Goal: Task Accomplishment & Management: Use online tool/utility

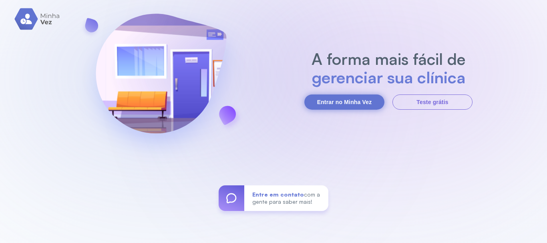
click at [337, 104] on button "Entrar no Minha Vez" at bounding box center [344, 101] width 80 height 15
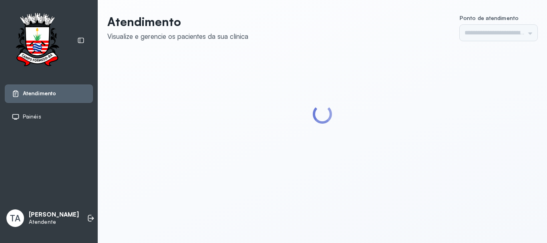
type input "******"
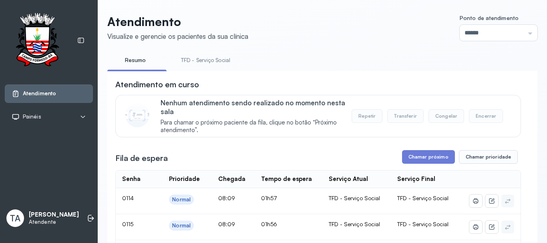
click at [420, 153] on button "Chamar próximo" at bounding box center [428, 157] width 53 height 14
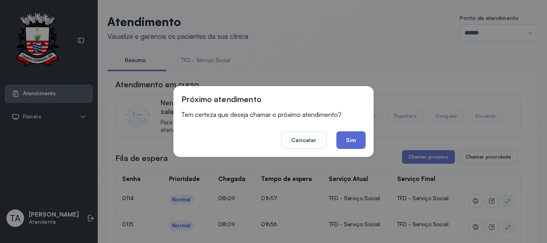
click at [359, 141] on button "Sim" at bounding box center [350, 140] width 29 height 18
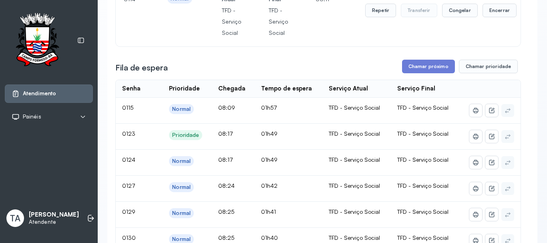
scroll to position [40, 0]
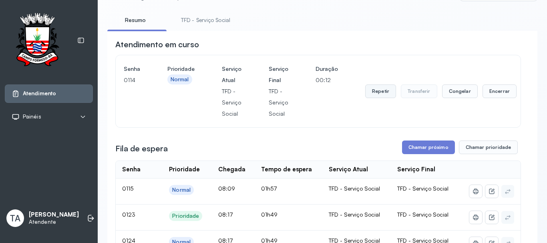
click at [378, 96] on button "Repetir" at bounding box center [380, 91] width 31 height 14
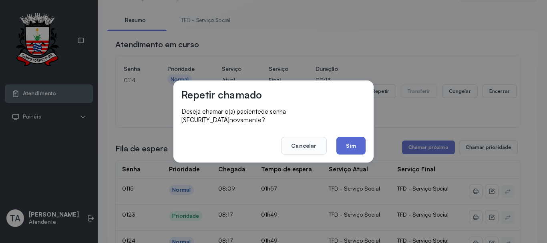
click at [355, 137] on button "Sim" at bounding box center [350, 146] width 29 height 18
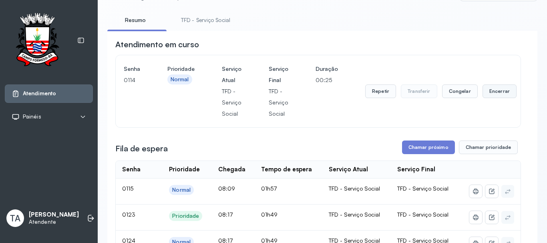
click at [487, 92] on button "Encerrar" at bounding box center [499, 91] width 34 height 14
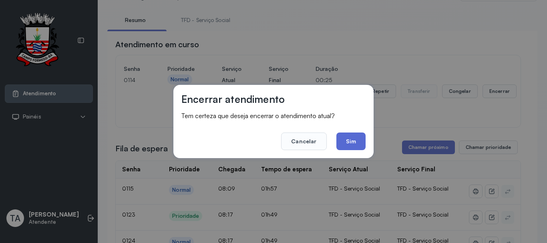
click at [355, 145] on button "Sim" at bounding box center [350, 141] width 29 height 18
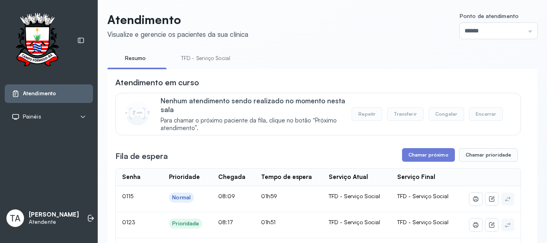
scroll to position [0, 0]
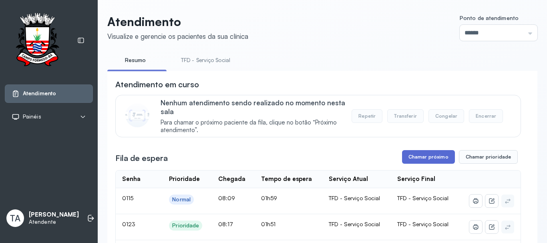
drag, startPoint x: 441, startPoint y: 152, endPoint x: 428, endPoint y: 154, distance: 12.6
click at [402, 154] on button "Chamar próximo" at bounding box center [428, 157] width 53 height 14
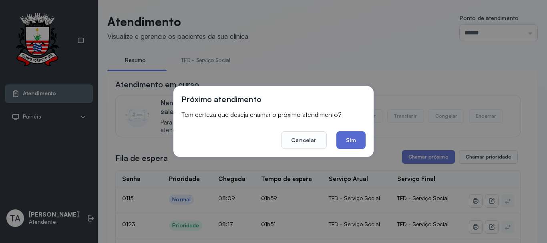
click at [354, 145] on button "Sim" at bounding box center [350, 140] width 29 height 18
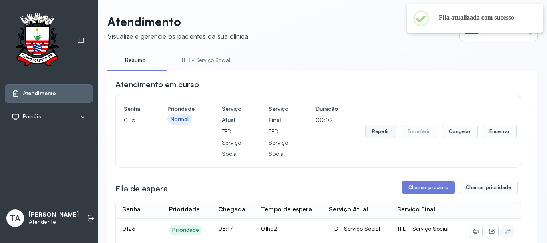
click at [376, 130] on button "Repetir" at bounding box center [380, 131] width 31 height 14
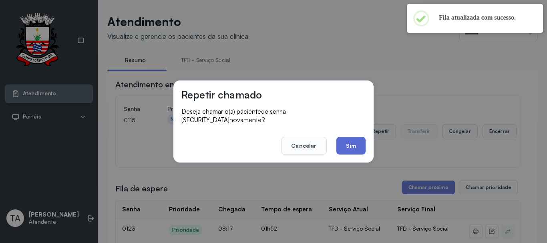
click at [339, 145] on button "Sim" at bounding box center [350, 146] width 29 height 18
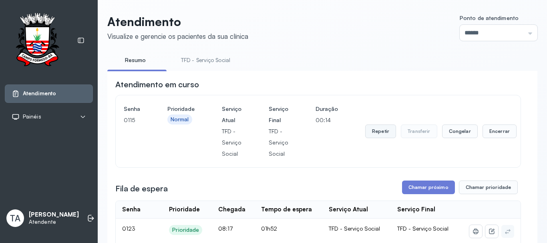
click at [375, 136] on button "Repetir" at bounding box center [380, 131] width 31 height 14
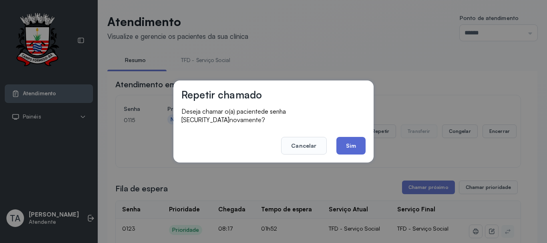
click at [353, 139] on button "Sim" at bounding box center [350, 146] width 29 height 18
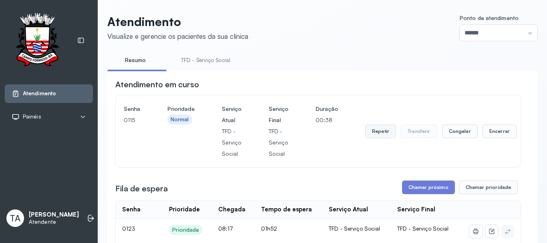
click at [386, 131] on button "Repetir" at bounding box center [380, 131] width 31 height 14
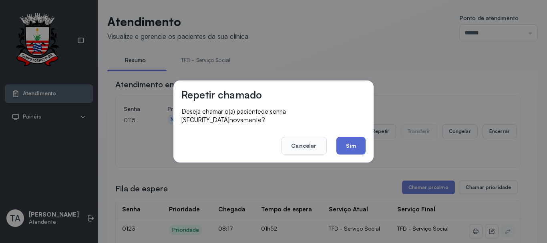
click at [360, 148] on button "Sim" at bounding box center [350, 146] width 29 height 18
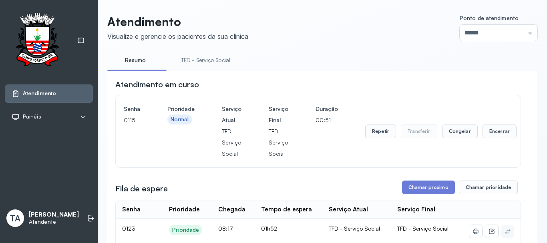
click at [386, 135] on button "Repetir" at bounding box center [380, 131] width 31 height 14
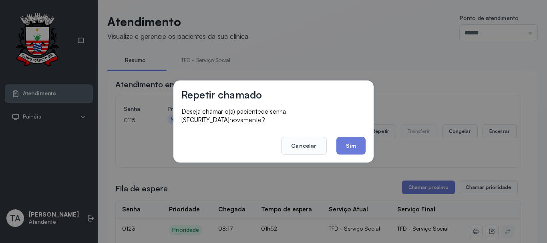
click at [366, 137] on div "Repetir chamado Deseja chamar o(a) paciente de senha 0115 novamente? Cancelar S…" at bounding box center [273, 121] width 200 height 82
click at [357, 141] on button "Sim" at bounding box center [350, 146] width 29 height 18
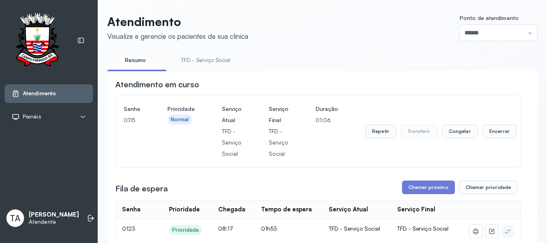
click at [384, 138] on button "Repetir" at bounding box center [380, 131] width 31 height 14
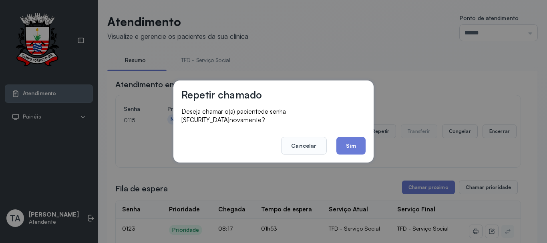
click at [366, 142] on div "Repetir chamado Deseja chamar o(a) paciente de senha 0115 novamente? Cancelar S…" at bounding box center [273, 121] width 200 height 82
click at [365, 142] on button "Sim" at bounding box center [350, 146] width 29 height 18
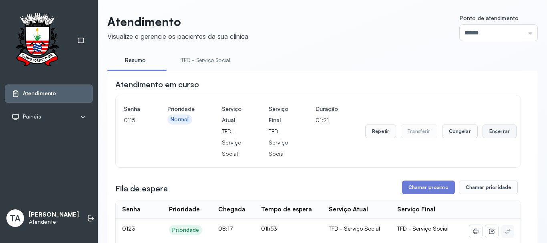
click at [494, 134] on button "Encerrar" at bounding box center [499, 131] width 34 height 14
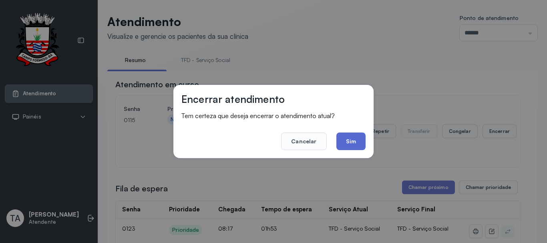
click at [347, 145] on button "Sim" at bounding box center [350, 141] width 29 height 18
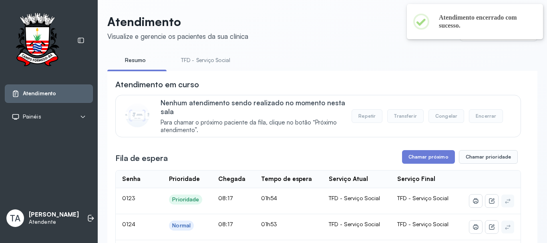
drag, startPoint x: 396, startPoint y: 156, endPoint x: 406, endPoint y: 161, distance: 10.6
click at [397, 156] on div "Fila de espera Chamar próximo Chamar prioridade" at bounding box center [317, 157] width 405 height 14
click at [412, 161] on button "Chamar próximo" at bounding box center [428, 157] width 53 height 14
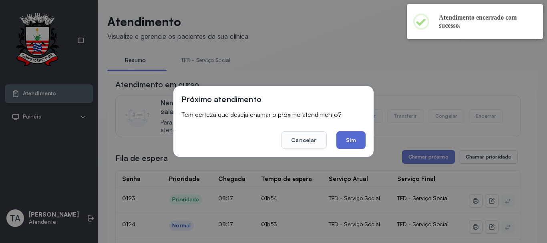
click at [359, 142] on button "Sim" at bounding box center [350, 140] width 29 height 18
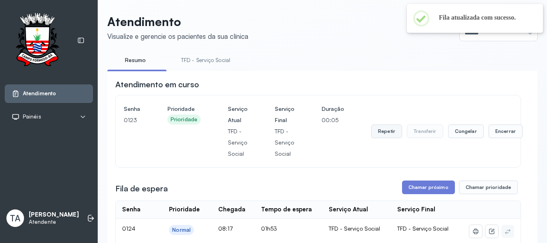
click at [379, 138] on button "Repetir" at bounding box center [386, 131] width 31 height 14
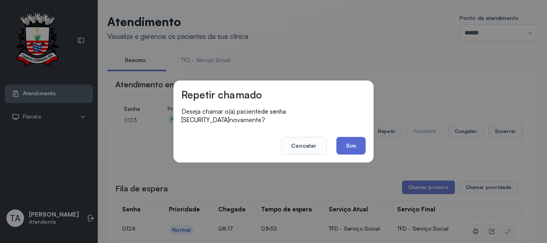
click at [364, 145] on button "Sim" at bounding box center [350, 146] width 29 height 18
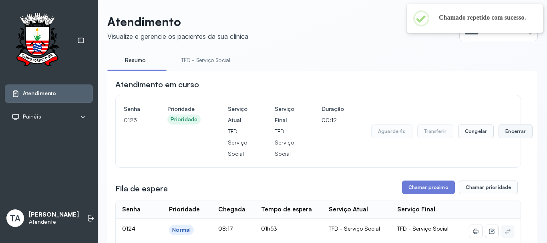
click at [515, 138] on button "Encerrar" at bounding box center [515, 131] width 34 height 14
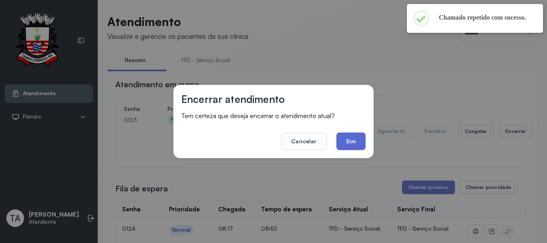
click at [347, 145] on button "Sim" at bounding box center [350, 141] width 29 height 18
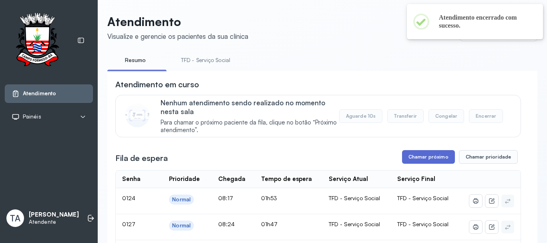
click at [406, 154] on button "Chamar próximo" at bounding box center [428, 157] width 53 height 14
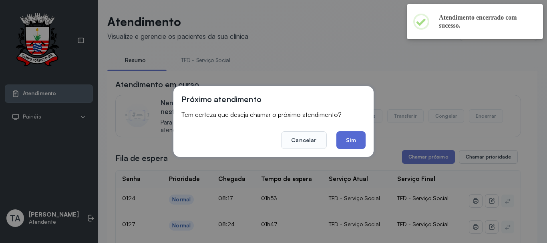
click at [357, 145] on button "Sim" at bounding box center [350, 140] width 29 height 18
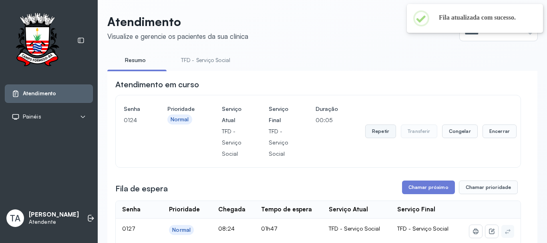
click at [390, 134] on button "Repetir" at bounding box center [380, 131] width 31 height 14
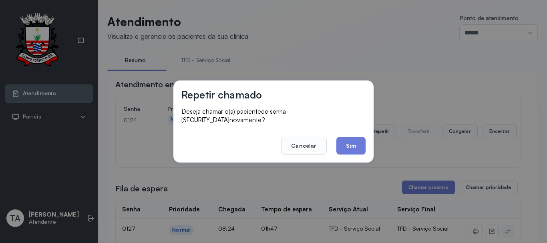
click at [367, 144] on div "Repetir chamado Deseja chamar o(a) paciente de senha 0124 novamente? Cancelar S…" at bounding box center [273, 121] width 200 height 82
click at [352, 145] on button "Sim" at bounding box center [350, 146] width 29 height 18
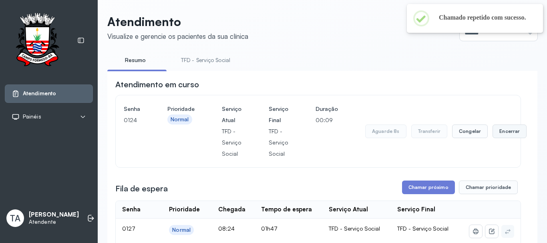
click at [493, 137] on button "Encerrar" at bounding box center [509, 131] width 34 height 14
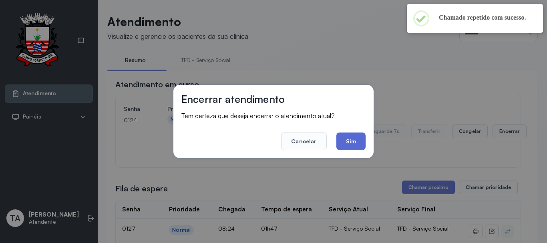
click at [349, 146] on button "Sim" at bounding box center [350, 141] width 29 height 18
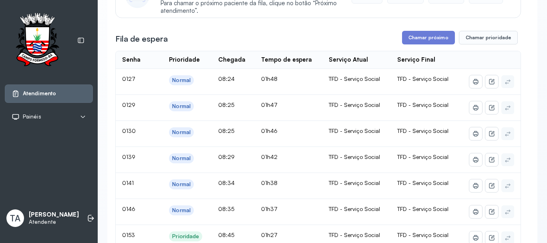
scroll to position [80, 0]
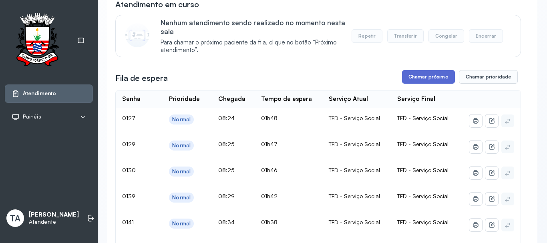
click at [421, 76] on button "Chamar próximo" at bounding box center [428, 77] width 53 height 14
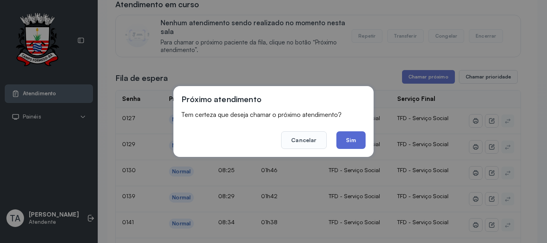
click at [347, 148] on button "Sim" at bounding box center [350, 140] width 29 height 18
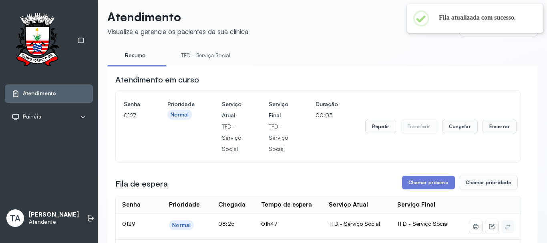
scroll to position [0, 0]
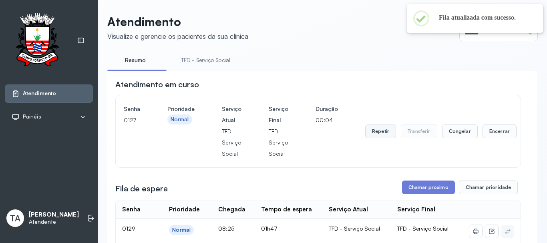
click at [379, 134] on button "Repetir" at bounding box center [380, 131] width 31 height 14
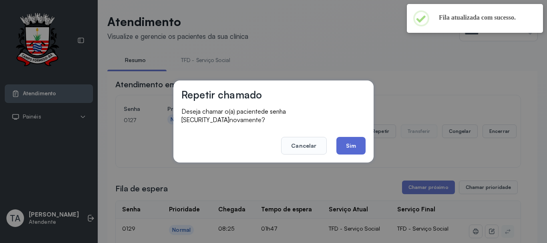
click at [358, 148] on button "Sim" at bounding box center [350, 146] width 29 height 18
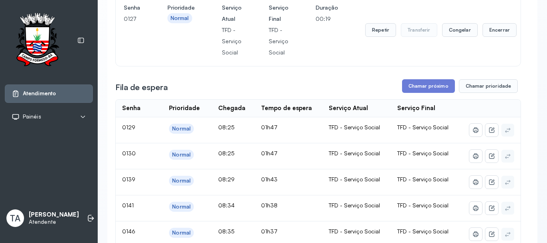
scroll to position [80, 0]
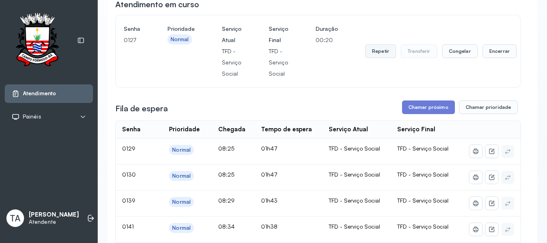
click at [378, 56] on button "Repetir" at bounding box center [380, 51] width 31 height 14
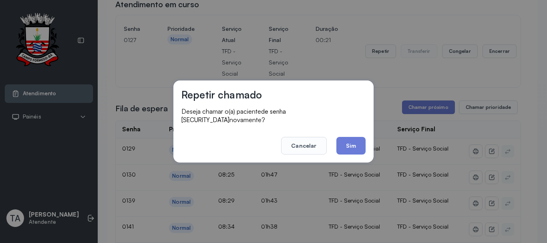
drag, startPoint x: 351, startPoint y: 125, endPoint x: 349, endPoint y: 136, distance: 10.6
click at [351, 126] on footer "Cancelar Sim" at bounding box center [273, 140] width 184 height 29
click at [349, 139] on button "Sim" at bounding box center [350, 146] width 29 height 18
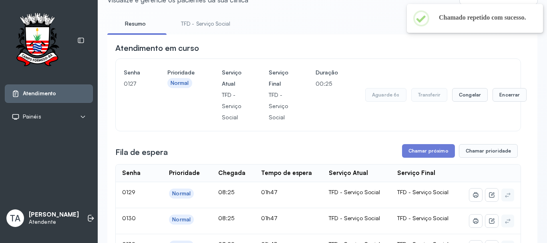
scroll to position [0, 0]
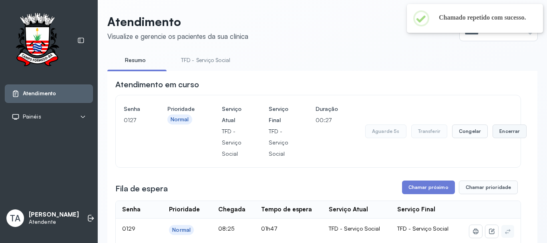
click at [494, 132] on button "Encerrar" at bounding box center [509, 131] width 34 height 14
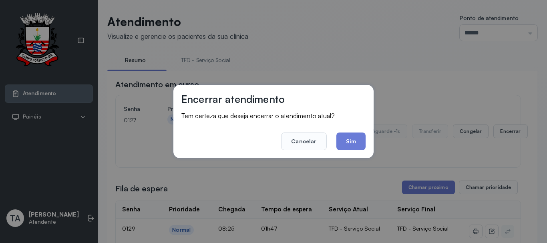
drag, startPoint x: 317, startPoint y: 139, endPoint x: 343, endPoint y: 138, distance: 26.0
click at [319, 138] on button "Cancelar" at bounding box center [303, 141] width 45 height 18
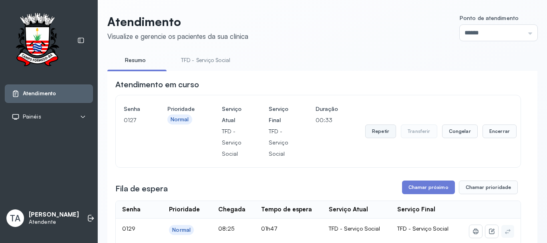
click at [381, 136] on button "Repetir" at bounding box center [380, 131] width 31 height 14
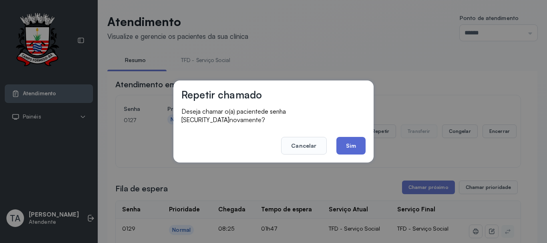
click at [362, 147] on button "Sim" at bounding box center [350, 146] width 29 height 18
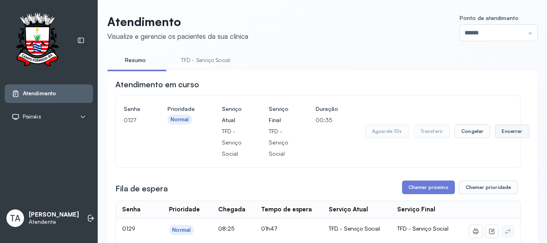
drag, startPoint x: 510, startPoint y: 134, endPoint x: 504, endPoint y: 134, distance: 5.6
click at [504, 134] on button "Encerrar" at bounding box center [512, 131] width 34 height 14
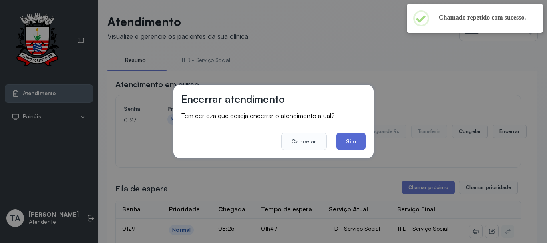
click at [349, 145] on button "Sim" at bounding box center [350, 141] width 29 height 18
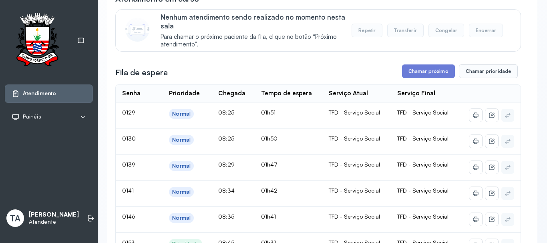
scroll to position [80, 0]
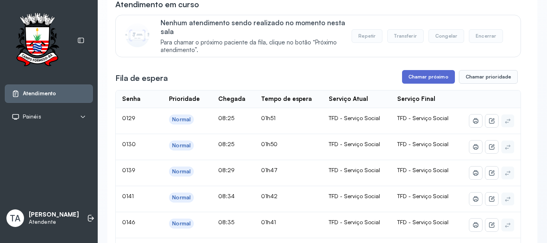
click at [429, 83] on button "Chamar próximo" at bounding box center [428, 77] width 53 height 14
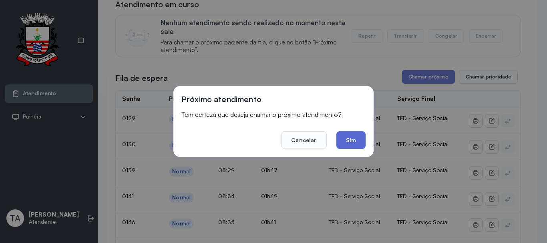
click at [350, 138] on button "Sim" at bounding box center [350, 140] width 29 height 18
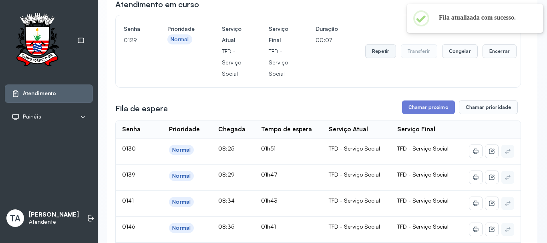
click at [377, 51] on button "Repetir" at bounding box center [380, 51] width 31 height 14
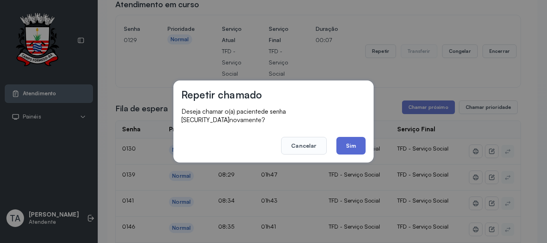
click at [346, 140] on button "Sim" at bounding box center [350, 146] width 29 height 18
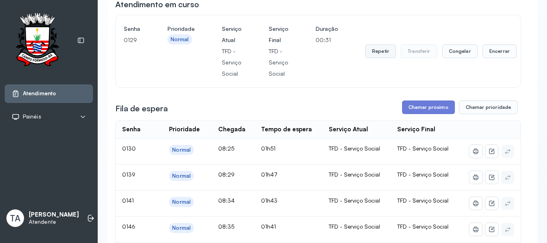
click at [375, 58] on button "Repetir" at bounding box center [380, 51] width 31 height 14
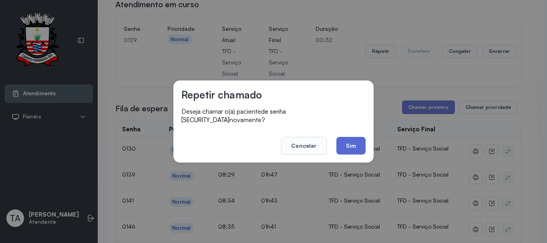
click at [356, 137] on button "Sim" at bounding box center [350, 146] width 29 height 18
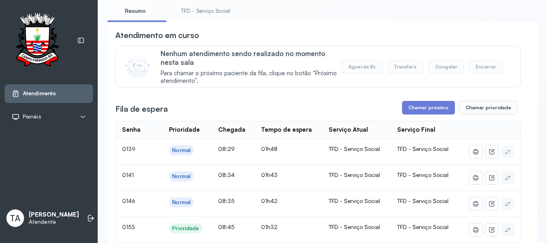
scroll to position [40, 0]
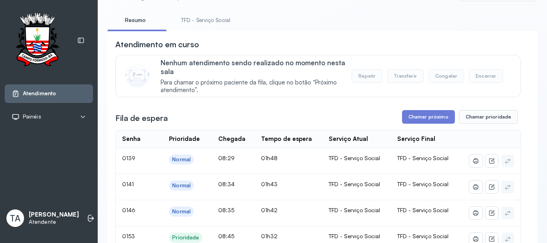
click at [367, 74] on button "Repetir" at bounding box center [366, 76] width 31 height 14
click at [441, 122] on button "Chamar próximo" at bounding box center [428, 117] width 53 height 14
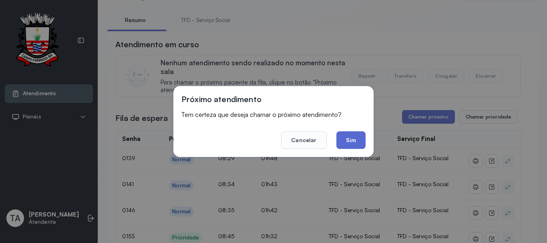
click at [347, 138] on button "Sim" at bounding box center [350, 140] width 29 height 18
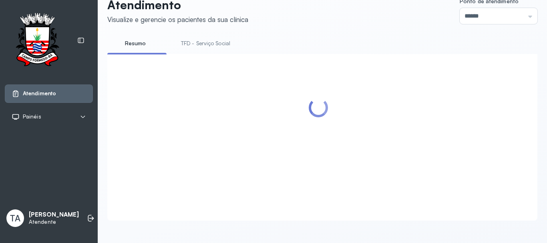
scroll to position [25, 0]
click at [200, 37] on link "TFD - Serviço Social" at bounding box center [205, 43] width 65 height 13
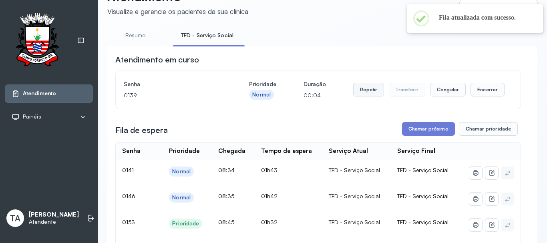
click at [361, 93] on button "Repetir" at bounding box center [368, 90] width 31 height 14
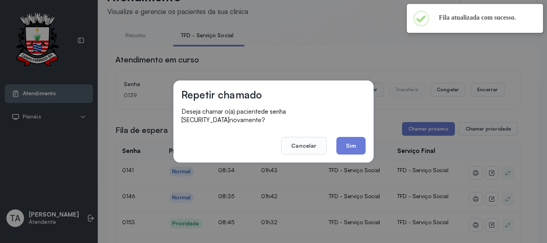
drag, startPoint x: 366, startPoint y: 157, endPoint x: 360, endPoint y: 151, distance: 8.5
click at [366, 157] on div "Repetir chamado Deseja chamar o(a) paciente de senha 0139 novamente? Cancelar S…" at bounding box center [273, 121] width 200 height 82
click at [355, 148] on button "Sim" at bounding box center [350, 146] width 29 height 18
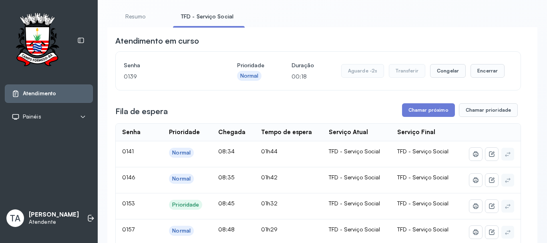
scroll to position [0, 0]
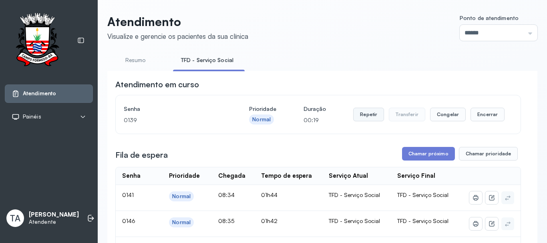
click at [361, 119] on button "Repetir" at bounding box center [368, 115] width 31 height 14
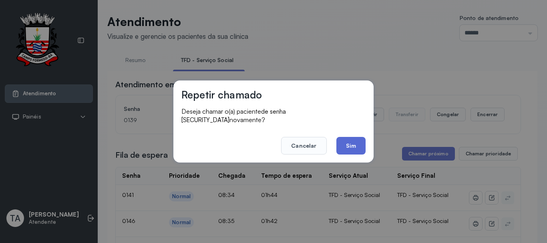
click at [351, 148] on button "Sim" at bounding box center [350, 146] width 29 height 18
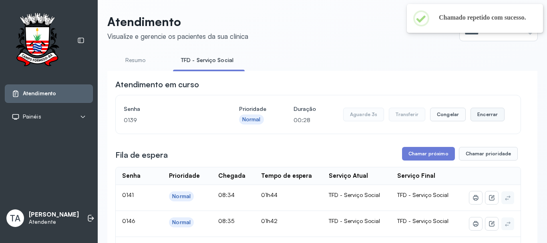
click at [481, 117] on button "Encerrar" at bounding box center [487, 115] width 34 height 14
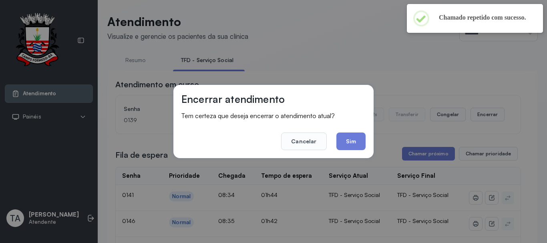
click at [360, 142] on button "Sim" at bounding box center [350, 141] width 29 height 18
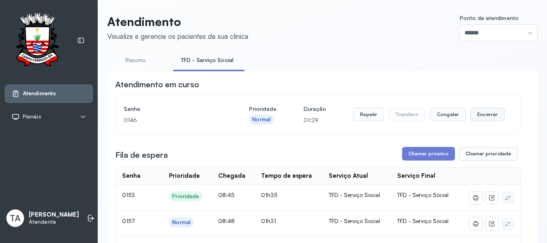
click at [484, 116] on button "Encerrar" at bounding box center [487, 115] width 34 height 14
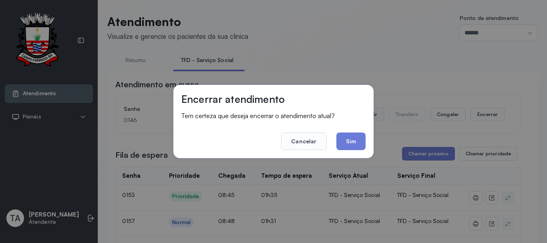
click at [329, 138] on footer "Cancelar Sim" at bounding box center [273, 135] width 184 height 29
click at [337, 138] on button "Sim" at bounding box center [350, 141] width 29 height 18
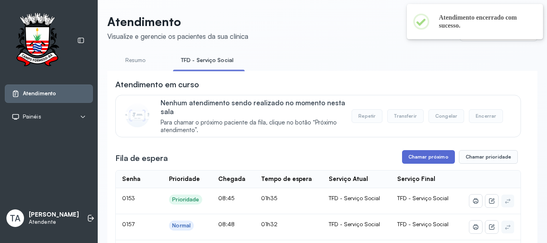
click at [414, 155] on button "Chamar próximo" at bounding box center [428, 157] width 53 height 14
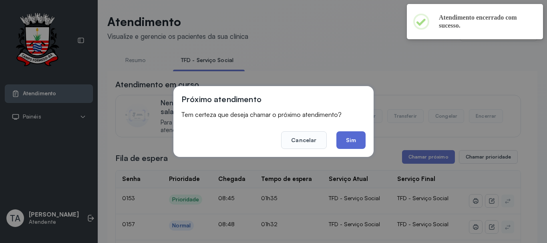
click at [358, 138] on button "Sim" at bounding box center [350, 140] width 29 height 18
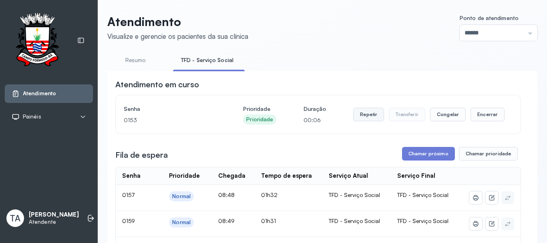
click at [364, 120] on button "Repetir" at bounding box center [368, 115] width 31 height 14
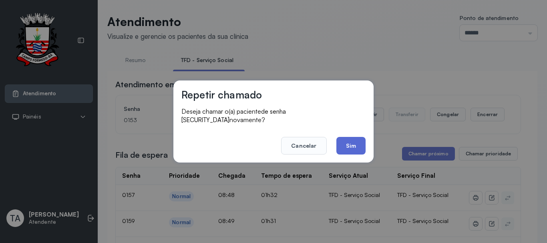
drag, startPoint x: 363, startPoint y: 163, endPoint x: 361, endPoint y: 150, distance: 13.4
click at [361, 158] on div "Repetir chamado Deseja chamar o(a) paciente de senha 0153 novamente? Cancelar S…" at bounding box center [273, 121] width 547 height 243
click at [361, 150] on button "Sim" at bounding box center [350, 146] width 29 height 18
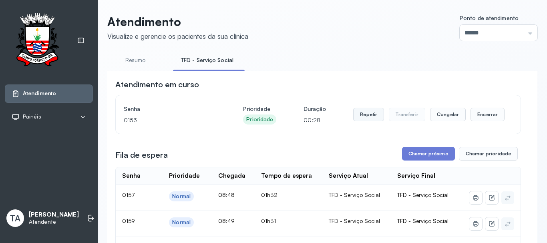
click at [358, 118] on button "Repetir" at bounding box center [368, 115] width 31 height 14
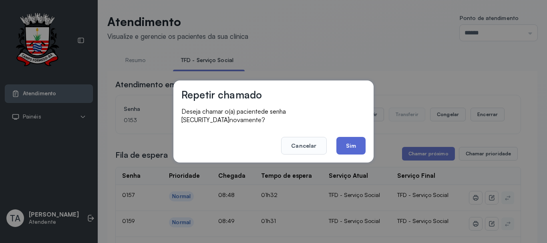
click at [347, 144] on button "Sim" at bounding box center [350, 146] width 29 height 18
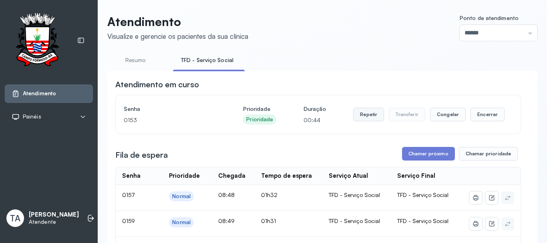
click at [364, 115] on button "Repetir" at bounding box center [368, 115] width 31 height 14
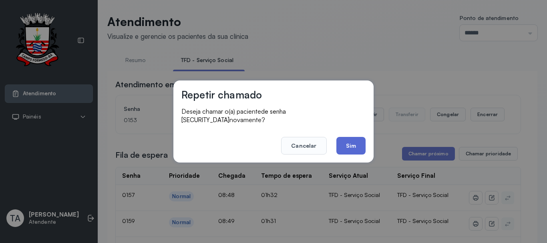
click at [352, 137] on button "Sim" at bounding box center [350, 146] width 29 height 18
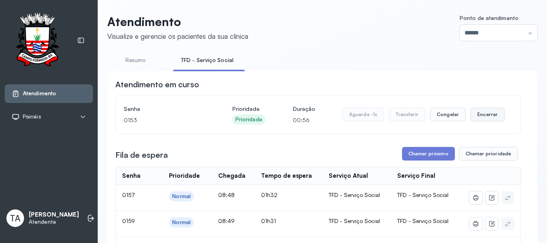
click at [495, 121] on button "Encerrar" at bounding box center [487, 115] width 34 height 14
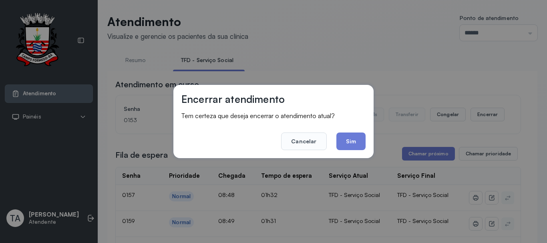
click at [477, 116] on div "Encerrar atendimento Tem certeza que deseja encerrar o atendimento atual? Cance…" at bounding box center [273, 121] width 547 height 243
click at [361, 138] on button "Sim" at bounding box center [350, 141] width 29 height 18
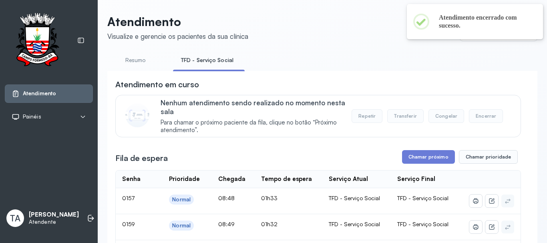
click at [430, 156] on button "Chamar próximo" at bounding box center [428, 157] width 53 height 14
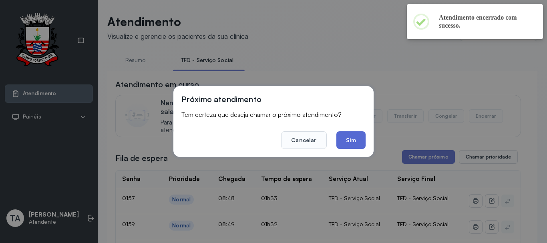
click at [354, 140] on button "Sim" at bounding box center [350, 140] width 29 height 18
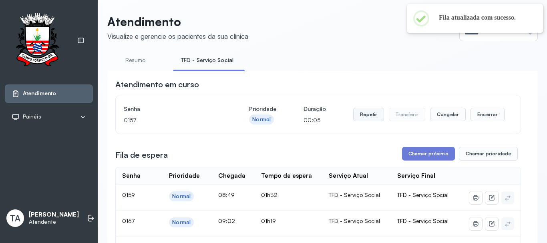
click at [370, 120] on button "Repetir" at bounding box center [368, 115] width 31 height 14
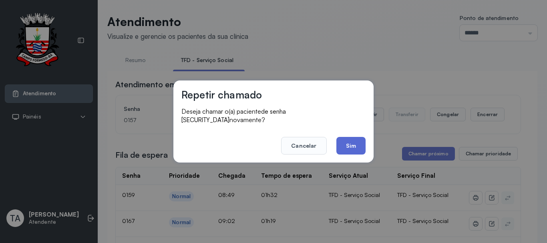
click at [357, 138] on button "Sim" at bounding box center [350, 146] width 29 height 18
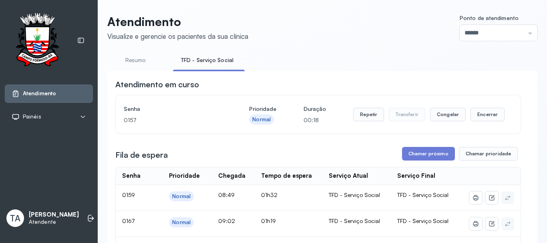
click at [355, 118] on button "Repetir" at bounding box center [368, 115] width 31 height 14
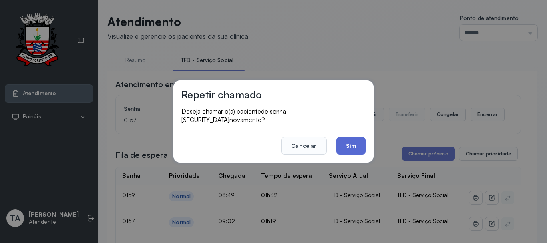
click at [345, 137] on button "Sim" at bounding box center [350, 146] width 29 height 18
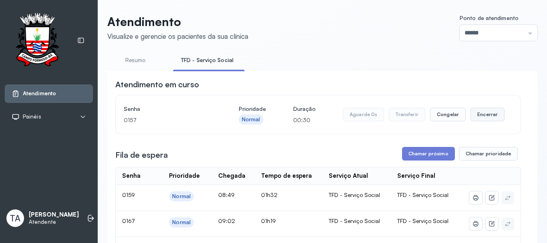
click at [493, 114] on button "Encerrar" at bounding box center [487, 115] width 34 height 14
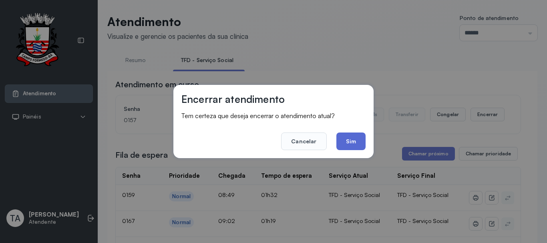
click at [344, 138] on button "Sim" at bounding box center [350, 141] width 29 height 18
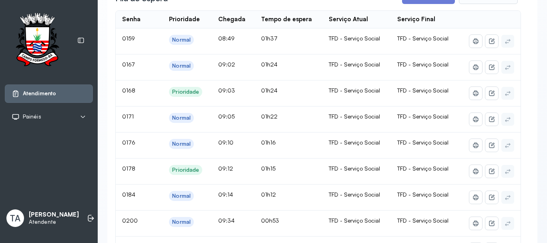
scroll to position [80, 0]
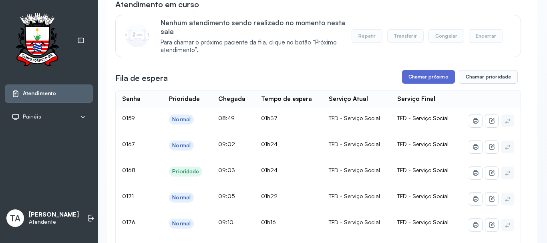
click at [403, 84] on button "Chamar próximo" at bounding box center [428, 77] width 53 height 14
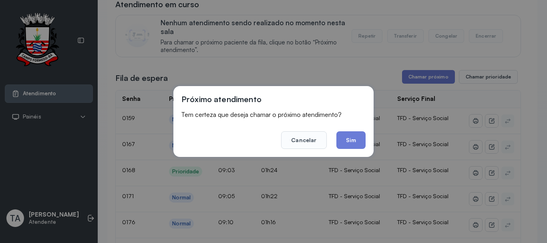
click at [361, 136] on button "Sim" at bounding box center [350, 140] width 29 height 18
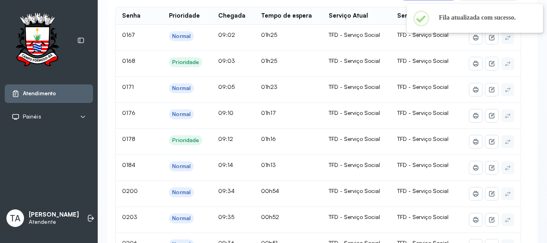
scroll to position [0, 0]
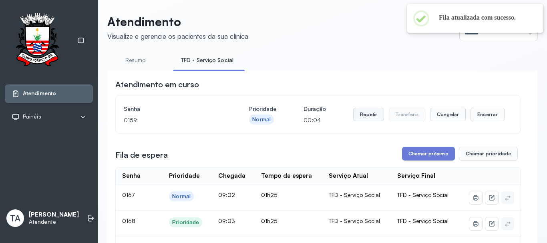
click at [359, 119] on button "Repetir" at bounding box center [368, 115] width 31 height 14
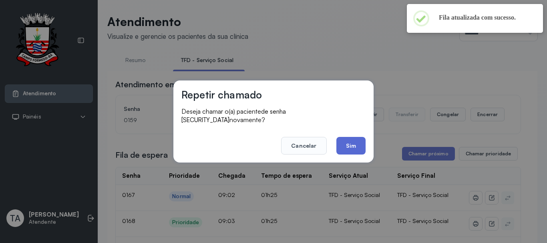
click at [351, 137] on button "Sim" at bounding box center [350, 146] width 29 height 18
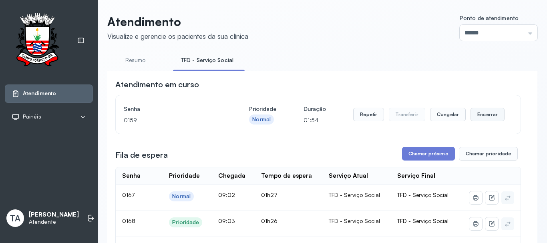
click at [481, 116] on button "Encerrar" at bounding box center [487, 115] width 34 height 14
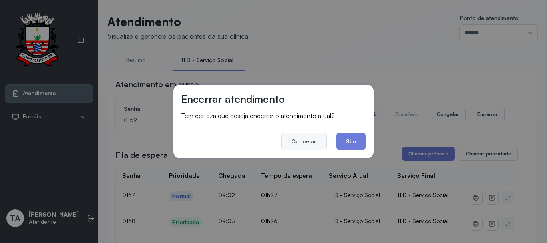
click at [309, 146] on button "Cancelar" at bounding box center [303, 141] width 45 height 18
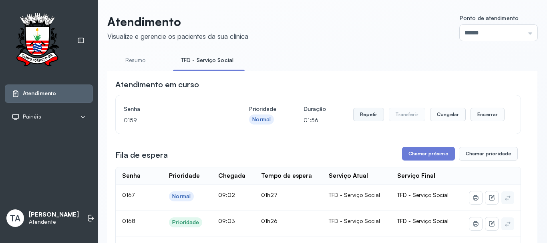
drag, startPoint x: 356, startPoint y: 115, endPoint x: 362, endPoint y: 118, distance: 6.3
click at [362, 118] on button "Repetir" at bounding box center [368, 115] width 31 height 14
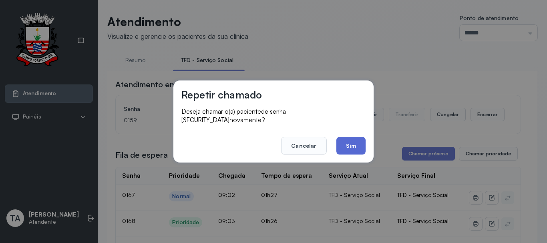
click at [361, 142] on button "Sim" at bounding box center [350, 146] width 29 height 18
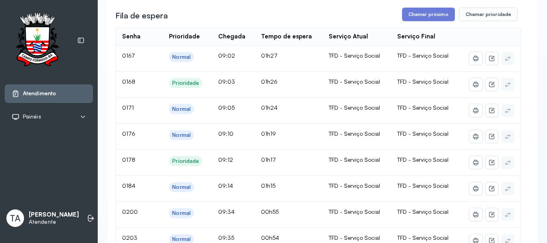
scroll to position [40, 0]
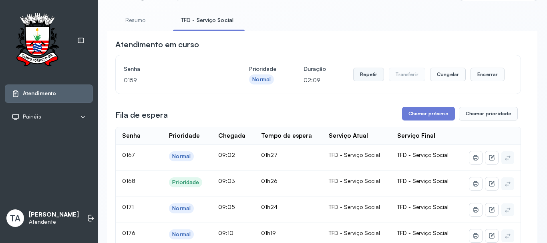
click at [357, 80] on button "Repetir" at bounding box center [368, 75] width 31 height 14
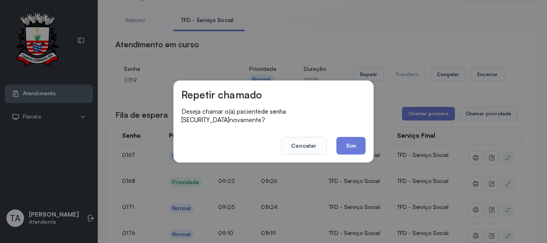
click at [343, 131] on footer "Cancelar Sim" at bounding box center [273, 140] width 184 height 29
click at [352, 137] on button "Sim" at bounding box center [350, 146] width 29 height 18
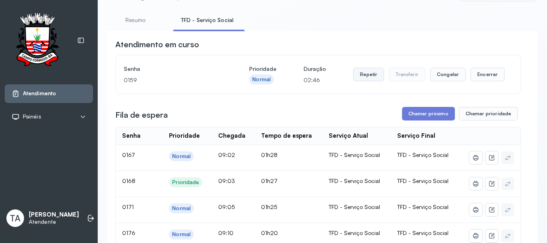
click at [361, 76] on button "Repetir" at bounding box center [368, 75] width 31 height 14
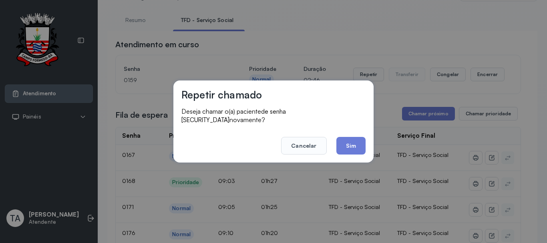
click at [351, 132] on footer "Cancelar Sim" at bounding box center [273, 140] width 184 height 29
click at [351, 139] on button "Sim" at bounding box center [350, 146] width 29 height 18
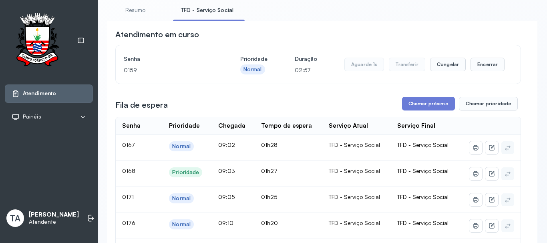
scroll to position [0, 0]
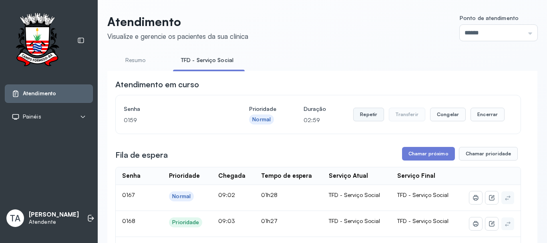
click at [359, 119] on button "Repetir" at bounding box center [368, 115] width 31 height 14
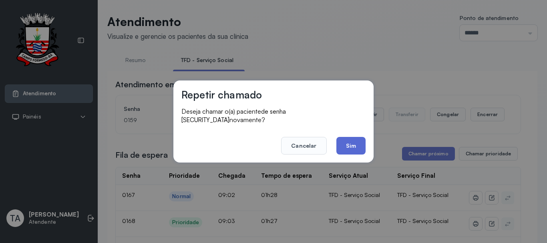
click at [353, 137] on button "Sim" at bounding box center [350, 146] width 29 height 18
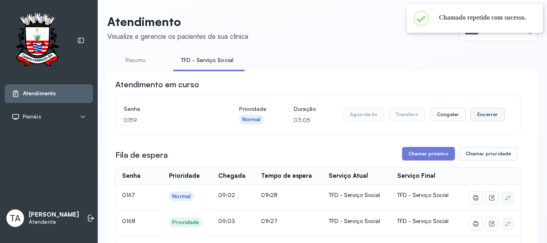
click at [481, 116] on button "Encerrar" at bounding box center [487, 115] width 34 height 14
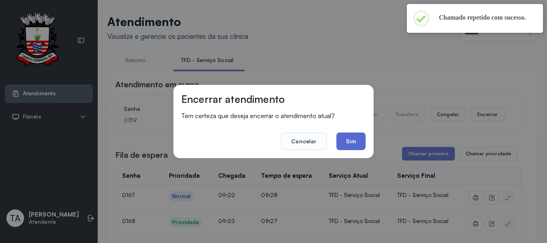
click at [361, 142] on button "Sim" at bounding box center [350, 141] width 29 height 18
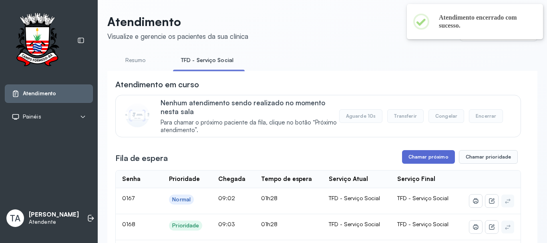
click at [404, 160] on button "Chamar próximo" at bounding box center [428, 157] width 53 height 14
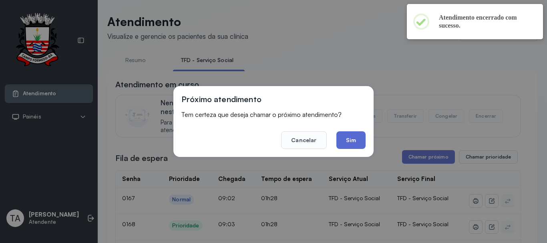
click at [358, 148] on button "Sim" at bounding box center [350, 140] width 29 height 18
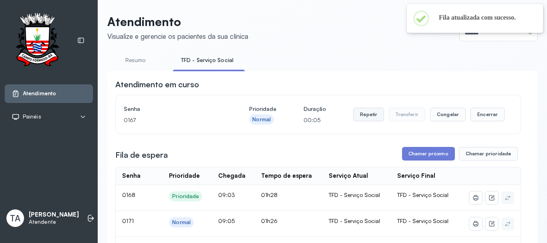
click at [353, 115] on button "Repetir" at bounding box center [368, 115] width 31 height 14
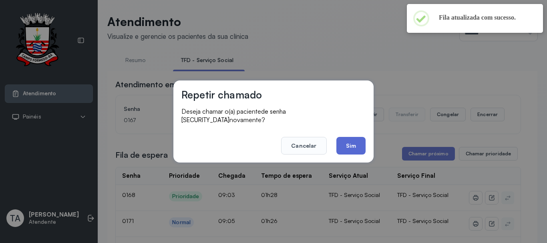
click at [349, 142] on button "Sim" at bounding box center [350, 146] width 29 height 18
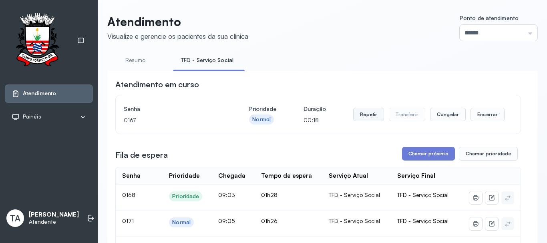
click at [362, 120] on button "Repetir" at bounding box center [368, 115] width 31 height 14
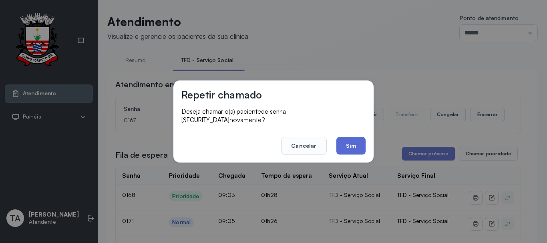
click at [358, 139] on button "Sim" at bounding box center [350, 146] width 29 height 18
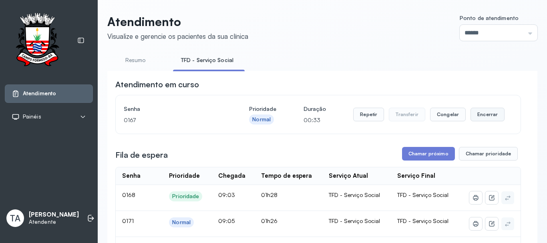
click at [476, 118] on button "Encerrar" at bounding box center [487, 115] width 34 height 14
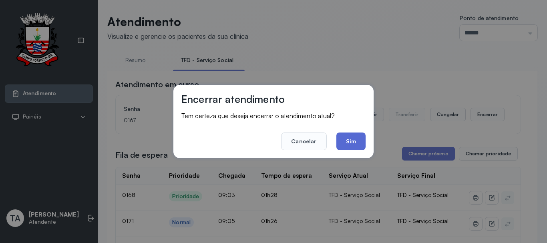
click at [359, 142] on button "Sim" at bounding box center [350, 141] width 29 height 18
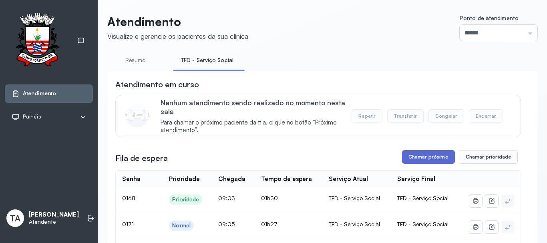
click at [411, 156] on button "Chamar próximo" at bounding box center [428, 157] width 53 height 14
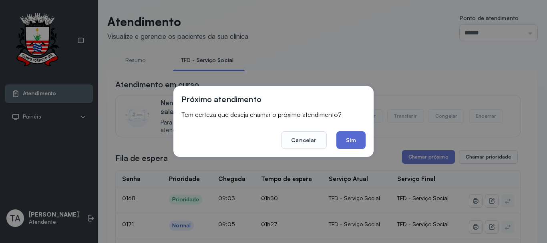
click at [355, 140] on button "Sim" at bounding box center [350, 140] width 29 height 18
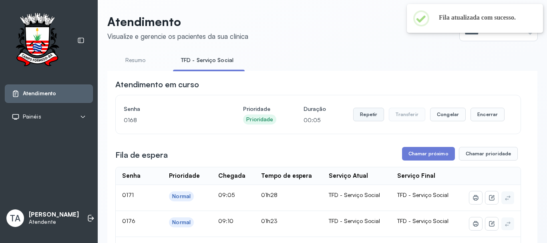
click at [355, 116] on button "Repetir" at bounding box center [368, 115] width 31 height 14
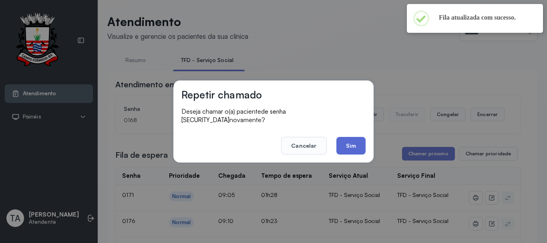
click at [345, 146] on button "Sim" at bounding box center [350, 146] width 29 height 18
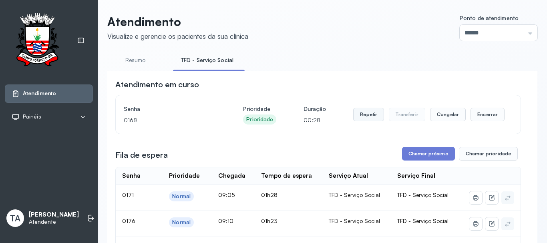
click at [355, 120] on button "Repetir" at bounding box center [368, 115] width 31 height 14
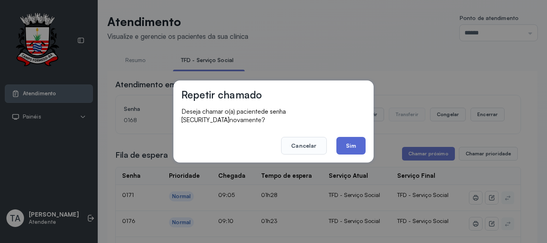
click at [350, 140] on button "Sim" at bounding box center [350, 146] width 29 height 18
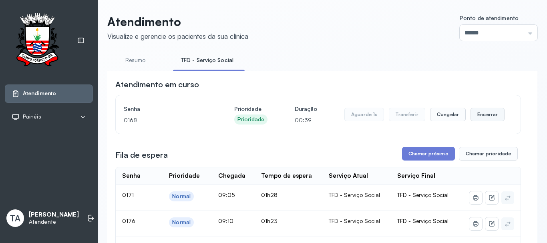
click at [475, 116] on button "Encerrar" at bounding box center [487, 115] width 34 height 14
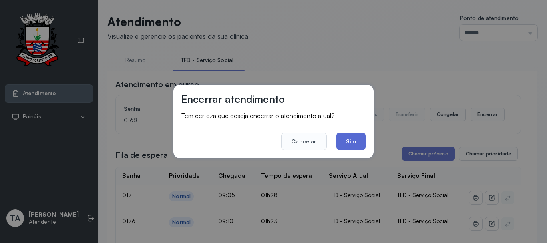
click at [353, 142] on button "Sim" at bounding box center [350, 141] width 29 height 18
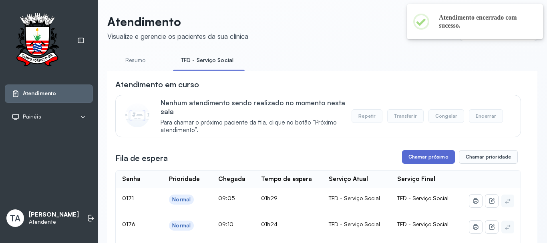
click at [422, 164] on button "Chamar próximo" at bounding box center [428, 157] width 53 height 14
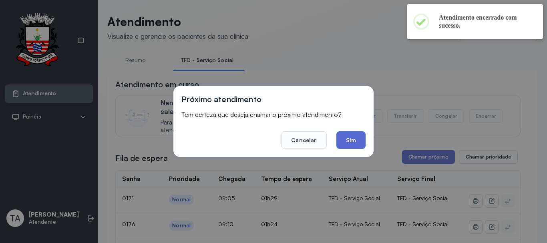
click at [352, 139] on button "Sim" at bounding box center [350, 140] width 29 height 18
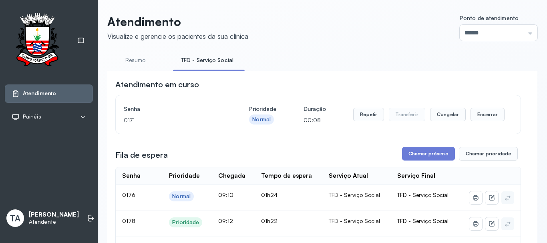
click at [365, 124] on div "Repetir Transferir Congelar Encerrar" at bounding box center [428, 114] width 151 height 22
click at [359, 117] on button "Repetir" at bounding box center [368, 115] width 31 height 14
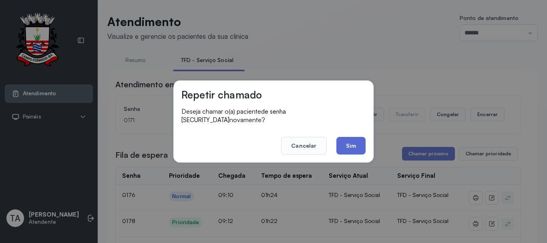
click at [345, 150] on button "Sim" at bounding box center [350, 146] width 29 height 18
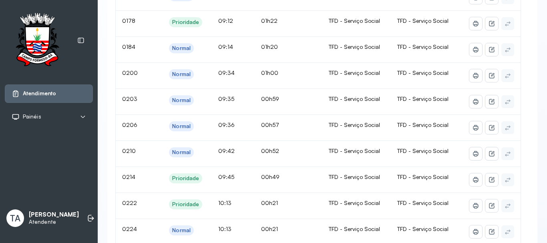
scroll to position [40, 0]
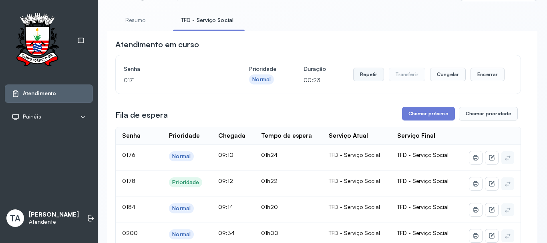
click at [366, 77] on button "Repetir" at bounding box center [368, 75] width 31 height 14
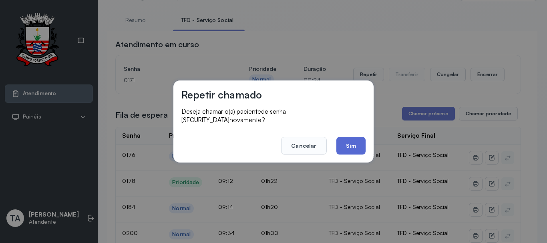
click at [342, 142] on button "Sim" at bounding box center [350, 146] width 29 height 18
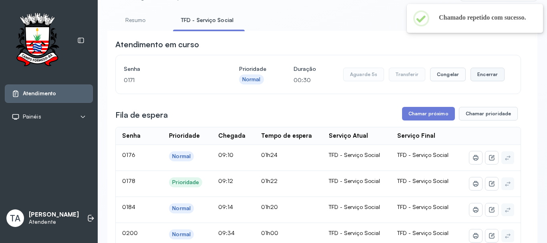
click at [487, 74] on button "Encerrar" at bounding box center [487, 75] width 34 height 14
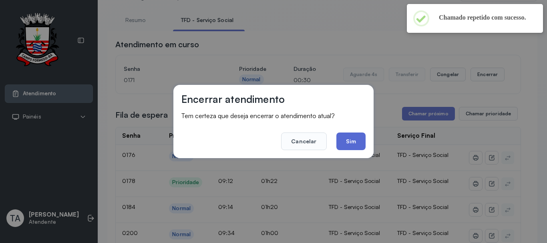
click at [349, 140] on button "Sim" at bounding box center [350, 141] width 29 height 18
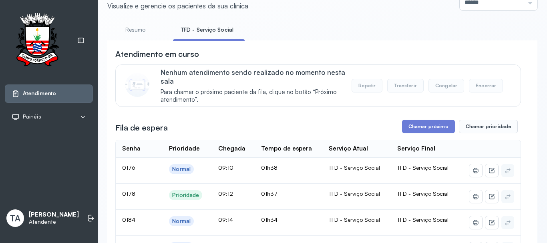
scroll to position [0, 0]
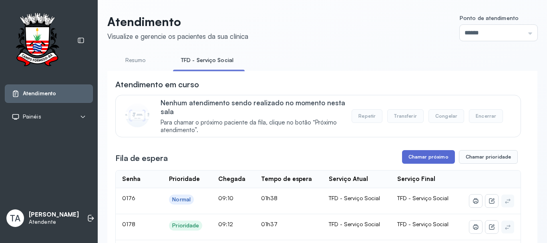
click at [421, 158] on button "Chamar próximo" at bounding box center [428, 157] width 53 height 14
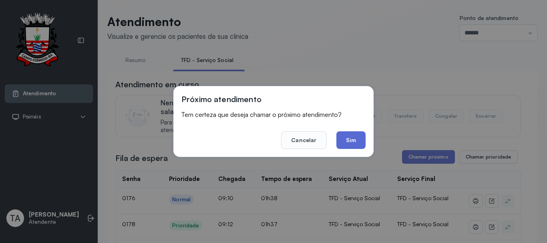
click at [349, 140] on button "Sim" at bounding box center [350, 140] width 29 height 18
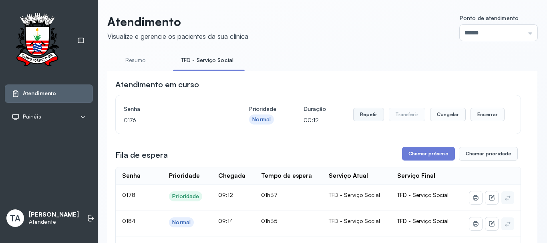
click at [380, 120] on button "Repetir" at bounding box center [368, 115] width 31 height 14
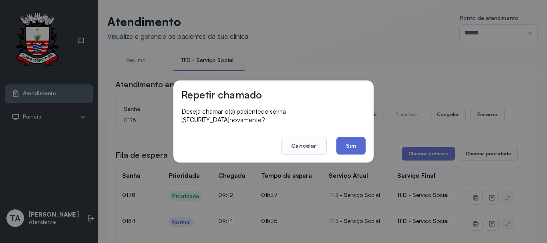
click at [346, 137] on button "Sim" at bounding box center [350, 146] width 29 height 18
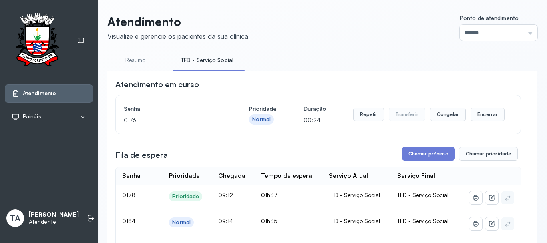
click at [366, 119] on button "Repetir" at bounding box center [368, 115] width 31 height 14
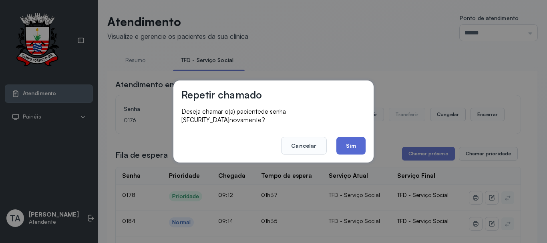
click at [351, 149] on button "Sim" at bounding box center [350, 146] width 29 height 18
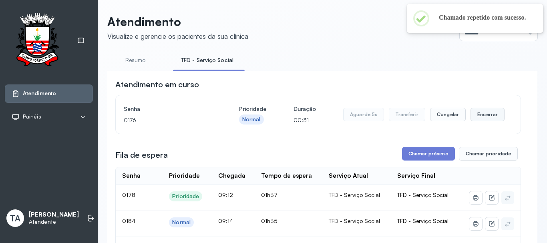
click at [477, 120] on button "Encerrar" at bounding box center [487, 115] width 34 height 14
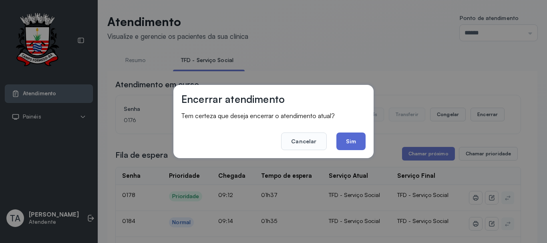
click at [359, 144] on button "Sim" at bounding box center [350, 141] width 29 height 18
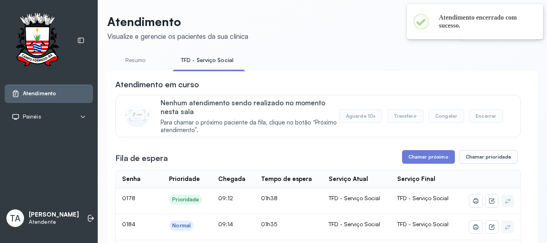
click at [413, 154] on button "Chamar próximo" at bounding box center [428, 157] width 53 height 14
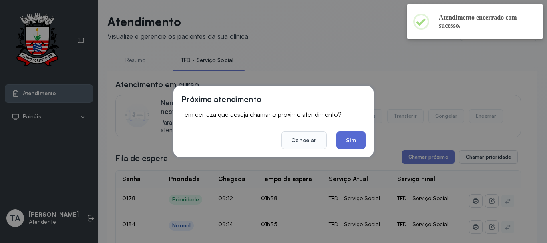
click at [364, 142] on button "Sim" at bounding box center [350, 140] width 29 height 18
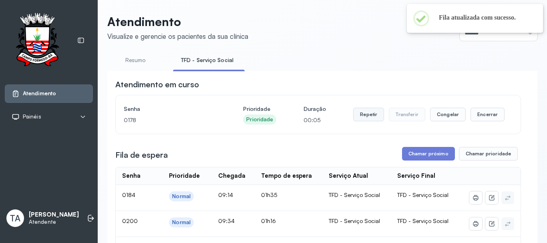
click at [367, 118] on button "Repetir" at bounding box center [368, 115] width 31 height 14
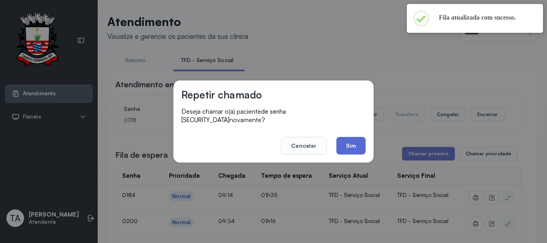
click at [353, 146] on button "Sim" at bounding box center [350, 146] width 29 height 18
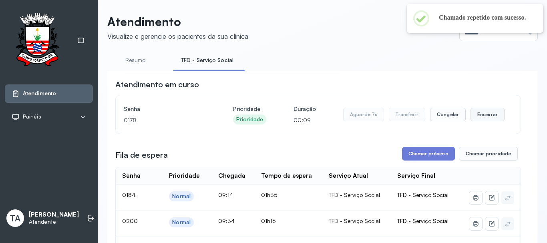
click at [472, 115] on button "Encerrar" at bounding box center [487, 115] width 34 height 14
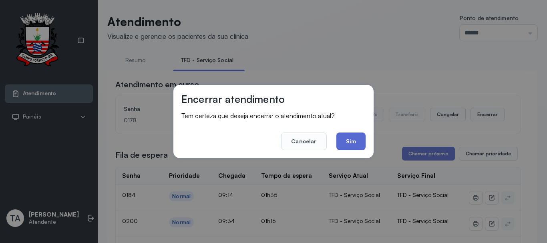
click at [346, 145] on button "Sim" at bounding box center [350, 141] width 29 height 18
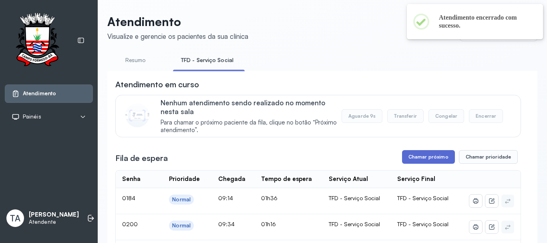
click at [414, 156] on button "Chamar próximo" at bounding box center [428, 157] width 53 height 14
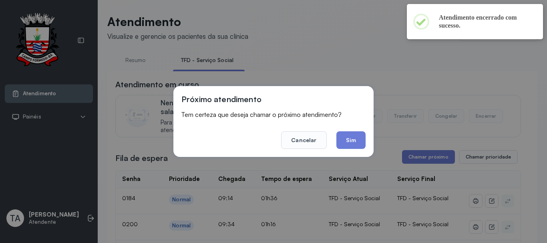
click at [366, 144] on div "Próximo atendimento Tem certeza que deseja chamar o próximo atendimento? Cancel…" at bounding box center [273, 121] width 200 height 71
click at [359, 142] on button "Sim" at bounding box center [350, 140] width 29 height 18
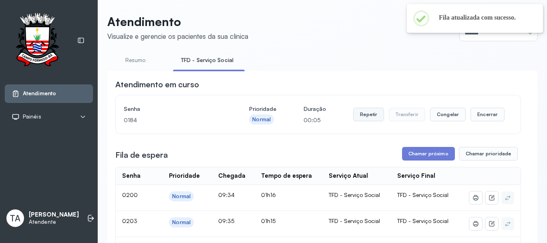
click at [355, 121] on button "Repetir" at bounding box center [368, 115] width 31 height 14
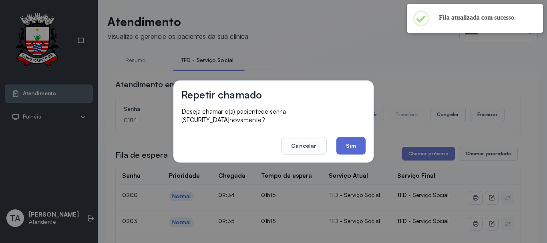
click at [350, 143] on button "Sim" at bounding box center [350, 146] width 29 height 18
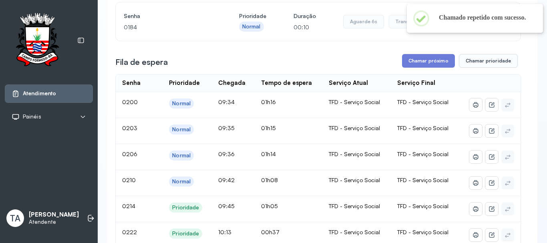
scroll to position [80, 0]
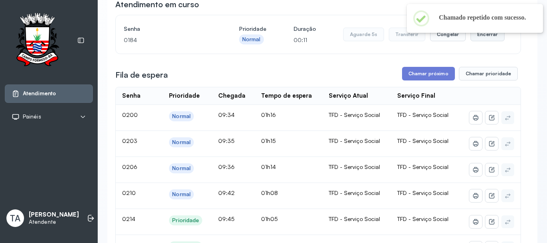
click at [480, 40] on button "Encerrar" at bounding box center [487, 35] width 34 height 14
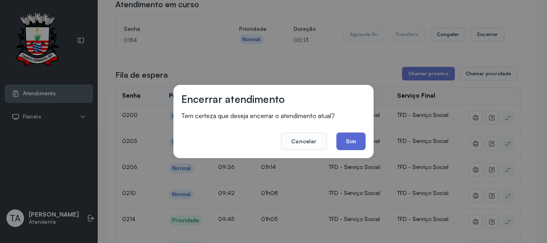
click at [344, 140] on button "Sim" at bounding box center [350, 141] width 29 height 18
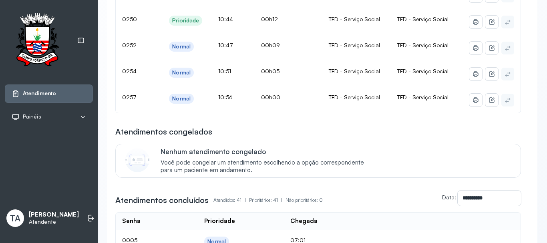
scroll to position [520, 0]
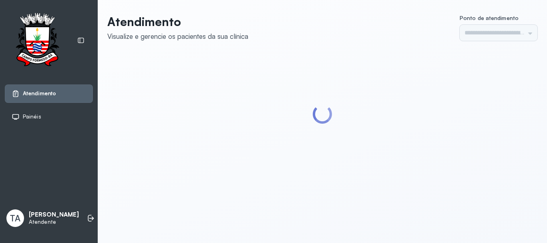
type input "******"
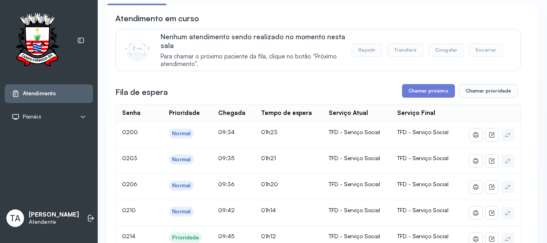
scroll to position [40, 0]
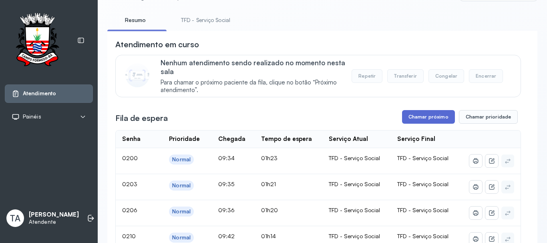
click at [413, 121] on button "Chamar próximo" at bounding box center [428, 117] width 53 height 14
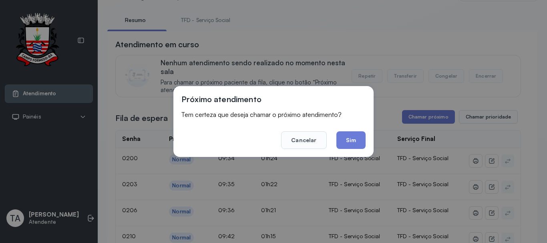
click at [363, 142] on button "Sim" at bounding box center [350, 140] width 29 height 18
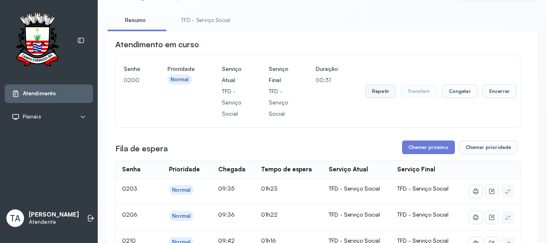
click at [383, 90] on button "Repetir" at bounding box center [380, 91] width 31 height 14
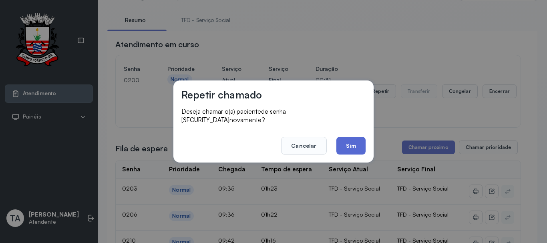
click at [356, 140] on button "Sim" at bounding box center [350, 146] width 29 height 18
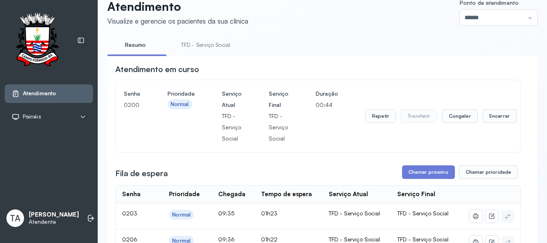
scroll to position [0, 0]
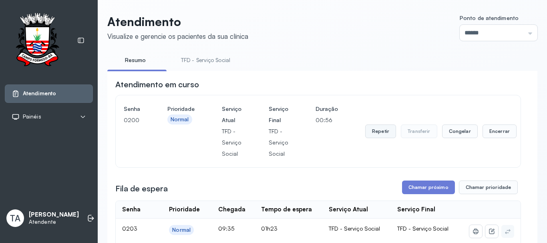
click at [375, 135] on button "Repetir" at bounding box center [380, 131] width 31 height 14
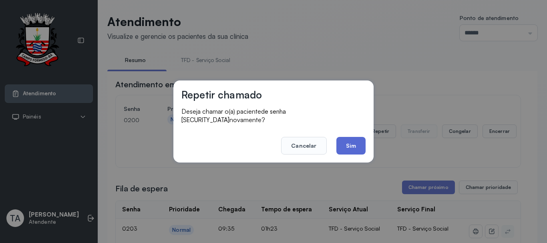
click at [361, 142] on button "Sim" at bounding box center [350, 146] width 29 height 18
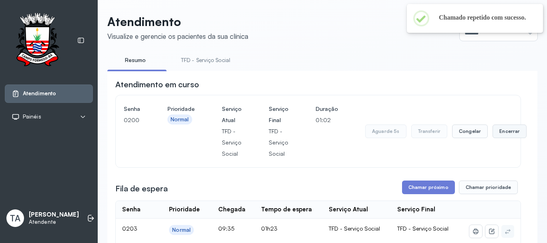
click at [497, 131] on button "Encerrar" at bounding box center [509, 131] width 34 height 14
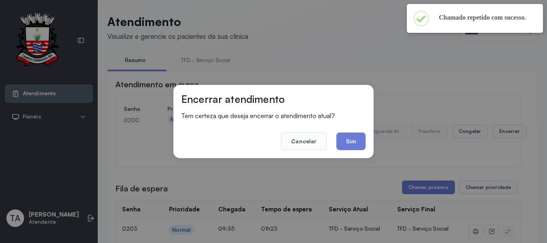
click at [369, 142] on div "Encerrar atendimento Tem certeza que deseja encerrar o atendimento atual? Cance…" at bounding box center [273, 121] width 200 height 73
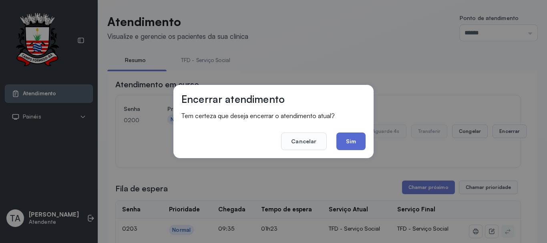
click at [358, 142] on button "Sim" at bounding box center [350, 141] width 29 height 18
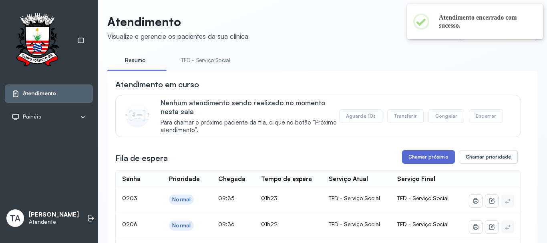
click at [402, 156] on button "Chamar próximo" at bounding box center [428, 157] width 53 height 14
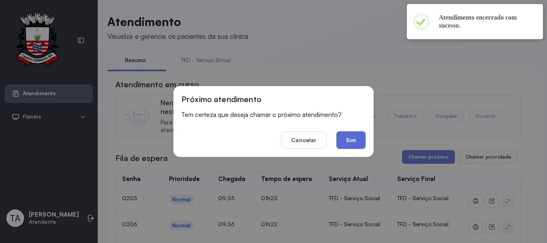
click at [345, 138] on button "Sim" at bounding box center [350, 140] width 29 height 18
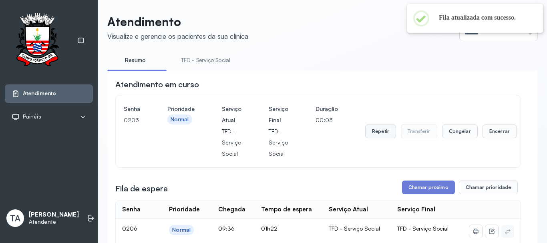
click at [377, 129] on button "Repetir" at bounding box center [380, 131] width 31 height 14
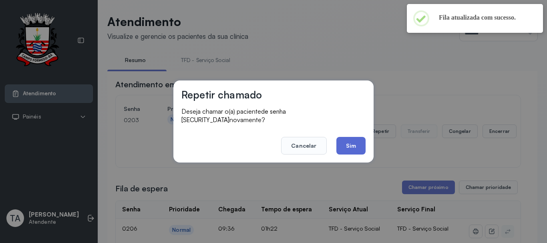
click at [357, 142] on button "Sim" at bounding box center [350, 146] width 29 height 18
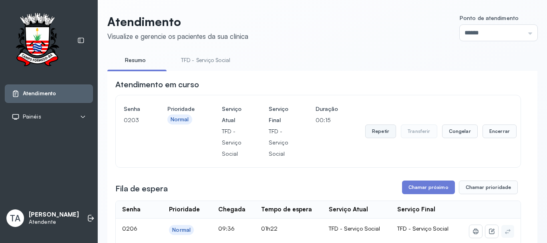
click at [382, 136] on button "Repetir" at bounding box center [380, 131] width 31 height 14
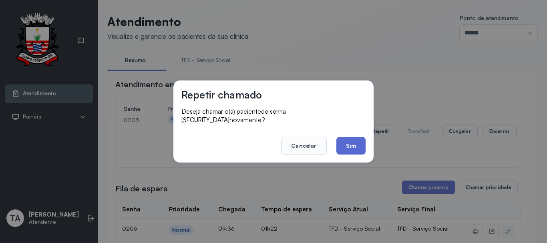
click at [356, 144] on button "Sim" at bounding box center [350, 146] width 29 height 18
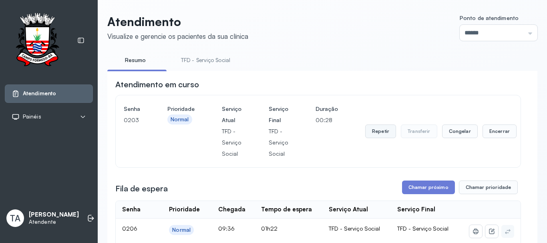
click at [387, 134] on button "Repetir" at bounding box center [380, 131] width 31 height 14
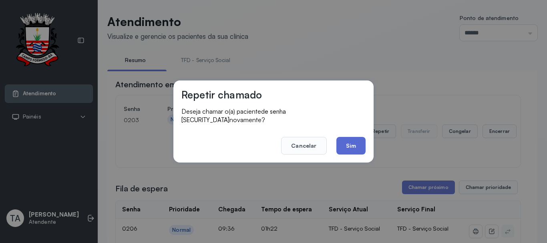
drag, startPoint x: 367, startPoint y: 140, endPoint x: 359, endPoint y: 140, distance: 7.6
click at [364, 140] on div "Repetir chamado Deseja chamar o(a) paciente de senha 0203 novamente? Cancelar S…" at bounding box center [273, 121] width 200 height 82
click at [360, 139] on button "Sim" at bounding box center [350, 146] width 29 height 18
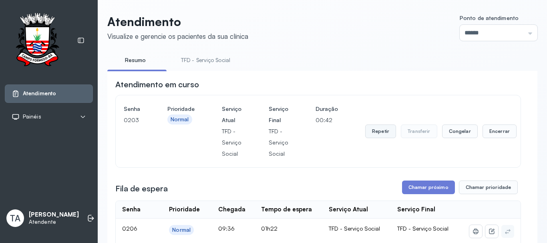
click at [384, 136] on button "Repetir" at bounding box center [380, 131] width 31 height 14
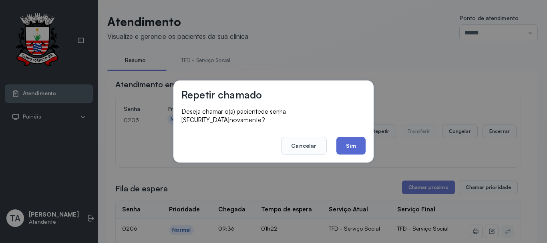
click at [355, 151] on div "Repetir chamado Deseja chamar o(a) paciente de senha 0203 novamente? Cancelar S…" at bounding box center [273, 121] width 200 height 82
click at [357, 146] on button "Sim" at bounding box center [350, 146] width 29 height 18
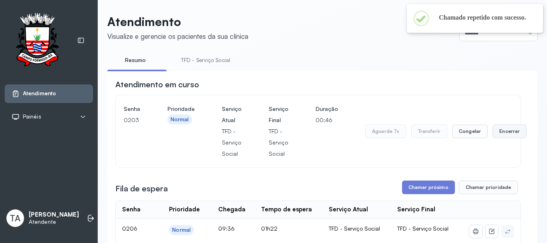
click at [506, 138] on button "Encerrar" at bounding box center [509, 131] width 34 height 14
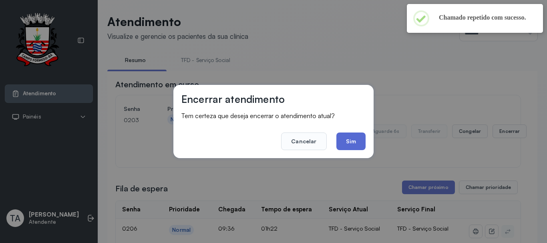
click at [355, 142] on button "Sim" at bounding box center [350, 141] width 29 height 18
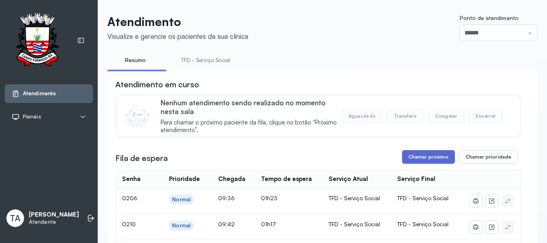
click at [402, 156] on button "Chamar próximo" at bounding box center [428, 157] width 53 height 14
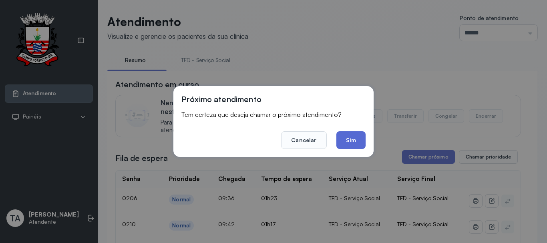
click at [344, 140] on button "Sim" at bounding box center [350, 140] width 29 height 18
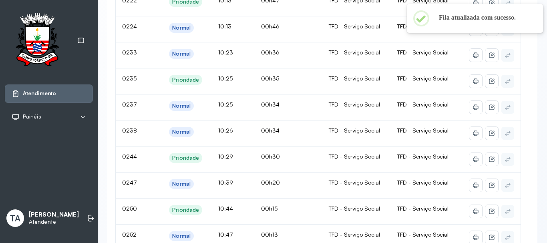
scroll to position [80, 0]
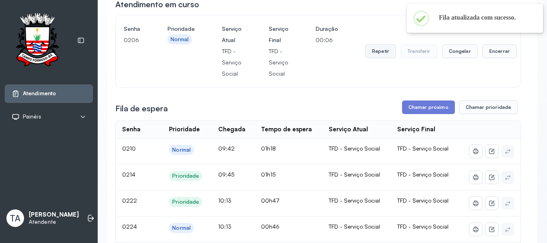
click at [379, 53] on button "Repetir" at bounding box center [380, 51] width 31 height 14
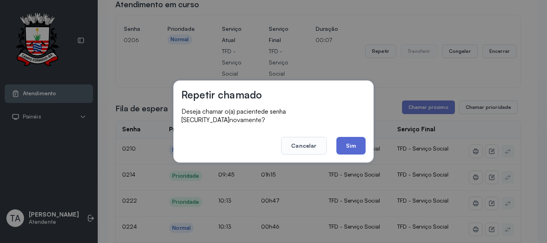
click at [356, 146] on button "Sim" at bounding box center [350, 146] width 29 height 18
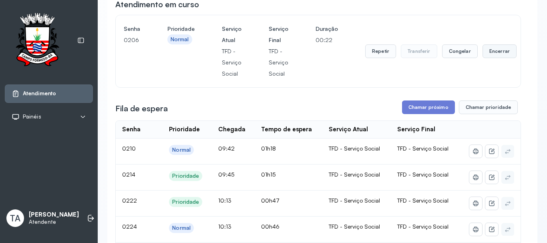
click at [491, 53] on button "Encerrar" at bounding box center [499, 51] width 34 height 14
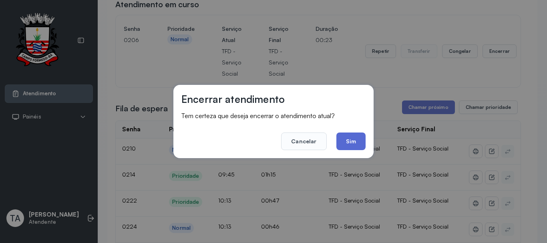
click at [353, 149] on button "Sim" at bounding box center [350, 141] width 29 height 18
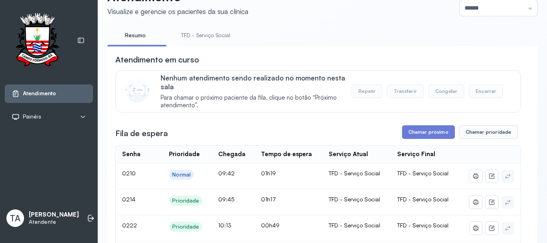
scroll to position [400, 0]
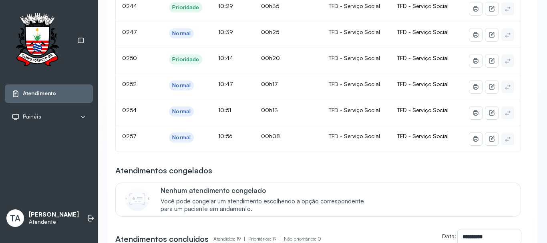
click at [333, 168] on div "Atendimentos congelados" at bounding box center [317, 170] width 405 height 11
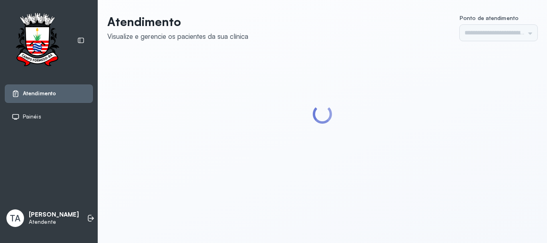
type input "******"
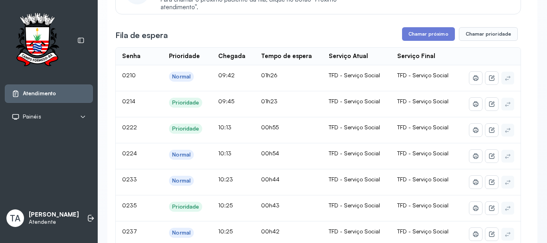
scroll to position [120, 0]
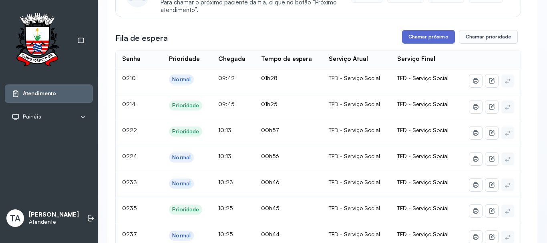
click at [436, 38] on button "Chamar próximo" at bounding box center [428, 37] width 53 height 14
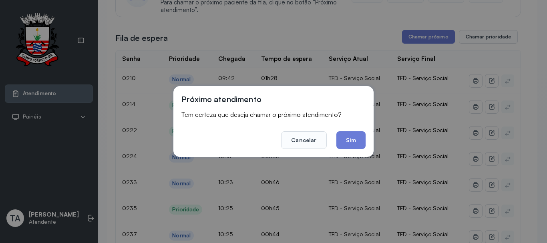
click at [346, 142] on button "Sim" at bounding box center [350, 140] width 29 height 18
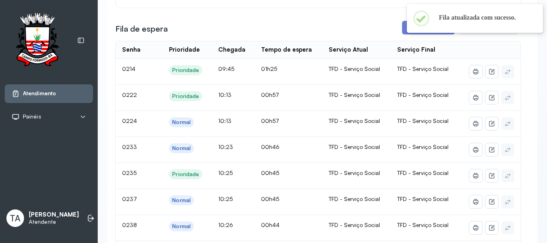
scroll to position [0, 0]
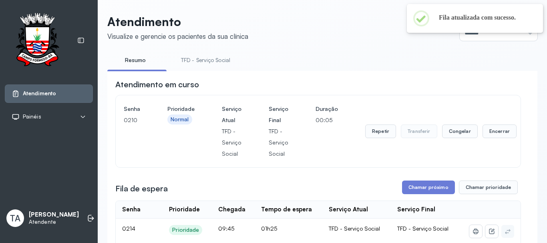
click at [380, 143] on div "Repetir Transferir Congelar Encerrar" at bounding box center [440, 131] width 151 height 56
click at [379, 138] on button "Repetir" at bounding box center [380, 131] width 31 height 14
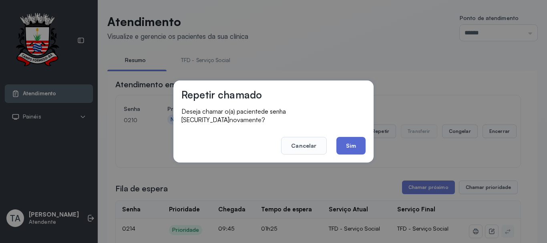
click at [357, 139] on button "Sim" at bounding box center [350, 146] width 29 height 18
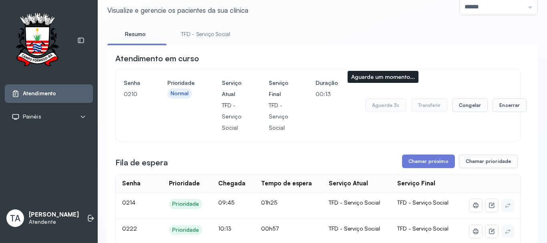
scroll to position [40, 0]
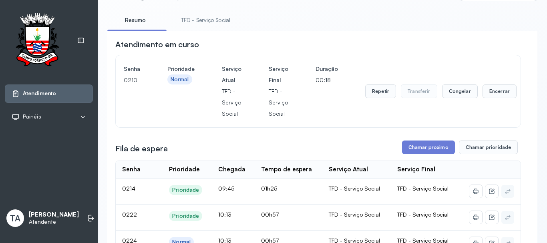
click at [380, 96] on button "Repetir" at bounding box center [380, 91] width 31 height 14
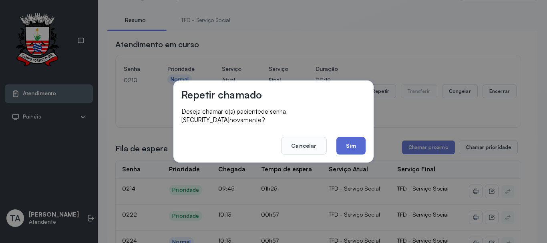
click at [361, 143] on button "Sim" at bounding box center [350, 146] width 29 height 18
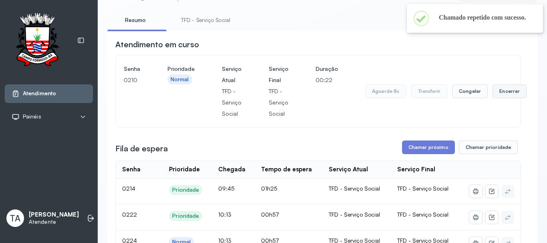
click at [493, 94] on button "Encerrar" at bounding box center [509, 91] width 34 height 14
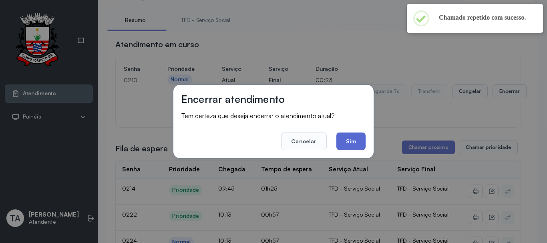
click at [353, 140] on button "Sim" at bounding box center [350, 141] width 29 height 18
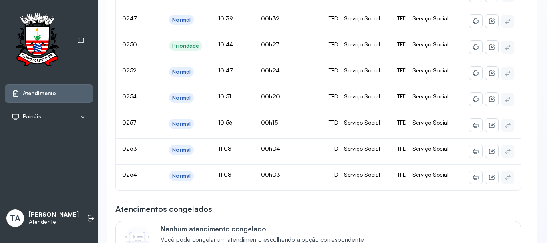
scroll to position [400, 0]
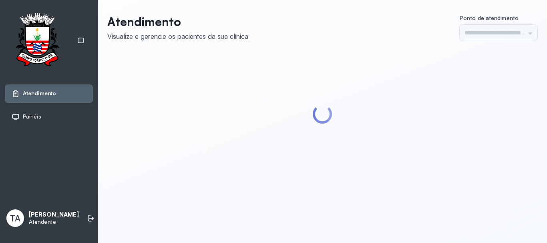
type input "******"
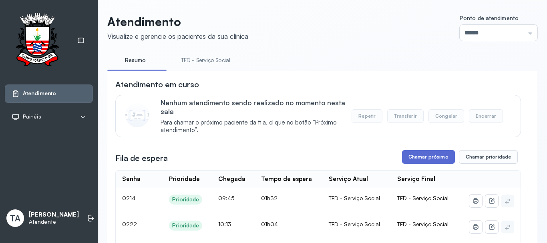
click at [425, 154] on button "Chamar próximo" at bounding box center [428, 157] width 53 height 14
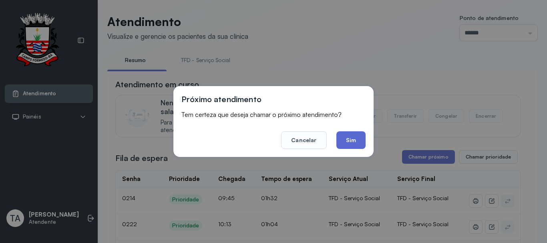
click at [355, 147] on button "Sim" at bounding box center [350, 140] width 29 height 18
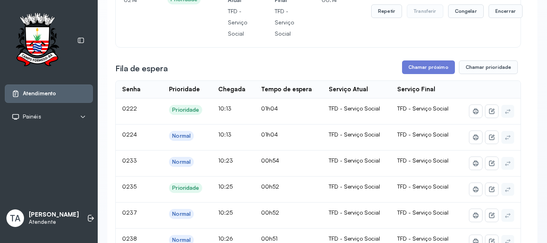
scroll to position [40, 0]
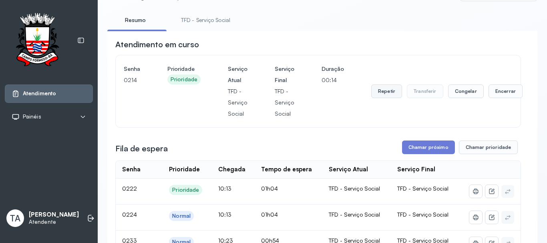
click at [380, 89] on button "Repetir" at bounding box center [386, 91] width 31 height 14
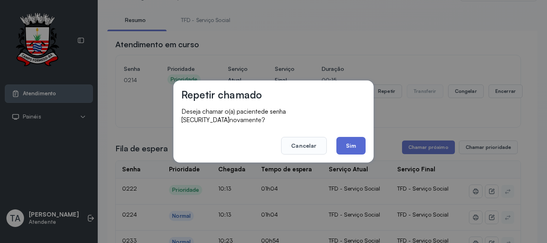
click at [360, 137] on button "Sim" at bounding box center [350, 146] width 29 height 18
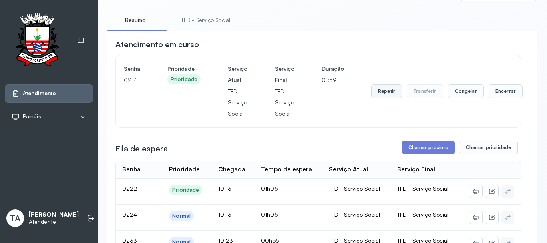
click at [382, 94] on button "Repetir" at bounding box center [386, 91] width 31 height 14
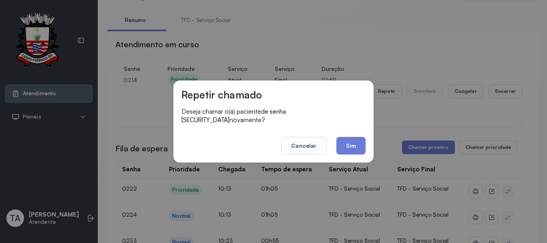
drag, startPoint x: 345, startPoint y: 140, endPoint x: 342, endPoint y: 121, distance: 19.4
click at [345, 138] on button "Sim" at bounding box center [350, 146] width 29 height 18
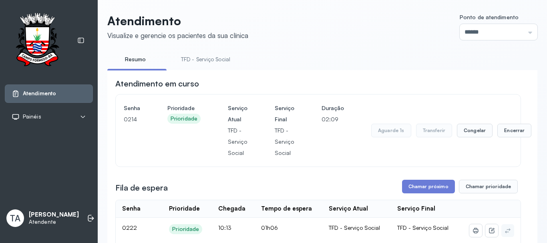
scroll to position [0, 0]
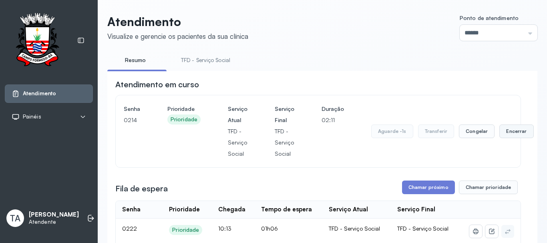
click at [510, 134] on button "Encerrar" at bounding box center [516, 131] width 34 height 14
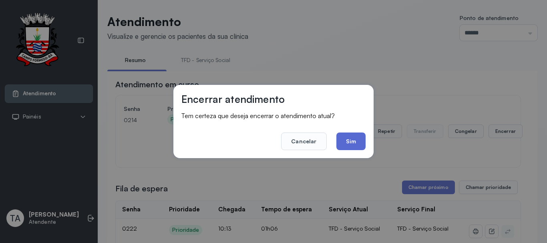
click at [363, 138] on button "Sim" at bounding box center [350, 141] width 29 height 18
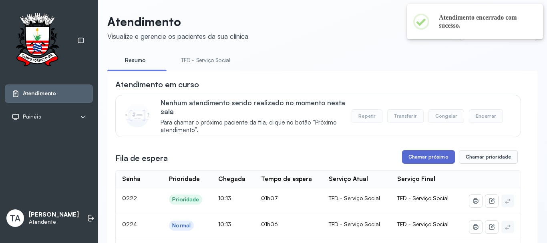
click at [402, 160] on button "Chamar próximo" at bounding box center [428, 157] width 53 height 14
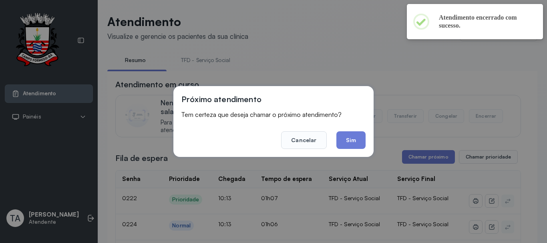
click at [341, 131] on footer "Cancelar Sim" at bounding box center [273, 134] width 184 height 29
click at [343, 134] on button "Sim" at bounding box center [350, 140] width 29 height 18
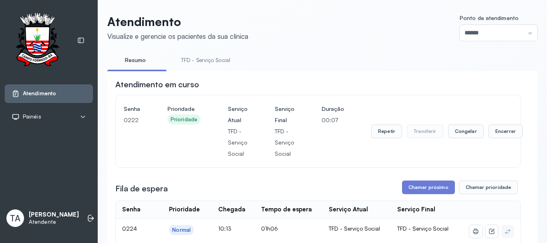
click at [482, 136] on div "Repetir Transferir Congelar Encerrar" at bounding box center [446, 131] width 151 height 14
click at [492, 137] on button "Encerrar" at bounding box center [505, 131] width 34 height 14
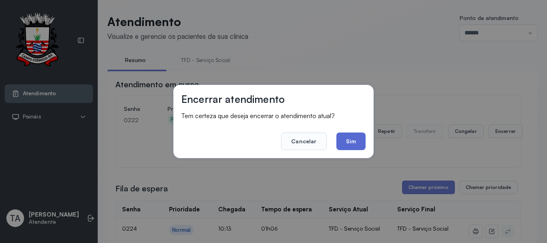
click at [365, 142] on button "Sim" at bounding box center [350, 141] width 29 height 18
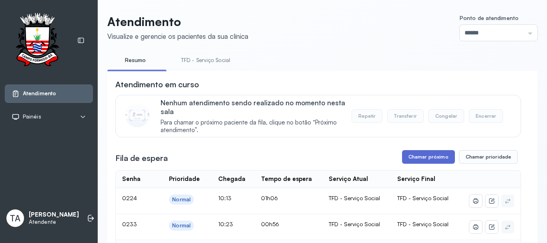
click at [409, 158] on button "Chamar próximo" at bounding box center [428, 157] width 53 height 14
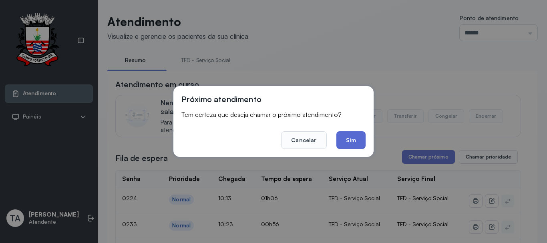
click at [349, 139] on button "Sim" at bounding box center [350, 140] width 29 height 18
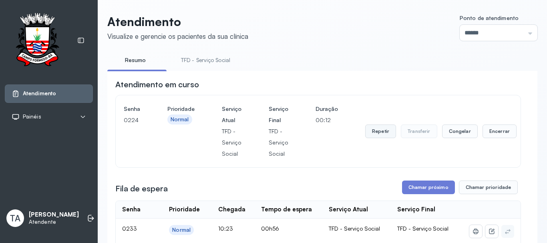
click at [380, 133] on button "Repetir" at bounding box center [380, 131] width 31 height 14
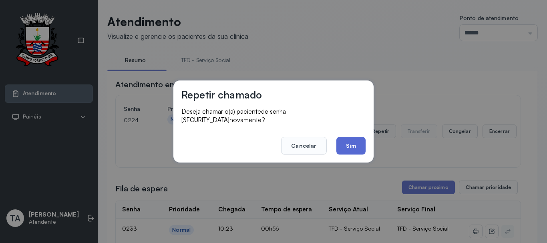
click at [352, 143] on button "Sim" at bounding box center [350, 146] width 29 height 18
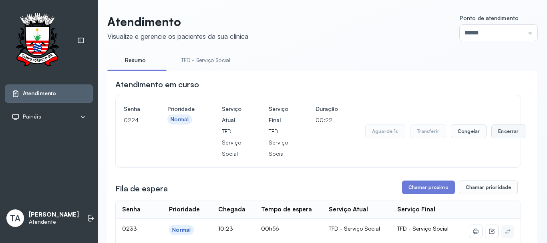
click at [495, 136] on button "Encerrar" at bounding box center [508, 131] width 34 height 14
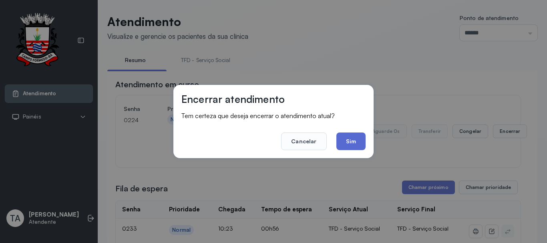
click at [343, 145] on button "Sim" at bounding box center [350, 141] width 29 height 18
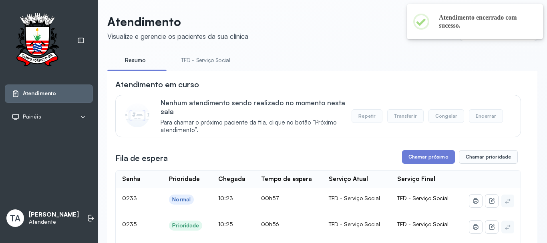
click at [417, 157] on button "Chamar próximo" at bounding box center [428, 157] width 53 height 14
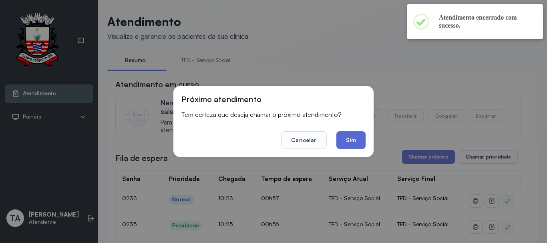
click at [355, 143] on button "Sim" at bounding box center [350, 140] width 29 height 18
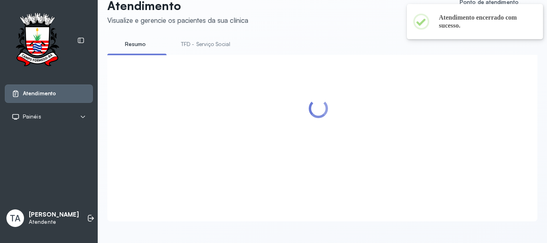
scroll to position [25, 0]
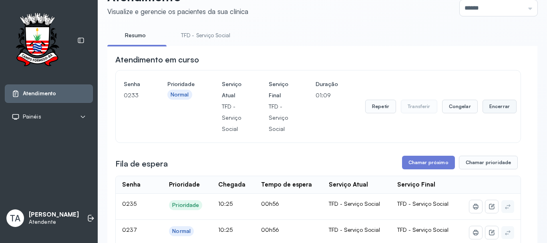
click at [487, 112] on button "Encerrar" at bounding box center [499, 107] width 34 height 14
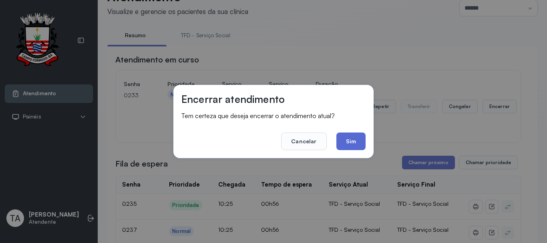
click at [353, 146] on button "Sim" at bounding box center [350, 141] width 29 height 18
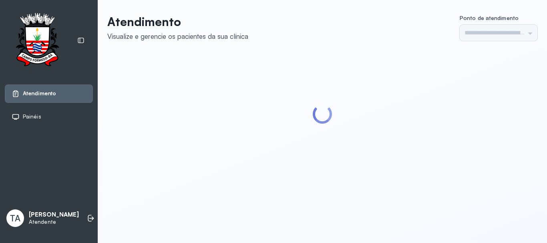
type input "******"
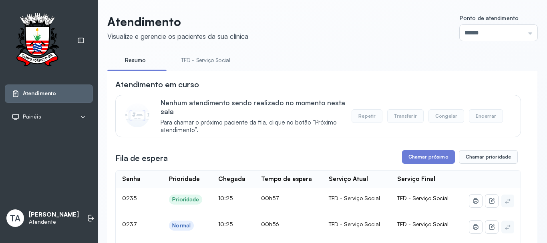
click at [304, 105] on p "Nenhum atendimento sendo realizado no momento nesta sala" at bounding box center [255, 106] width 191 height 17
click at [408, 158] on button "Chamar próximo" at bounding box center [428, 157] width 53 height 14
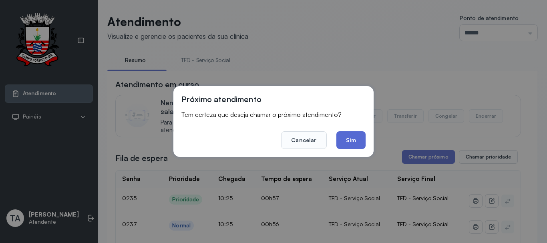
click at [346, 145] on button "Sim" at bounding box center [350, 140] width 29 height 18
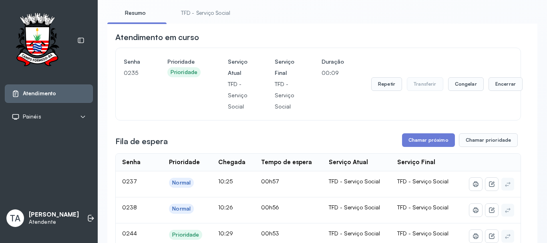
scroll to position [40, 0]
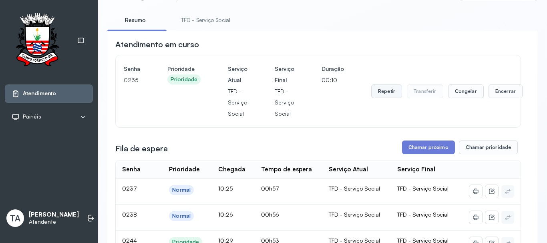
click at [373, 96] on button "Repetir" at bounding box center [386, 91] width 31 height 14
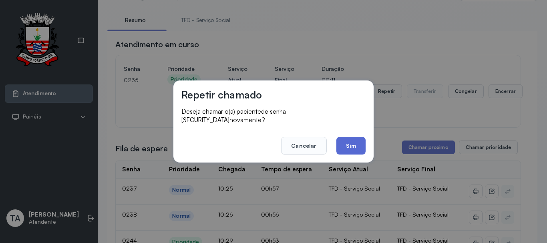
click at [345, 141] on button "Sim" at bounding box center [350, 146] width 29 height 18
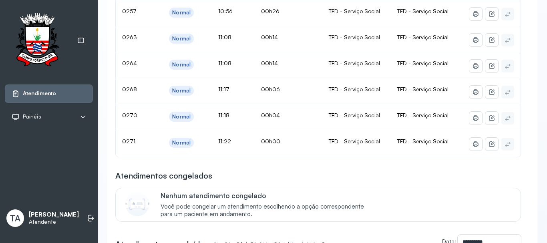
scroll to position [400, 0]
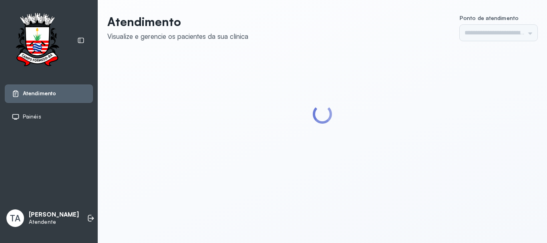
type input "******"
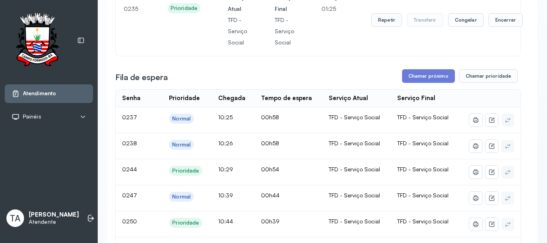
scroll to position [65, 0]
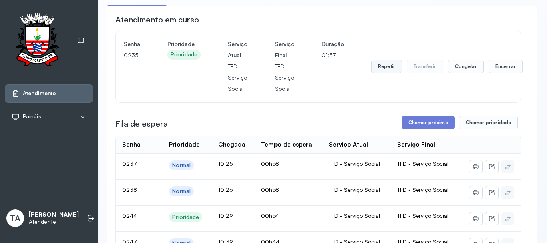
click at [389, 70] on button "Repetir" at bounding box center [386, 67] width 31 height 14
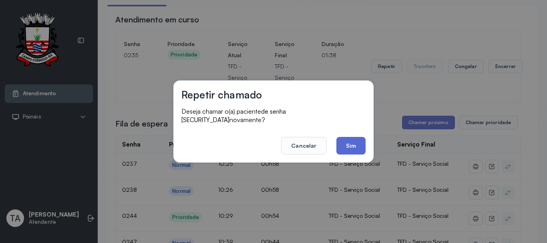
click at [358, 144] on button "Sim" at bounding box center [350, 146] width 29 height 18
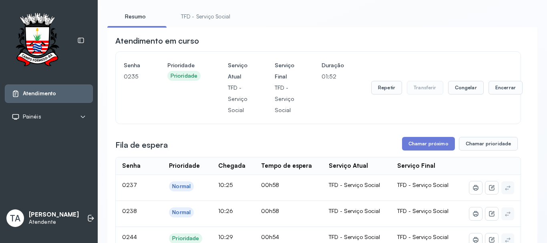
scroll to position [25, 0]
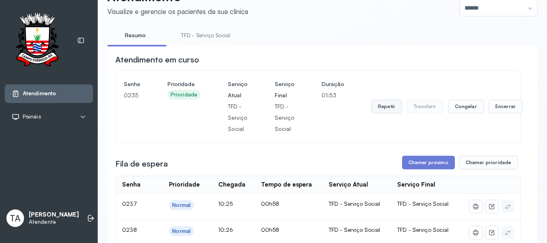
click at [389, 105] on button "Repetir" at bounding box center [386, 107] width 31 height 14
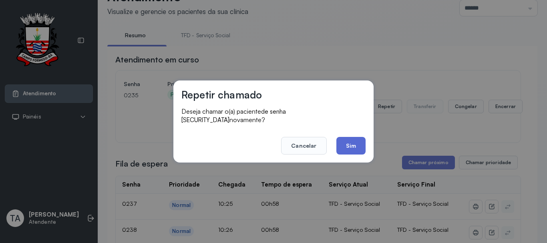
click at [346, 142] on button "Sim" at bounding box center [350, 146] width 29 height 18
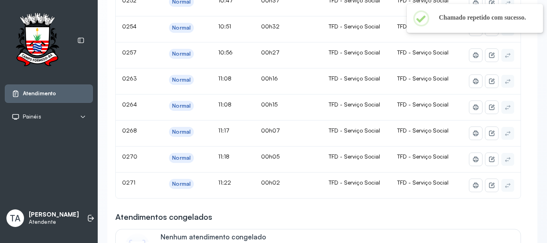
scroll to position [385, 0]
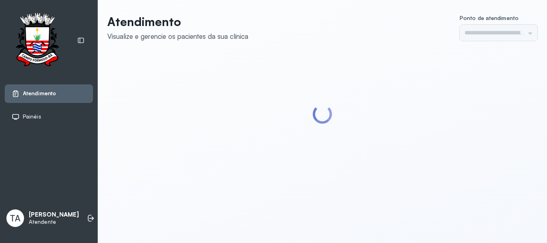
type input "******"
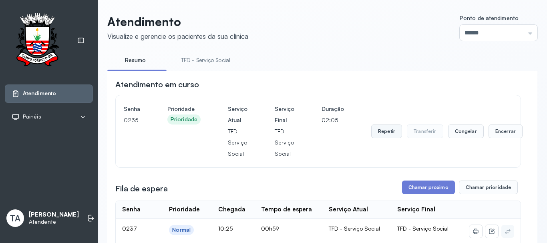
click at [383, 138] on button "Repetir" at bounding box center [386, 131] width 31 height 14
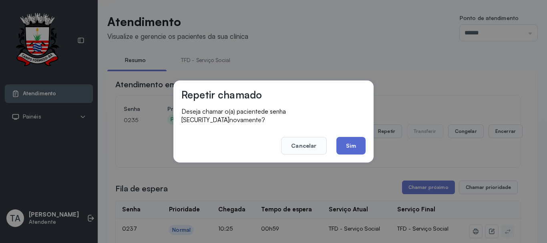
click at [357, 141] on button "Sim" at bounding box center [350, 146] width 29 height 18
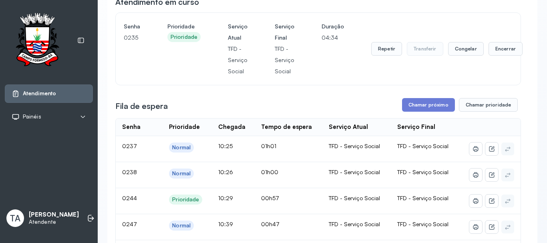
scroll to position [40, 0]
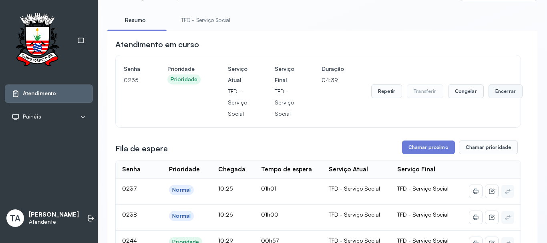
click at [496, 91] on button "Encerrar" at bounding box center [505, 91] width 34 height 14
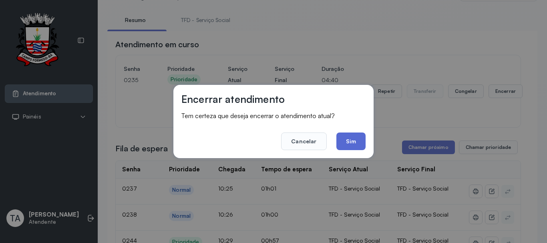
click at [355, 144] on button "Sim" at bounding box center [350, 141] width 29 height 18
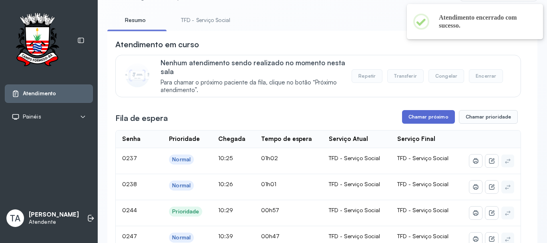
click at [410, 124] on button "Chamar próximo" at bounding box center [428, 117] width 53 height 14
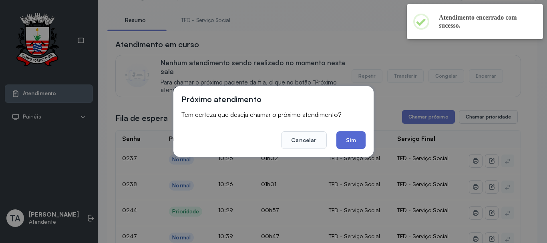
click at [358, 138] on button "Sim" at bounding box center [350, 140] width 29 height 18
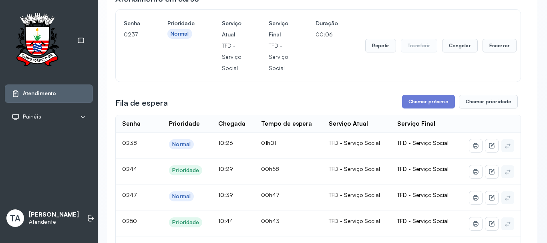
scroll to position [80, 0]
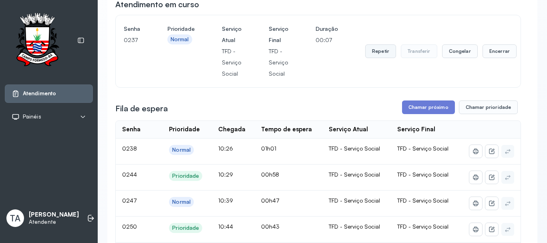
click at [370, 52] on button "Repetir" at bounding box center [380, 51] width 31 height 14
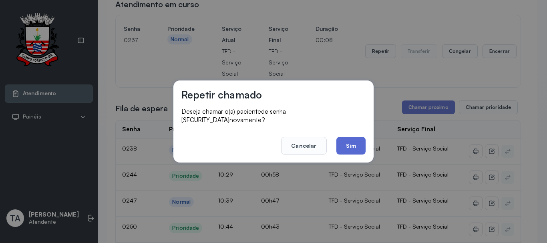
click at [353, 137] on button "Sim" at bounding box center [350, 146] width 29 height 18
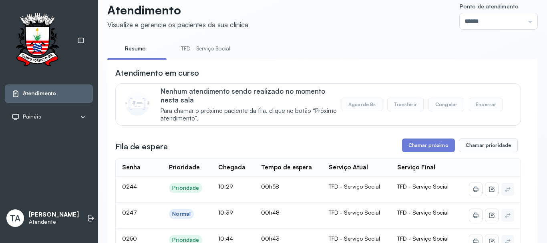
scroll to position [0, 0]
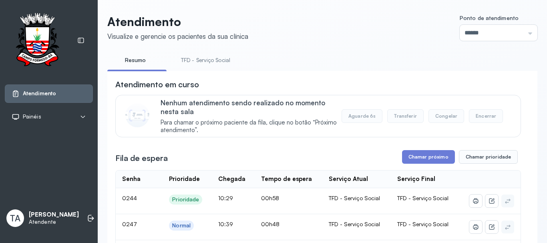
click at [185, 60] on link "TFD - Serviço Social" at bounding box center [205, 60] width 65 height 13
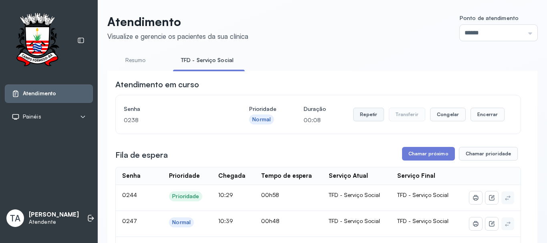
click at [369, 114] on button "Repetir" at bounding box center [368, 115] width 31 height 14
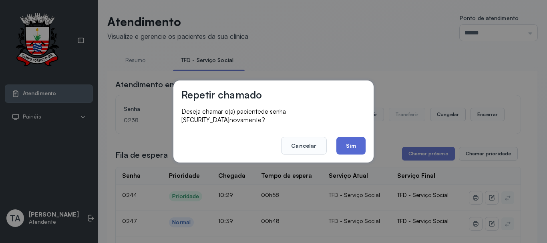
click at [349, 147] on button "Sim" at bounding box center [350, 146] width 29 height 18
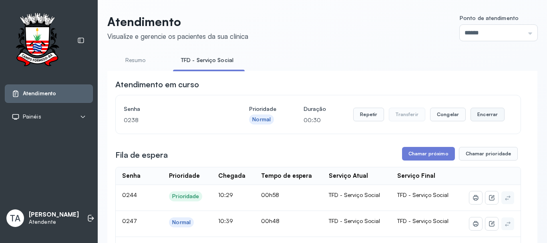
click at [472, 118] on button "Encerrar" at bounding box center [487, 115] width 34 height 14
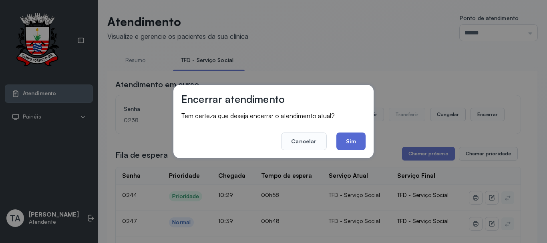
click at [343, 140] on button "Sim" at bounding box center [350, 141] width 29 height 18
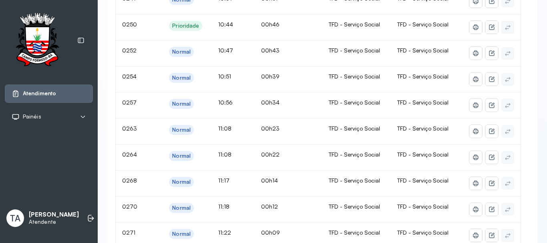
scroll to position [200, 0]
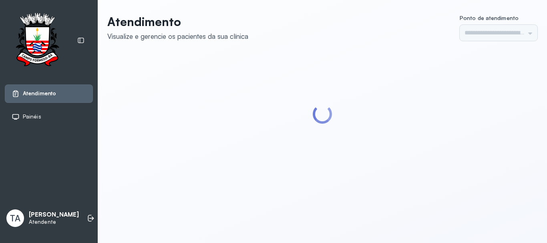
type input "******"
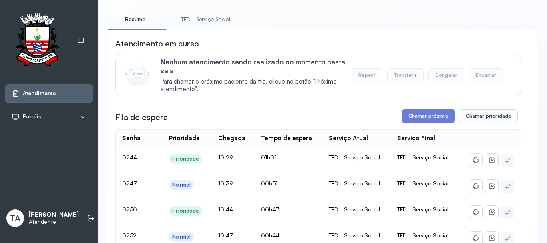
scroll to position [40, 0]
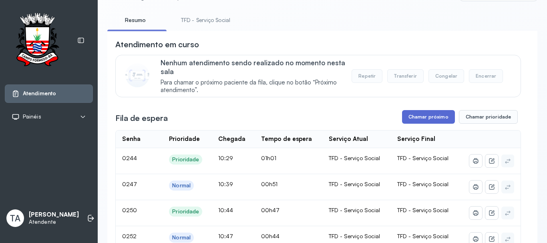
click at [418, 122] on button "Chamar próximo" at bounding box center [428, 117] width 53 height 14
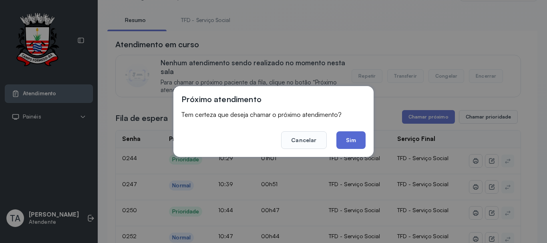
click at [344, 140] on button "Sim" at bounding box center [350, 140] width 29 height 18
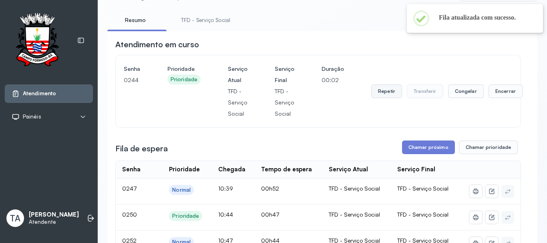
click at [384, 94] on button "Repetir" at bounding box center [386, 91] width 31 height 14
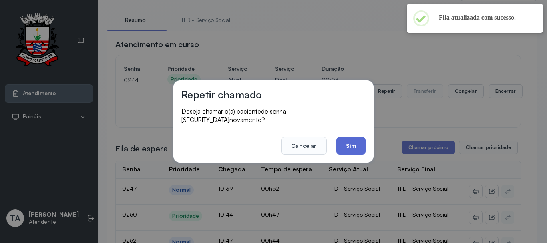
click at [354, 149] on button "Sim" at bounding box center [350, 146] width 29 height 18
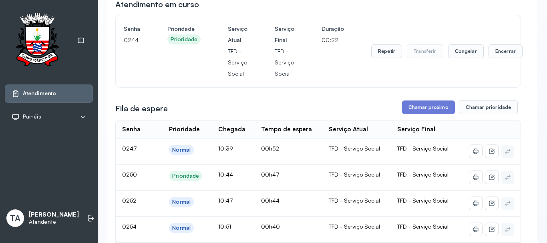
scroll to position [0, 0]
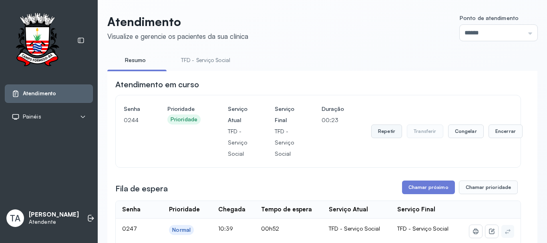
click at [374, 135] on button "Repetir" at bounding box center [386, 131] width 31 height 14
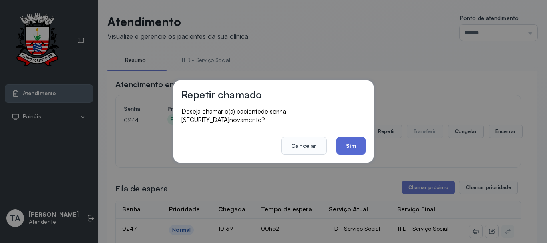
click at [345, 140] on button "Sim" at bounding box center [350, 146] width 29 height 18
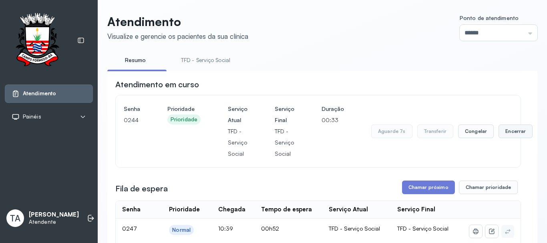
click at [513, 129] on button "Encerrar" at bounding box center [515, 131] width 34 height 14
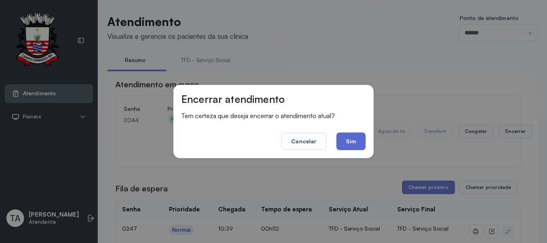
click at [340, 140] on button "Sim" at bounding box center [350, 141] width 29 height 18
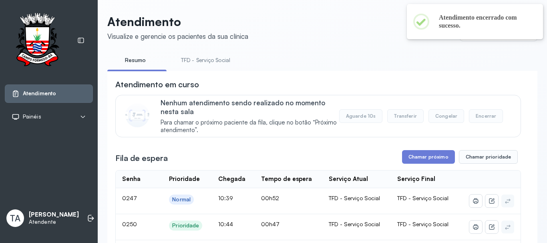
click at [413, 161] on button "Chamar próximo" at bounding box center [428, 157] width 53 height 14
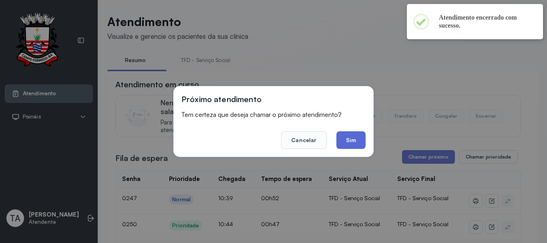
click at [339, 139] on button "Sim" at bounding box center [350, 140] width 29 height 18
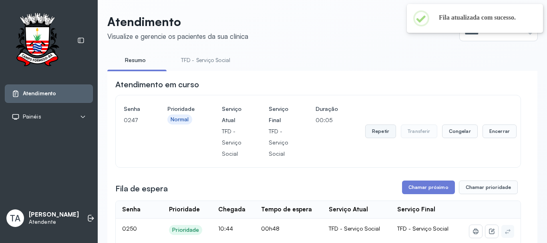
click at [368, 130] on button "Repetir" at bounding box center [380, 131] width 31 height 14
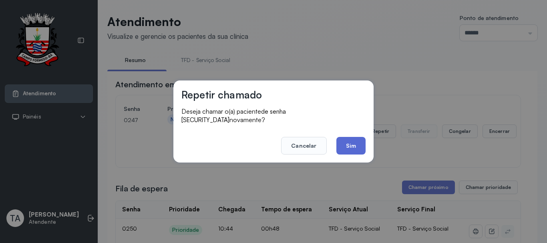
click at [356, 141] on button "Sim" at bounding box center [350, 146] width 29 height 18
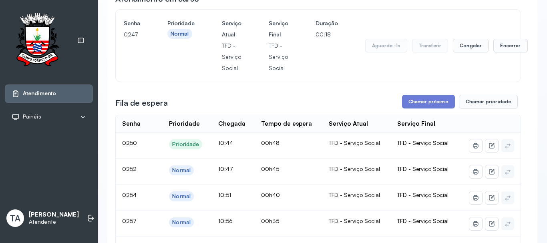
scroll to position [80, 0]
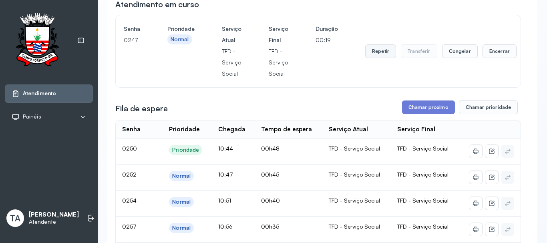
click at [381, 54] on button "Repetir" at bounding box center [380, 51] width 31 height 14
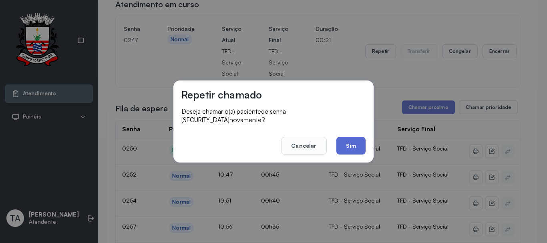
click at [344, 148] on button "Sim" at bounding box center [350, 146] width 29 height 18
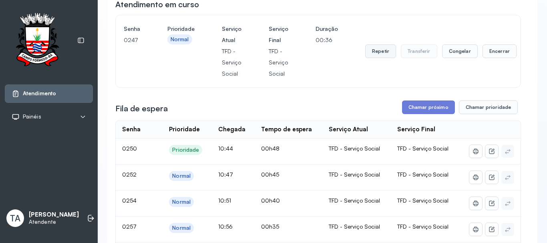
click at [371, 51] on button "Repetir" at bounding box center [380, 51] width 31 height 14
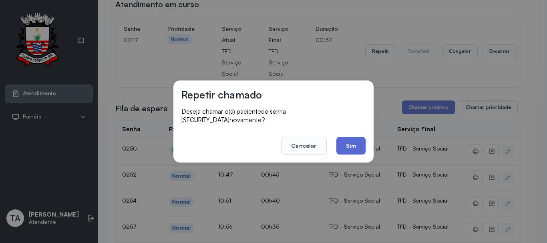
click at [347, 137] on button "Sim" at bounding box center [350, 146] width 29 height 18
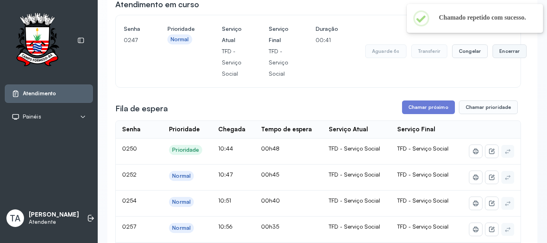
click at [509, 54] on button "Encerrar" at bounding box center [509, 51] width 34 height 14
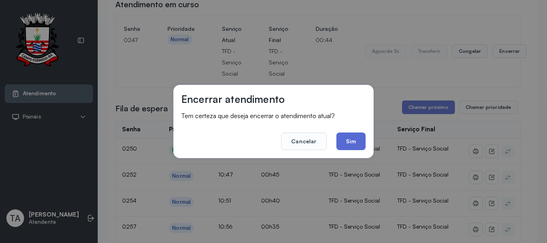
click at [345, 142] on button "Sim" at bounding box center [350, 141] width 29 height 18
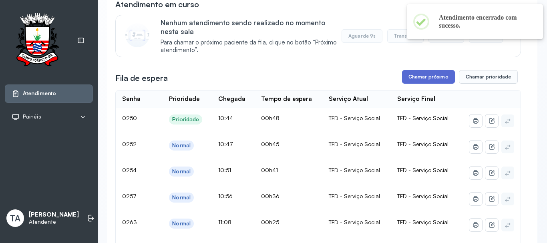
click at [423, 76] on button "Chamar próximo" at bounding box center [428, 77] width 53 height 14
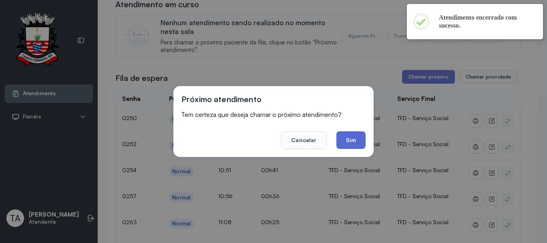
click at [351, 140] on button "Sim" at bounding box center [350, 140] width 29 height 18
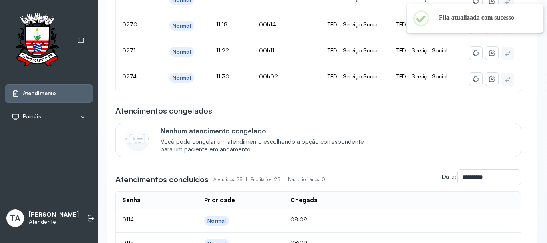
scroll to position [40, 0]
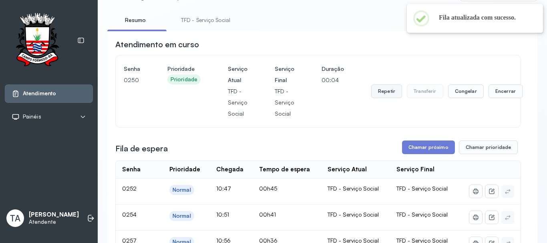
click at [388, 97] on button "Repetir" at bounding box center [386, 91] width 31 height 14
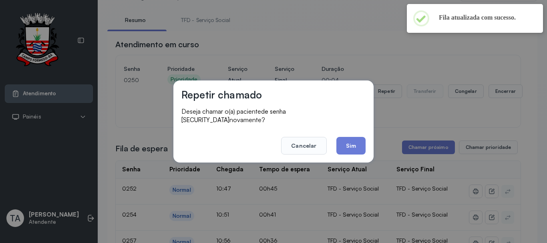
click at [348, 137] on button "Sim" at bounding box center [350, 146] width 29 height 18
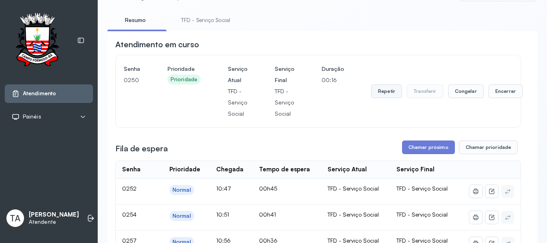
click at [375, 94] on button "Repetir" at bounding box center [386, 91] width 31 height 14
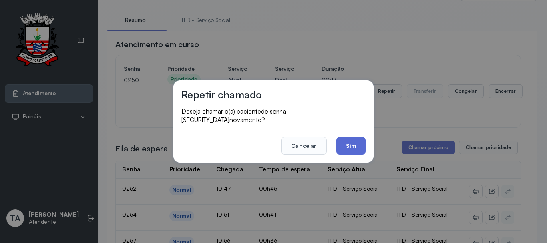
click at [351, 140] on button "Sim" at bounding box center [350, 146] width 29 height 18
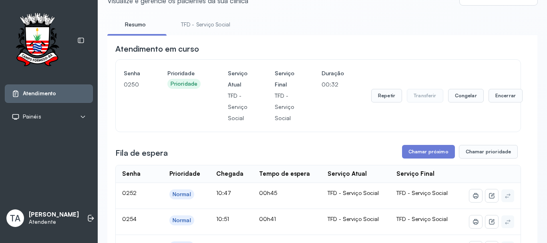
scroll to position [0, 0]
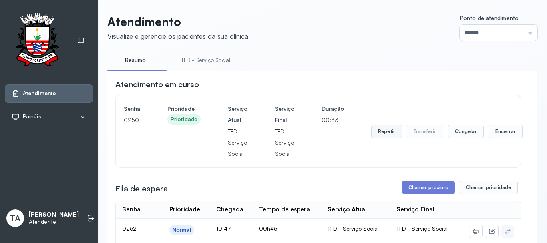
click at [374, 137] on button "Repetir" at bounding box center [386, 131] width 31 height 14
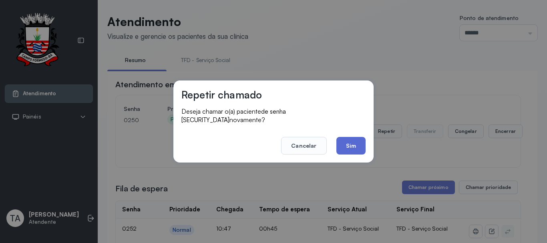
click at [361, 141] on button "Sim" at bounding box center [350, 146] width 29 height 18
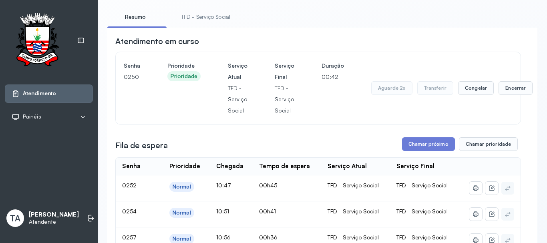
scroll to position [40, 0]
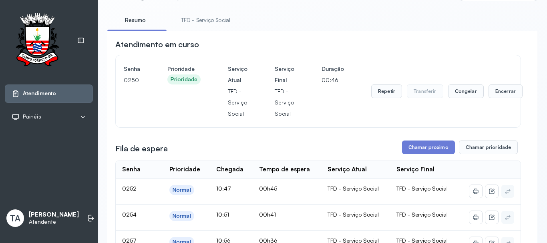
click at [392, 93] on button "Repetir" at bounding box center [386, 91] width 31 height 14
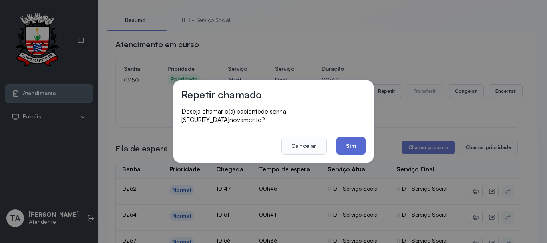
click at [357, 139] on button "Sim" at bounding box center [350, 146] width 29 height 18
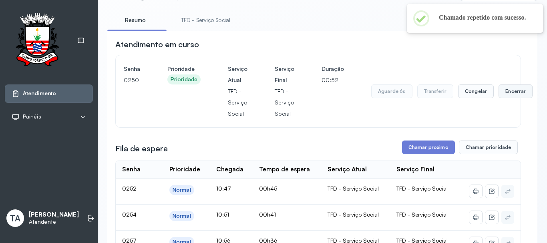
click at [509, 90] on button "Encerrar" at bounding box center [515, 91] width 34 height 14
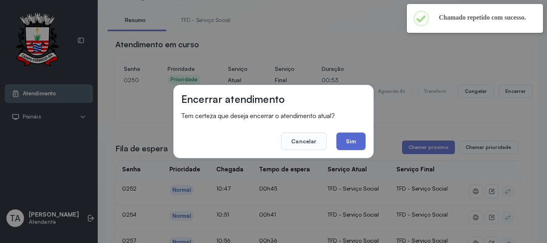
click at [363, 141] on button "Sim" at bounding box center [350, 141] width 29 height 18
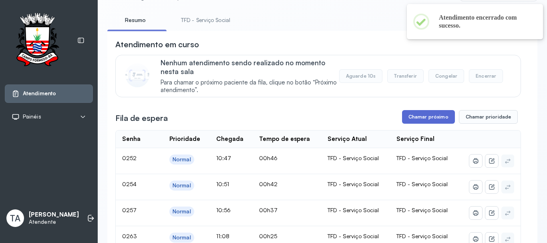
click at [405, 123] on button "Chamar próximo" at bounding box center [428, 117] width 53 height 14
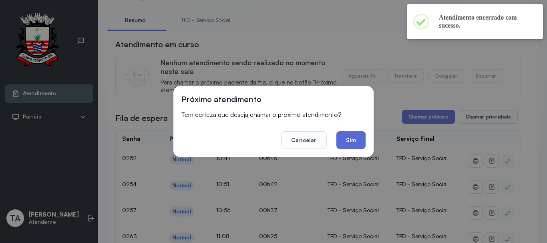
click at [363, 134] on button "Sim" at bounding box center [350, 140] width 29 height 18
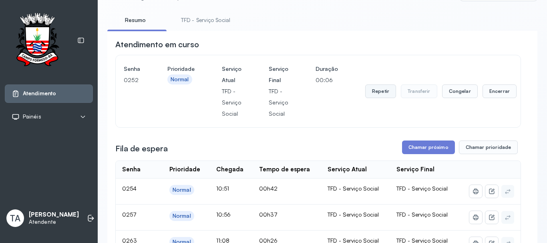
click at [378, 96] on button "Repetir" at bounding box center [380, 91] width 31 height 14
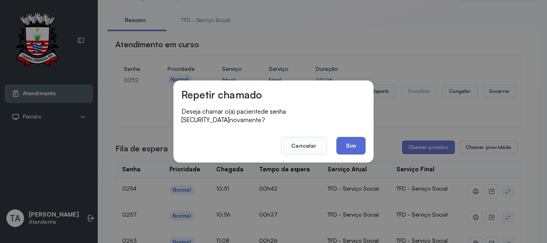
click at [343, 146] on button "Sim" at bounding box center [350, 146] width 29 height 18
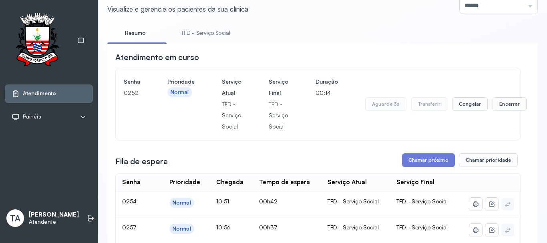
scroll to position [0, 0]
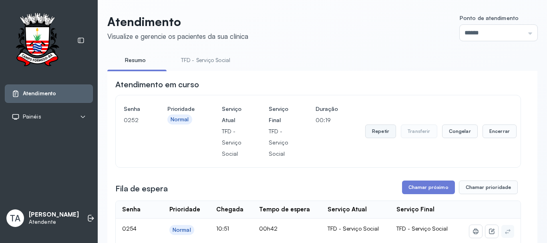
click at [377, 136] on button "Repetir" at bounding box center [380, 131] width 31 height 14
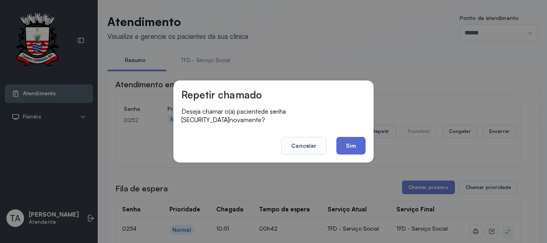
click at [353, 148] on button "Sim" at bounding box center [350, 146] width 29 height 18
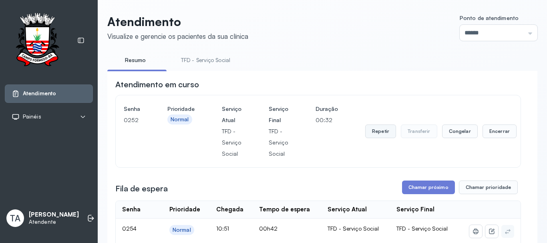
click at [381, 134] on button "Repetir" at bounding box center [380, 131] width 31 height 14
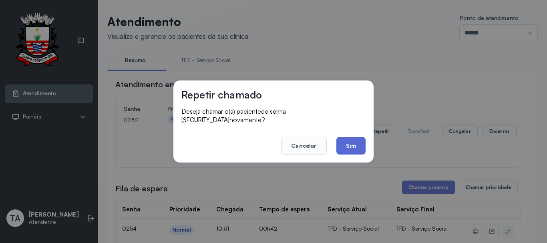
click at [351, 137] on button "Sim" at bounding box center [350, 146] width 29 height 18
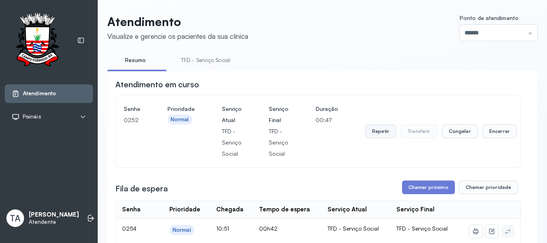
click at [374, 134] on button "Repetir" at bounding box center [380, 131] width 31 height 14
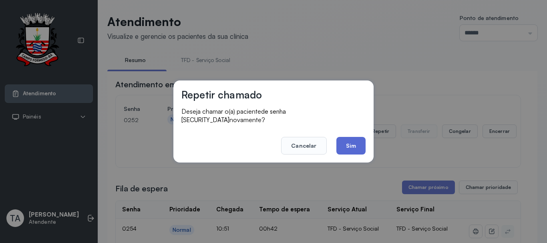
click at [359, 142] on button "Sim" at bounding box center [350, 146] width 29 height 18
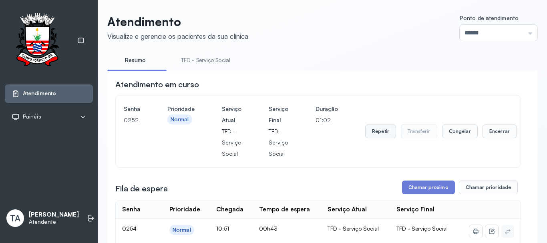
click at [384, 130] on button "Repetir" at bounding box center [380, 131] width 31 height 14
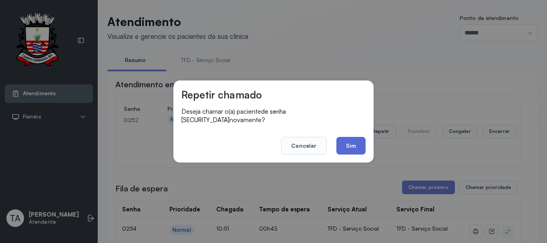
click at [355, 144] on button "Sim" at bounding box center [350, 146] width 29 height 18
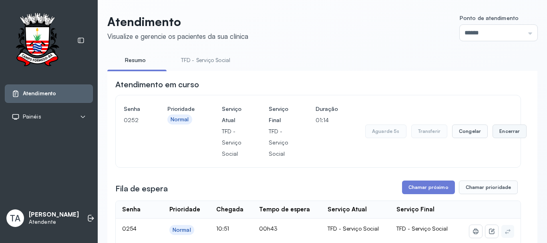
click at [504, 136] on button "Encerrar" at bounding box center [509, 131] width 34 height 14
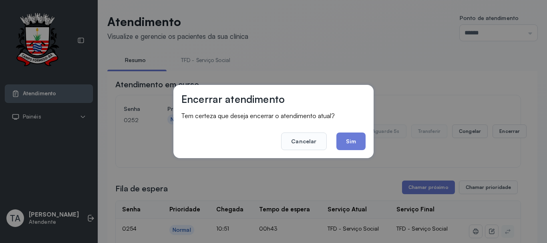
click at [365, 144] on div "Encerrar atendimento Tem certeza que deseja encerrar o atendimento atual? Cance…" at bounding box center [273, 121] width 200 height 73
click at [346, 148] on button "Sim" at bounding box center [350, 141] width 29 height 18
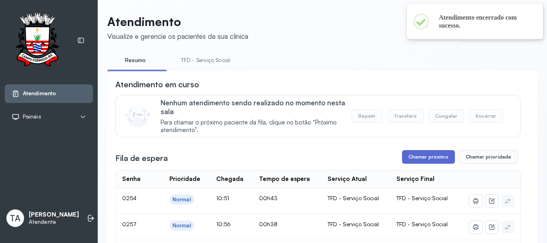
click at [417, 161] on button "Chamar próximo" at bounding box center [428, 157] width 53 height 14
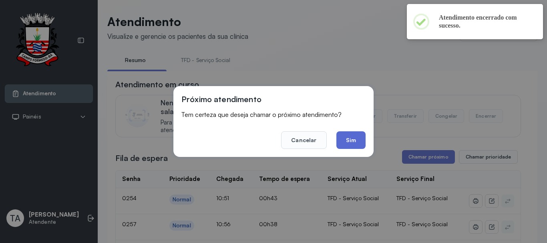
click at [351, 141] on button "Sim" at bounding box center [350, 140] width 29 height 18
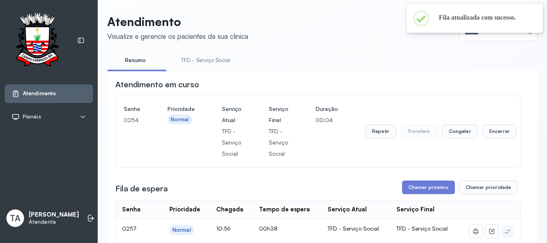
click at [385, 141] on div "Repetir Transferir Congelar Encerrar" at bounding box center [440, 131] width 151 height 56
click at [382, 135] on button "Repetir" at bounding box center [380, 131] width 31 height 14
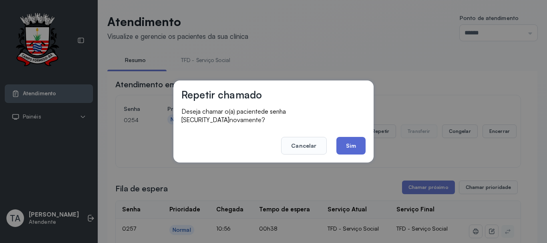
click at [344, 137] on button "Sim" at bounding box center [350, 146] width 29 height 18
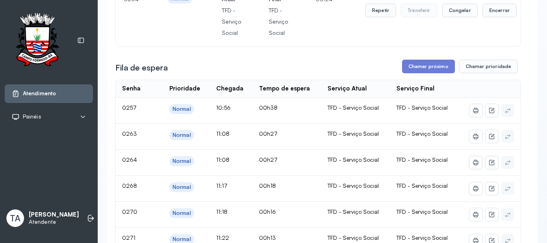
scroll to position [120, 0]
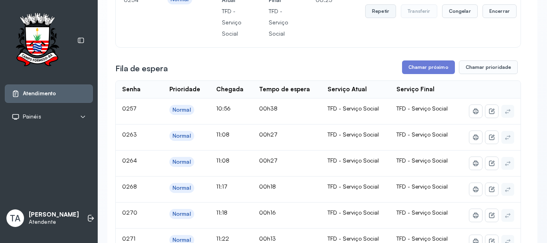
click at [384, 16] on button "Repetir" at bounding box center [380, 11] width 31 height 14
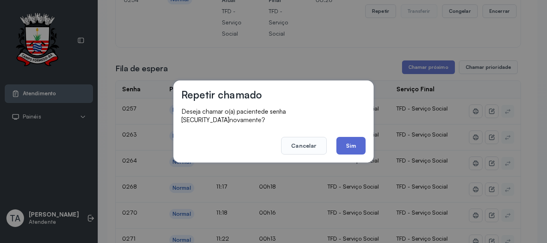
click at [348, 140] on button "Sim" at bounding box center [350, 146] width 29 height 18
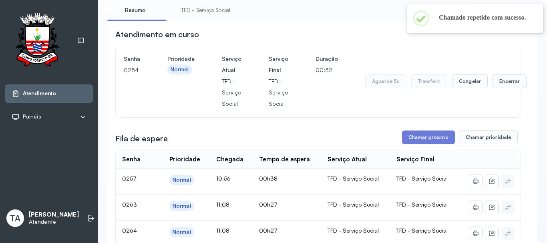
scroll to position [40, 0]
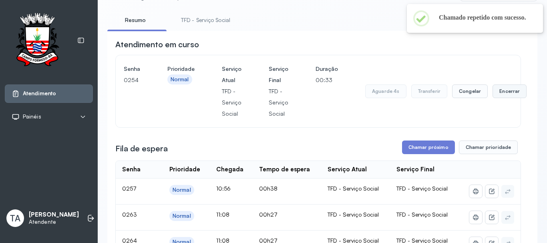
click at [496, 95] on button "Encerrar" at bounding box center [509, 91] width 34 height 14
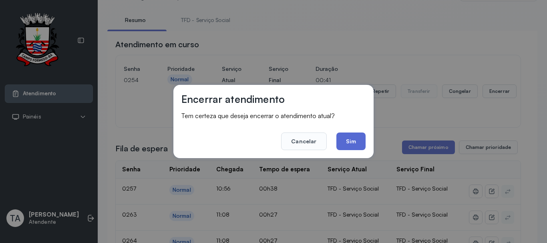
click at [354, 138] on button "Sim" at bounding box center [350, 141] width 29 height 18
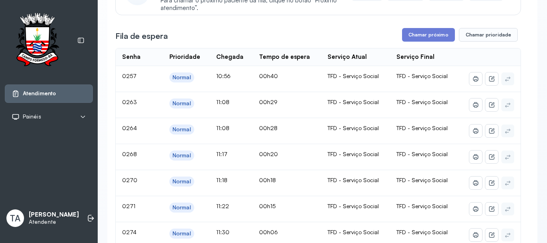
scroll to position [120, 0]
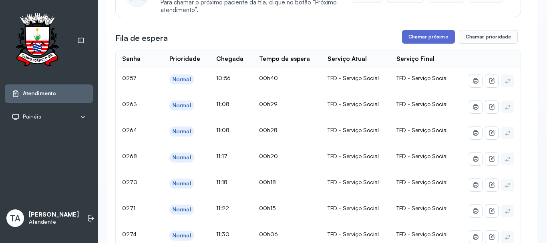
click at [415, 40] on button "Chamar próximo" at bounding box center [428, 37] width 53 height 14
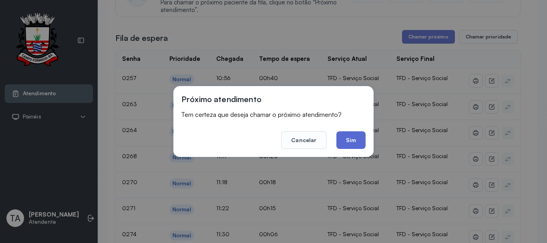
click at [345, 144] on button "Sim" at bounding box center [350, 140] width 29 height 18
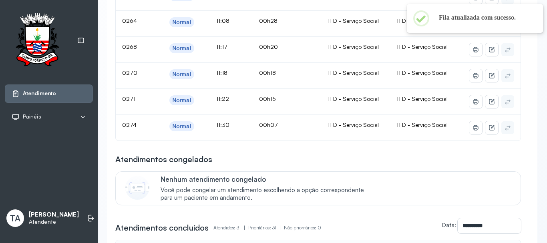
scroll to position [80, 0]
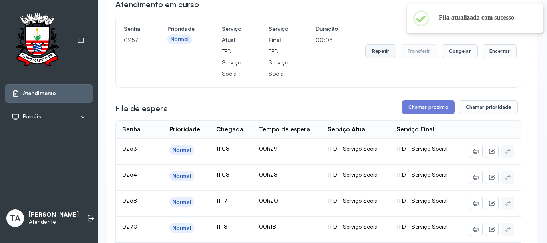
click at [368, 55] on button "Repetir" at bounding box center [380, 51] width 31 height 14
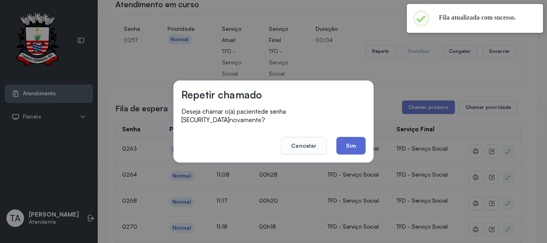
click at [347, 141] on button "Sim" at bounding box center [350, 146] width 29 height 18
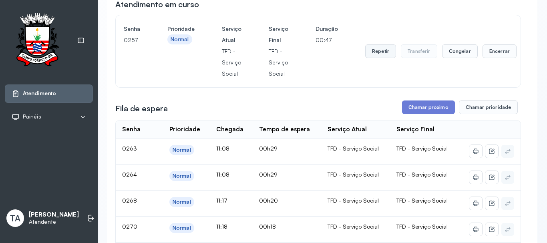
click at [387, 57] on button "Repetir" at bounding box center [380, 51] width 31 height 14
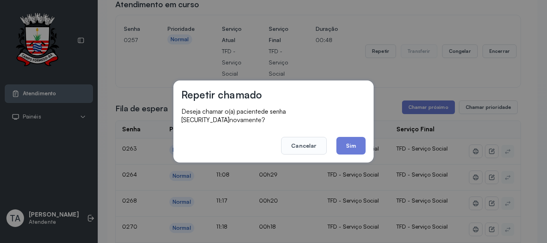
drag, startPoint x: 318, startPoint y: 142, endPoint x: 329, endPoint y: 138, distance: 12.2
click at [317, 142] on button "Cancelar" at bounding box center [303, 146] width 45 height 18
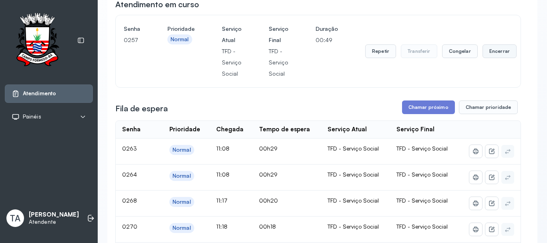
click at [491, 56] on button "Encerrar" at bounding box center [499, 51] width 34 height 14
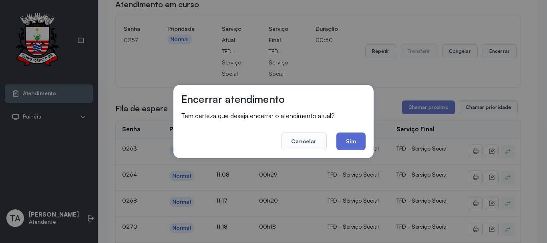
click at [359, 136] on button "Sim" at bounding box center [350, 141] width 29 height 18
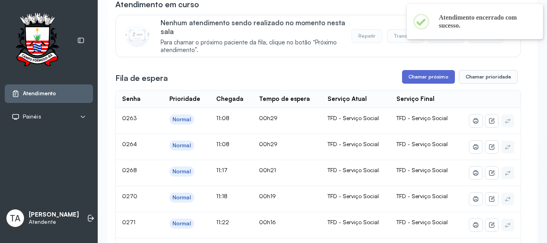
click at [428, 83] on button "Chamar próximo" at bounding box center [428, 77] width 53 height 14
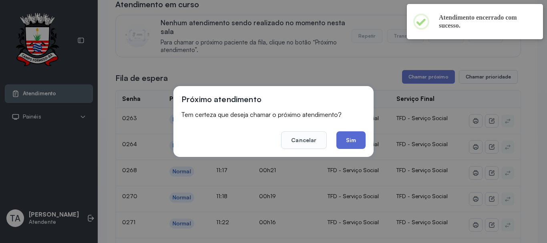
click at [355, 136] on button "Sim" at bounding box center [350, 140] width 29 height 18
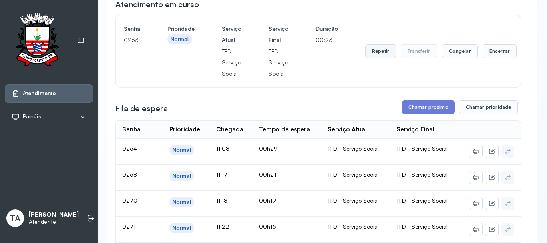
click at [373, 49] on button "Repetir" at bounding box center [380, 51] width 31 height 14
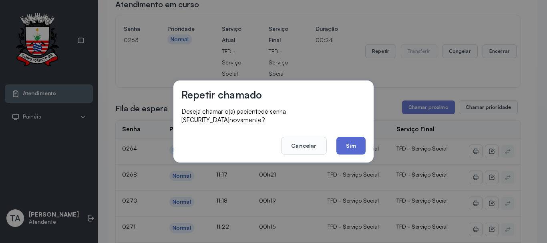
click at [357, 150] on div "Repetir chamado Deseja chamar o(a) paciente de senha 0263 novamente? Cancelar S…" at bounding box center [273, 121] width 200 height 82
click at [355, 143] on button "Sim" at bounding box center [350, 146] width 29 height 18
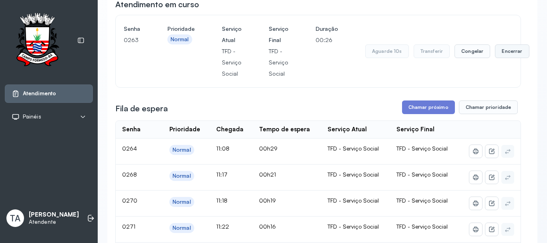
click at [497, 58] on button "Encerrar" at bounding box center [512, 51] width 34 height 14
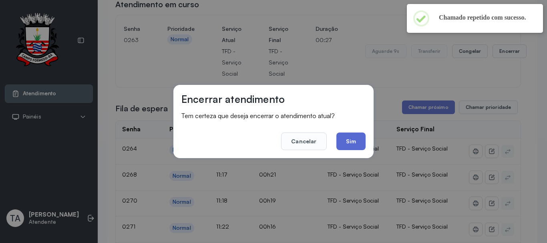
click at [346, 149] on button "Sim" at bounding box center [350, 141] width 29 height 18
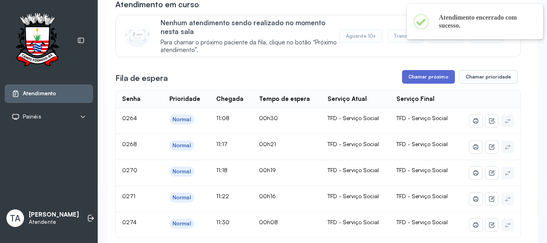
click at [425, 80] on button "Chamar próximo" at bounding box center [428, 77] width 53 height 14
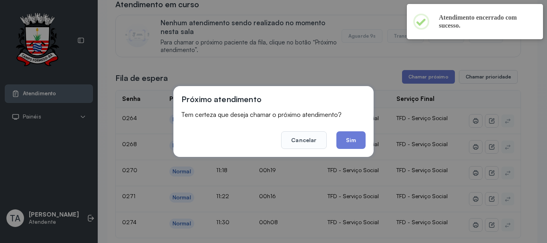
click at [347, 140] on button "Sim" at bounding box center [350, 140] width 29 height 18
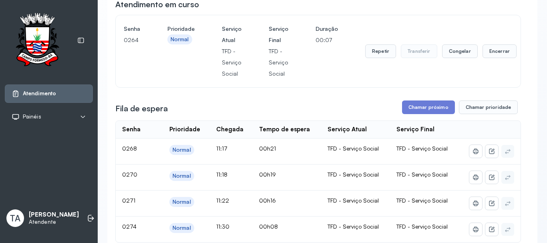
click at [383, 46] on div "Repetir Transferir Congelar Encerrar" at bounding box center [440, 51] width 151 height 56
click at [373, 54] on button "Repetir" at bounding box center [380, 51] width 31 height 14
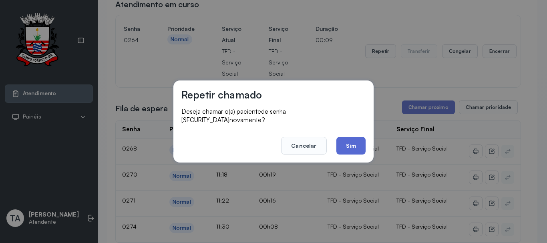
click at [347, 142] on button "Sim" at bounding box center [350, 146] width 29 height 18
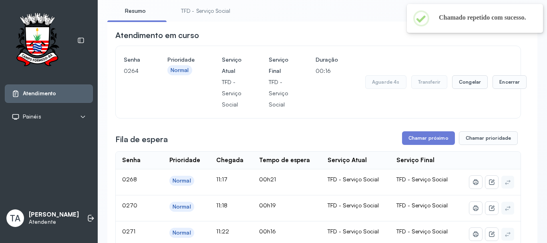
scroll to position [40, 0]
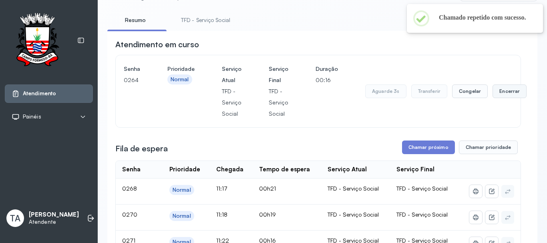
click at [503, 92] on button "Encerrar" at bounding box center [509, 91] width 34 height 14
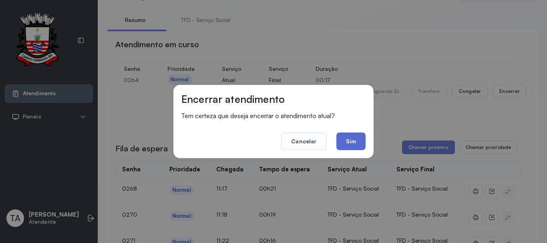
click at [347, 146] on button "Sim" at bounding box center [350, 141] width 29 height 18
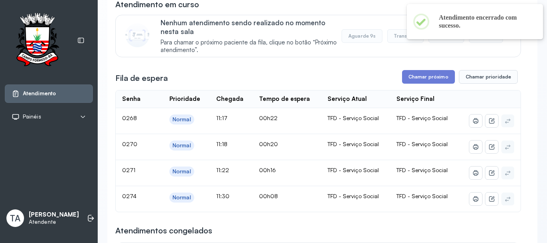
scroll to position [120, 0]
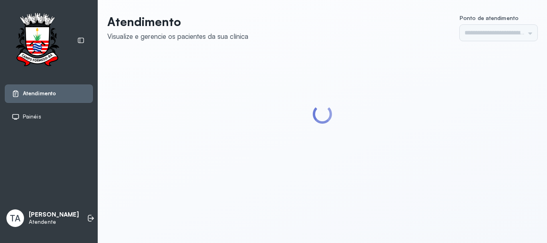
type input "******"
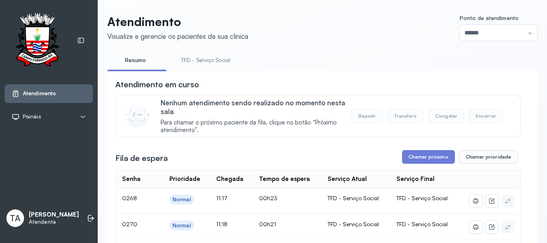
click at [210, 64] on link "TFD - Serviço Social" at bounding box center [205, 60] width 65 height 13
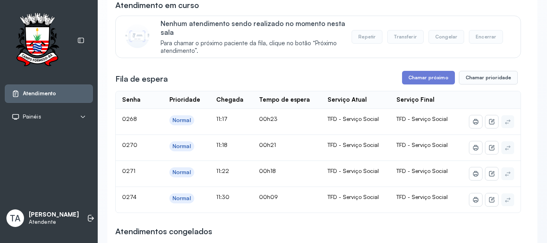
scroll to position [105, 0]
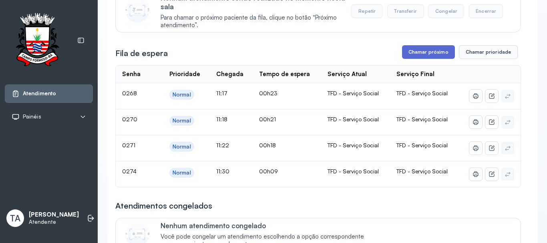
click at [423, 59] on button "Chamar próximo" at bounding box center [428, 52] width 53 height 14
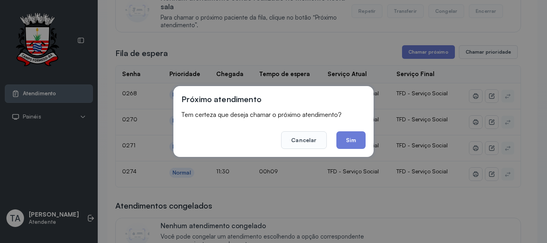
click at [341, 138] on button "Sim" at bounding box center [350, 140] width 29 height 18
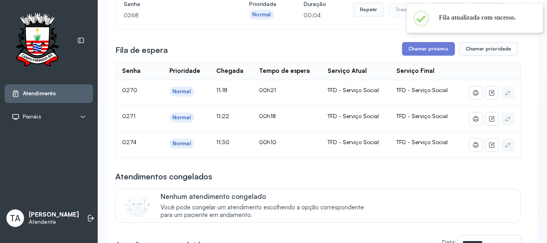
click at [333, 92] on div "TFD - Serviço Social" at bounding box center [355, 89] width 56 height 7
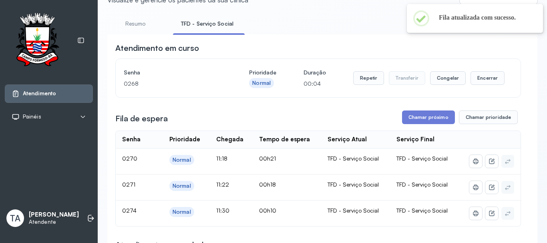
scroll to position [25, 0]
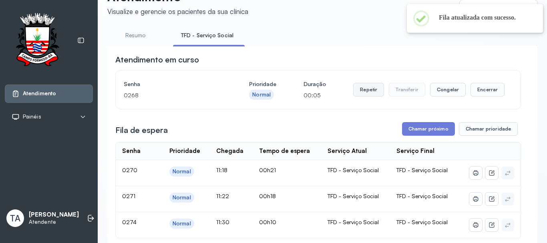
click at [362, 90] on button "Repetir" at bounding box center [368, 90] width 31 height 14
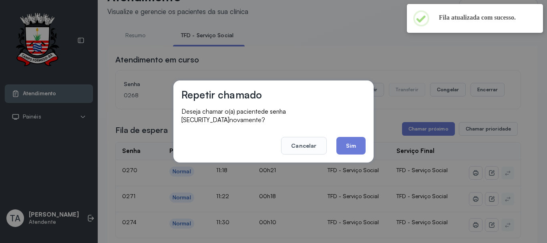
drag, startPoint x: 345, startPoint y: 145, endPoint x: 343, endPoint y: 141, distance: 4.8
click at [344, 142] on button "Sim" at bounding box center [350, 146] width 29 height 18
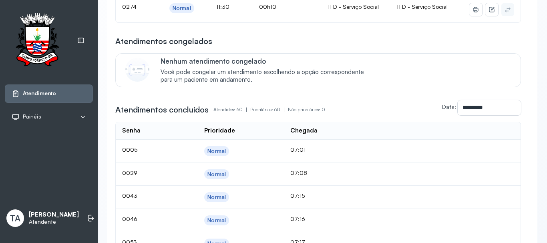
scroll to position [80, 0]
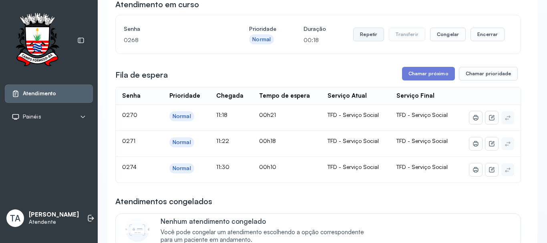
click at [359, 40] on button "Repetir" at bounding box center [368, 35] width 31 height 14
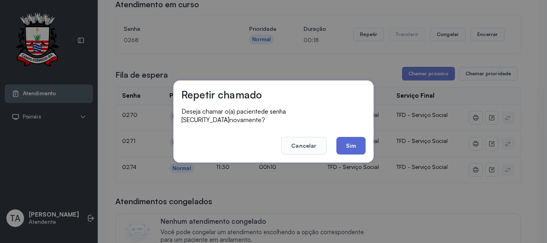
click at [343, 138] on button "Sim" at bounding box center [350, 146] width 29 height 18
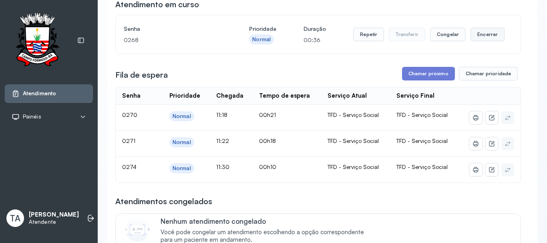
click at [486, 41] on button "Encerrar" at bounding box center [487, 35] width 34 height 14
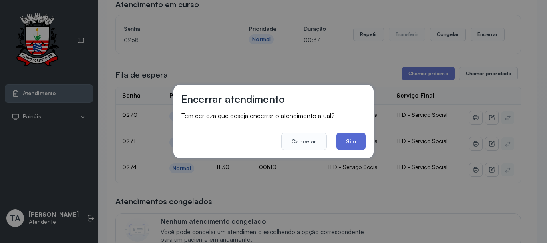
click at [353, 145] on button "Sim" at bounding box center [350, 141] width 29 height 18
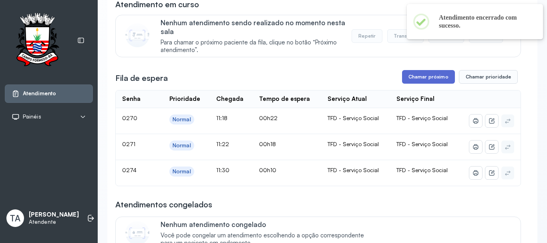
click at [413, 79] on button "Chamar próximo" at bounding box center [428, 77] width 53 height 14
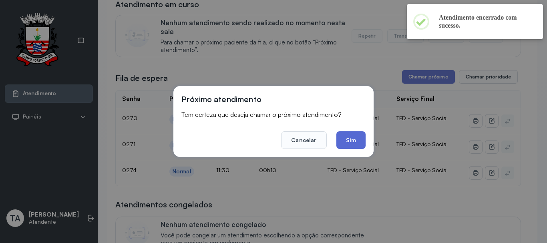
click at [361, 132] on button "Sim" at bounding box center [350, 140] width 29 height 18
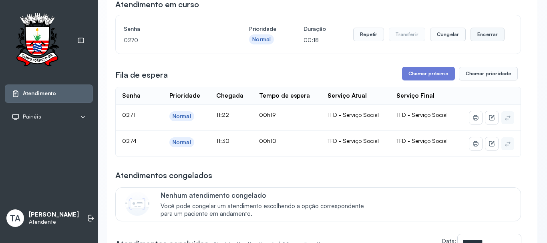
click at [481, 32] on button "Encerrar" at bounding box center [487, 35] width 34 height 14
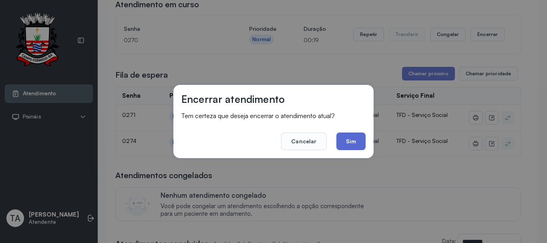
click at [353, 142] on button "Sim" at bounding box center [350, 141] width 29 height 18
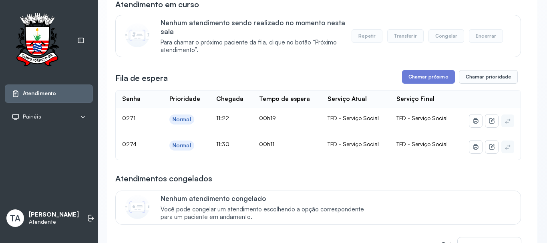
click at [335, 178] on div "Atendimentos congelados" at bounding box center [317, 178] width 405 height 11
click at [421, 81] on button "Chamar próximo" at bounding box center [428, 77] width 53 height 14
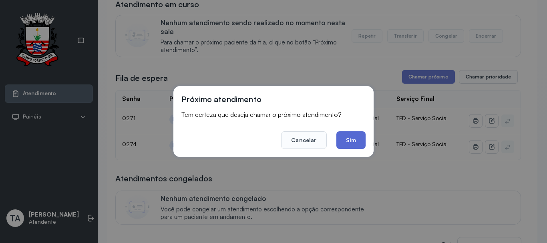
click at [362, 137] on button "Sim" at bounding box center [350, 140] width 29 height 18
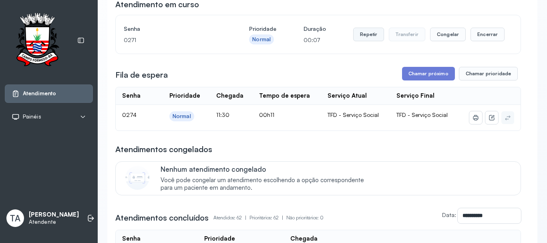
click at [365, 39] on button "Repetir" at bounding box center [368, 35] width 31 height 14
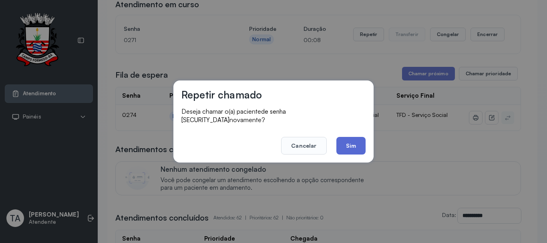
click at [342, 146] on button "Sim" at bounding box center [350, 146] width 29 height 18
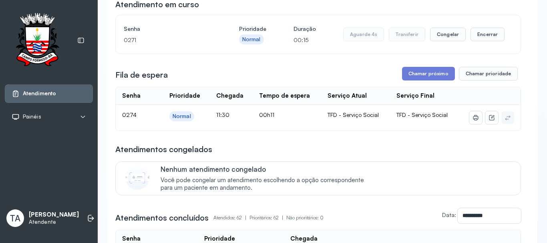
click at [355, 186] on span "Você pode congelar um atendimento escolhendo a opção correspondente para um pac…" at bounding box center [266, 184] width 212 height 15
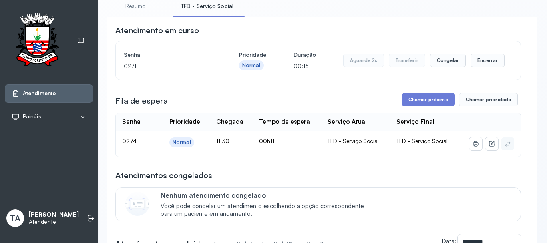
scroll to position [40, 0]
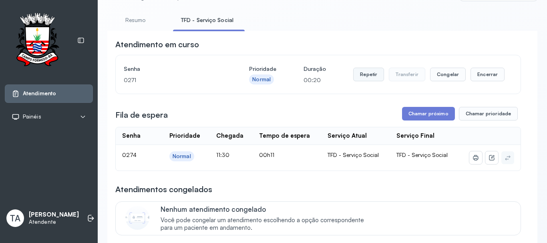
click at [365, 76] on button "Repetir" at bounding box center [368, 75] width 31 height 14
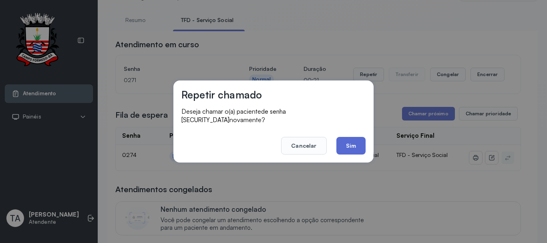
click at [349, 148] on button "Sim" at bounding box center [350, 146] width 29 height 18
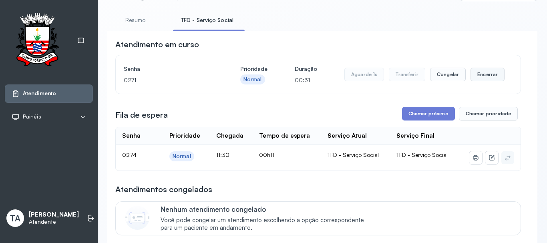
click at [476, 74] on button "Encerrar" at bounding box center [487, 75] width 34 height 14
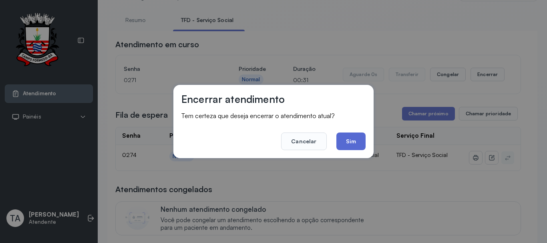
click at [355, 144] on button "Sim" at bounding box center [350, 141] width 29 height 18
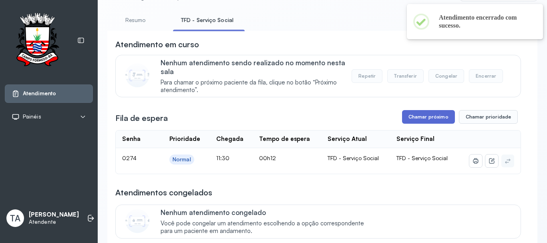
click at [427, 114] on button "Chamar próximo" at bounding box center [428, 117] width 53 height 14
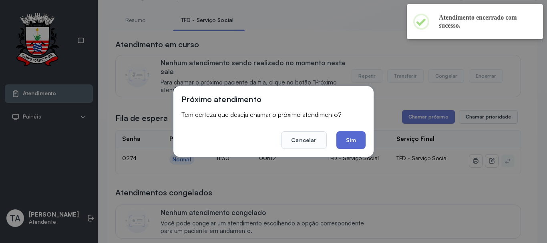
click at [354, 148] on button "Sim" at bounding box center [350, 140] width 29 height 18
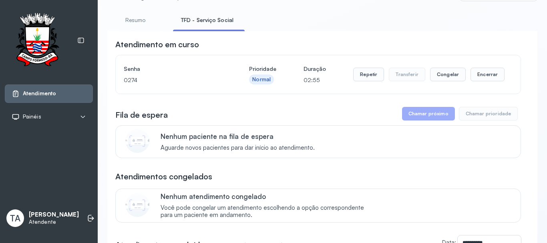
click at [351, 144] on div "Nenhum paciente na fila de espera Aguarde novos pacientes para dar início ao at…" at bounding box center [335, 141] width 350 height 19
click at [475, 75] on button "Encerrar" at bounding box center [487, 75] width 34 height 14
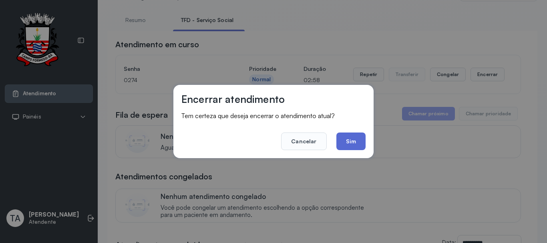
click at [348, 141] on button "Sim" at bounding box center [350, 141] width 29 height 18
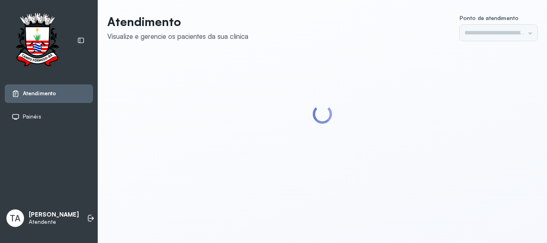
type input "******"
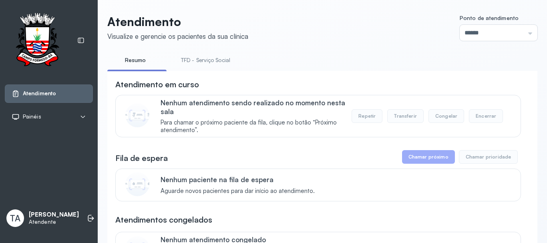
click at [221, 64] on link "TFD - Serviço Social" at bounding box center [205, 60] width 65 height 13
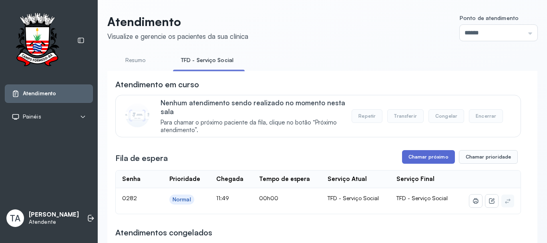
click at [436, 156] on button "Chamar próximo" at bounding box center [428, 157] width 53 height 14
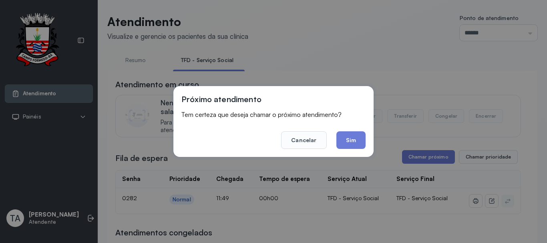
click at [351, 138] on button "Sim" at bounding box center [350, 140] width 29 height 18
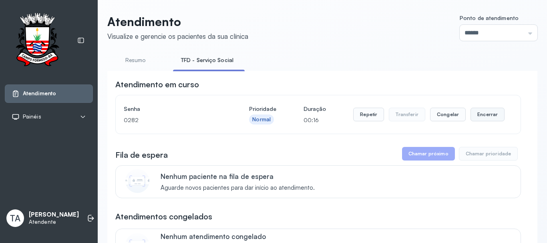
click at [472, 115] on button "Encerrar" at bounding box center [487, 115] width 34 height 14
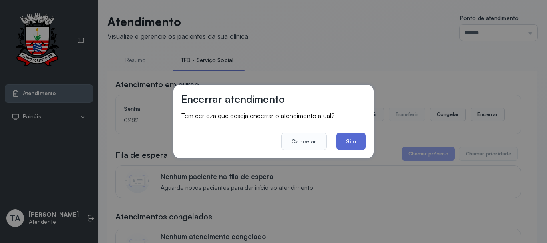
click at [346, 147] on button "Sim" at bounding box center [350, 141] width 29 height 18
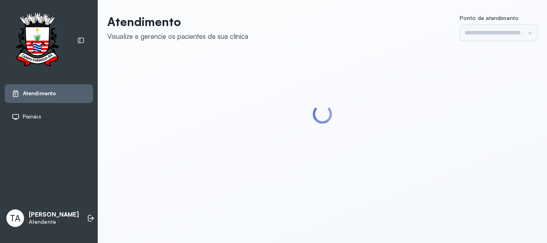
type input "******"
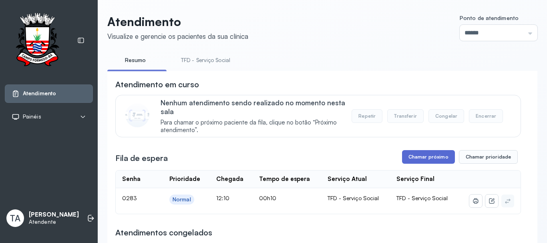
click at [421, 160] on button "Chamar próximo" at bounding box center [428, 157] width 53 height 14
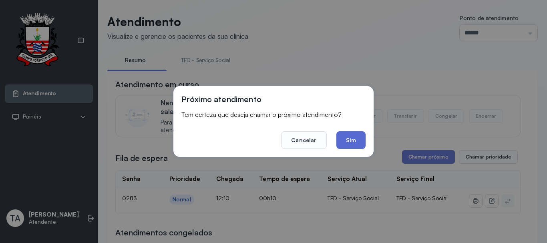
click at [350, 142] on button "Sim" at bounding box center [350, 140] width 29 height 18
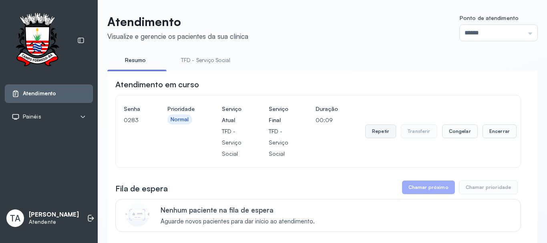
click at [367, 130] on button "Repetir" at bounding box center [380, 131] width 31 height 14
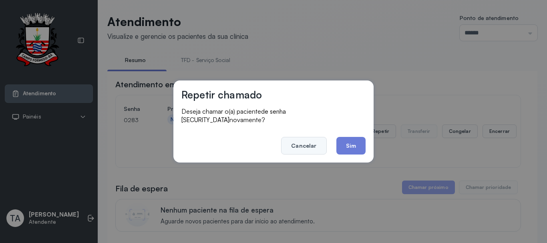
click at [316, 143] on button "Cancelar" at bounding box center [303, 146] width 45 height 18
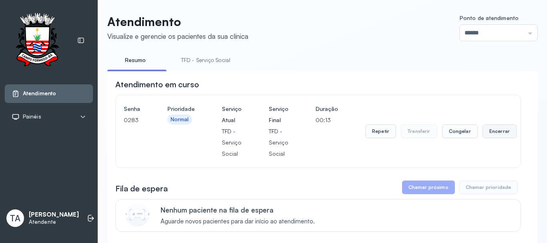
click at [497, 137] on button "Encerrar" at bounding box center [499, 131] width 34 height 14
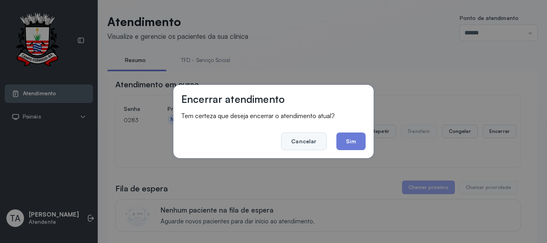
drag, startPoint x: 323, startPoint y: 144, endPoint x: 351, endPoint y: 142, distance: 27.7
click at [324, 144] on button "Cancelar" at bounding box center [303, 141] width 45 height 18
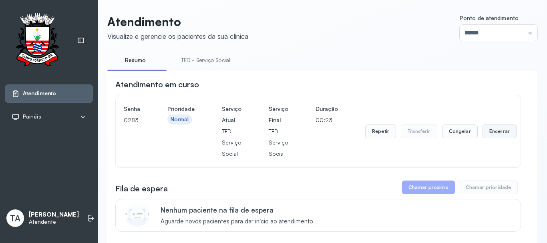
click at [504, 136] on button "Encerrar" at bounding box center [499, 131] width 34 height 14
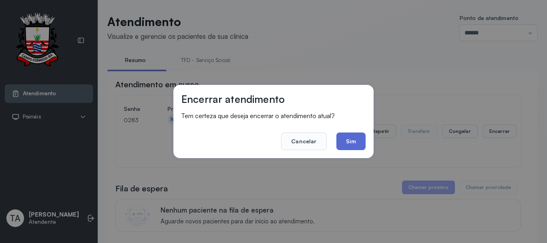
click at [355, 136] on button "Sim" at bounding box center [350, 141] width 29 height 18
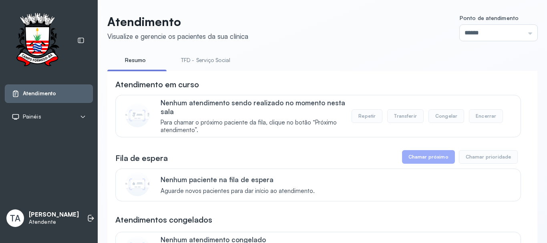
click at [215, 62] on link "TFD - Serviço Social" at bounding box center [205, 60] width 65 height 13
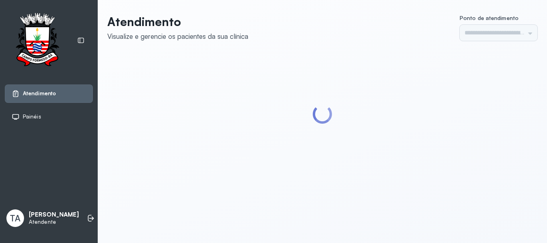
type input "******"
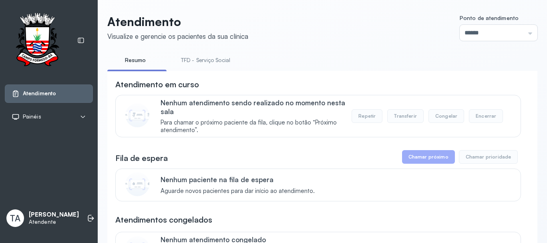
click at [214, 62] on link "TFD - Serviço Social" at bounding box center [205, 60] width 65 height 13
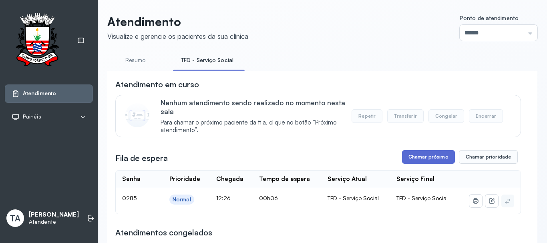
click at [415, 162] on button "Chamar próximo" at bounding box center [428, 157] width 53 height 14
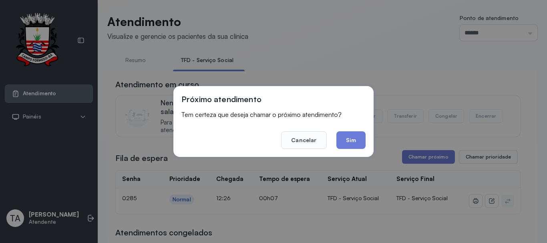
drag, startPoint x: 351, startPoint y: 147, endPoint x: 347, endPoint y: 142, distance: 6.3
click at [347, 142] on button "Sim" at bounding box center [350, 140] width 29 height 18
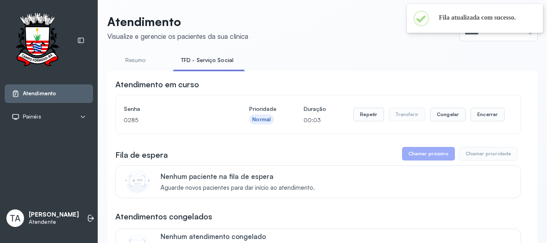
drag, startPoint x: 363, startPoint y: 57, endPoint x: 263, endPoint y: 5, distance: 113.1
click at [359, 56] on ul "Resumo TFD - Serviço Social" at bounding box center [322, 63] width 430 height 18
drag, startPoint x: 371, startPoint y: 114, endPoint x: 367, endPoint y: 114, distance: 4.0
click at [367, 114] on button "Repetir" at bounding box center [368, 115] width 31 height 14
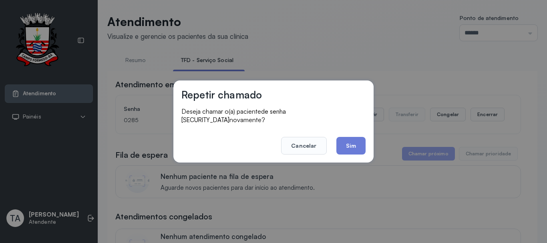
click at [350, 137] on button "Sim" at bounding box center [350, 146] width 29 height 18
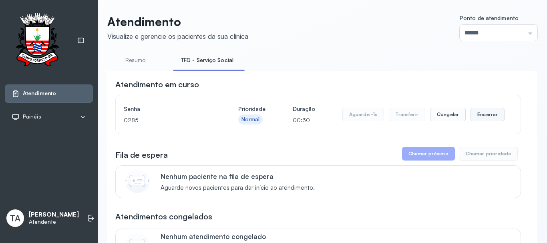
click at [470, 110] on button "Encerrar" at bounding box center [487, 115] width 34 height 14
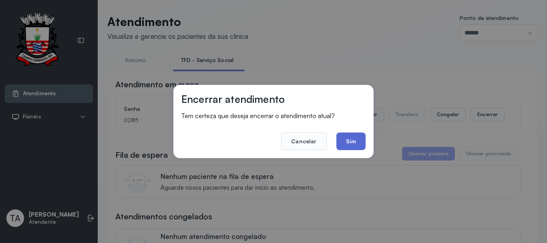
click at [353, 142] on button "Sim" at bounding box center [350, 141] width 29 height 18
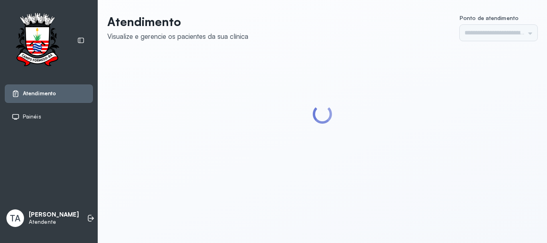
type input "******"
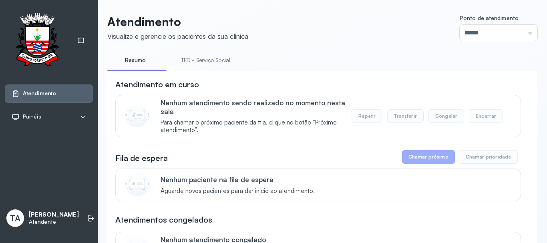
click at [205, 59] on link "TFD - Serviço Social" at bounding box center [205, 60] width 65 height 13
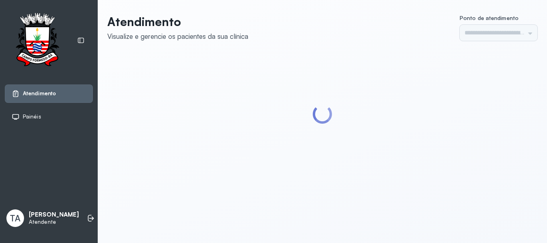
type input "******"
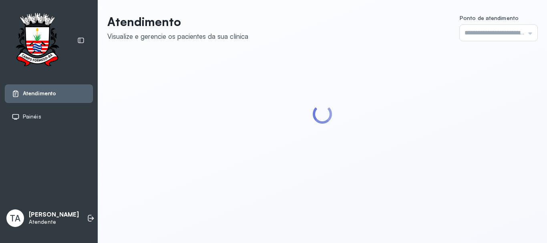
type input "******"
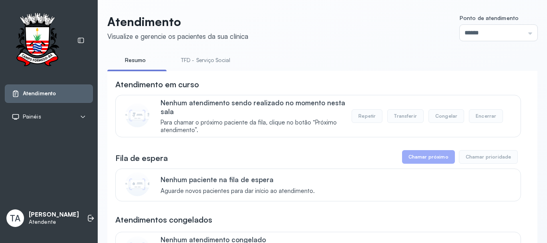
click at [202, 66] on link "TFD - Serviço Social" at bounding box center [205, 60] width 65 height 13
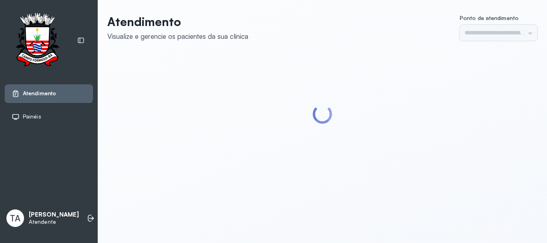
type input "******"
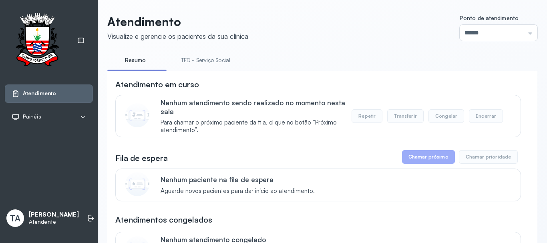
click at [214, 65] on link "TFD - Serviço Social" at bounding box center [205, 60] width 65 height 13
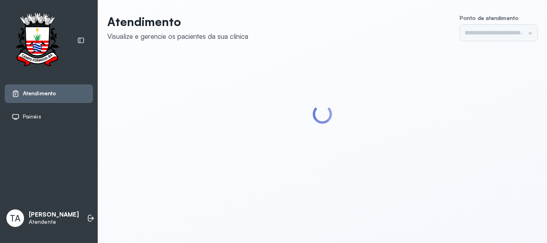
type input "******"
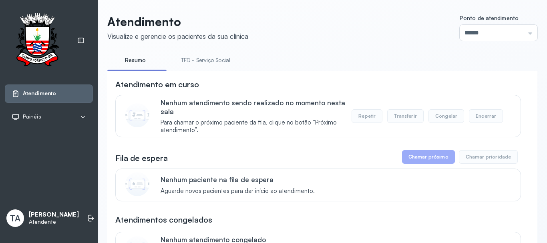
click at [355, 182] on div "Nenhum paciente na fila de espera Aguarde novos pacientes para dar início ao at…" at bounding box center [335, 184] width 350 height 19
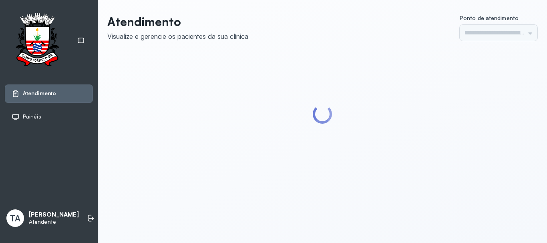
type input "******"
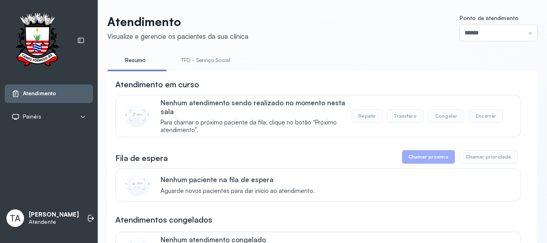
click at [195, 60] on link "TFD - Serviço Social" at bounding box center [205, 60] width 65 height 13
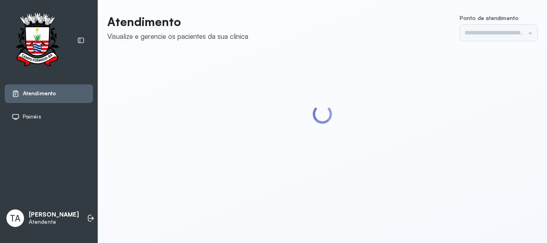
type input "******"
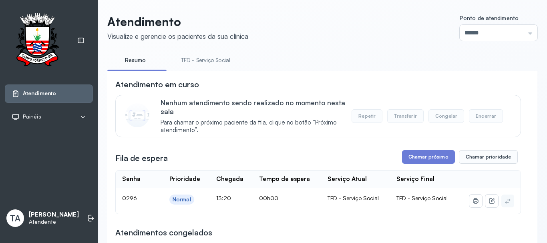
click at [197, 61] on link "TFD - Serviço Social" at bounding box center [205, 60] width 65 height 13
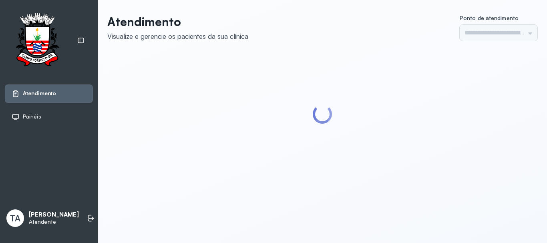
type input "******"
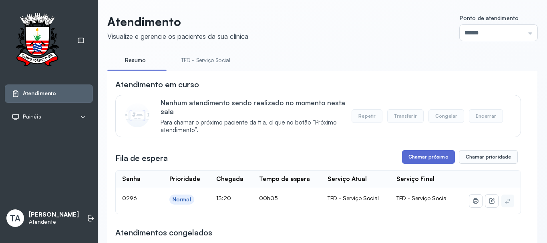
click at [413, 157] on button "Chamar próximo" at bounding box center [428, 157] width 53 height 14
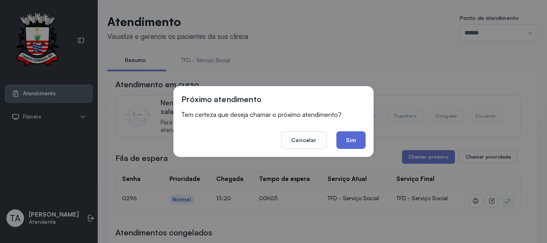
click at [360, 139] on button "Sim" at bounding box center [350, 140] width 29 height 18
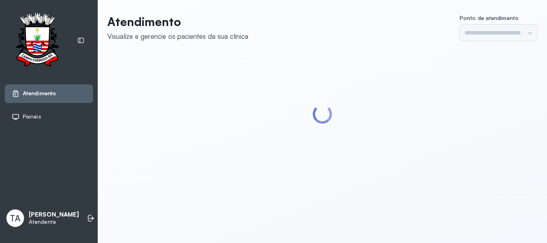
type input "******"
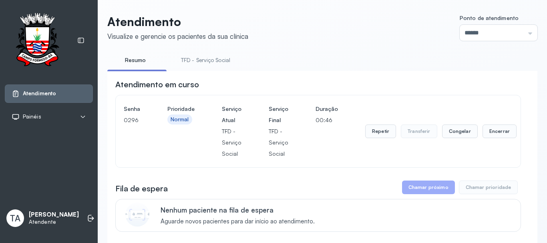
click at [502, 134] on button "Encerrar" at bounding box center [499, 131] width 34 height 14
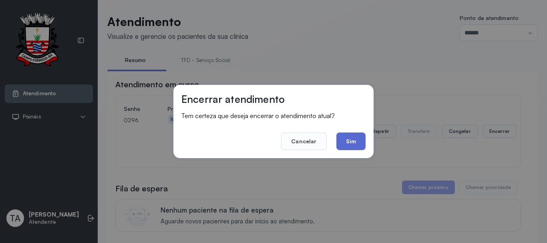
click at [348, 138] on button "Sim" at bounding box center [350, 141] width 29 height 18
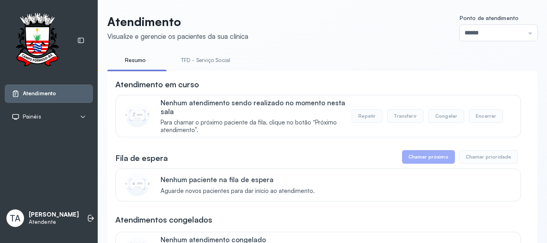
scroll to position [207, 0]
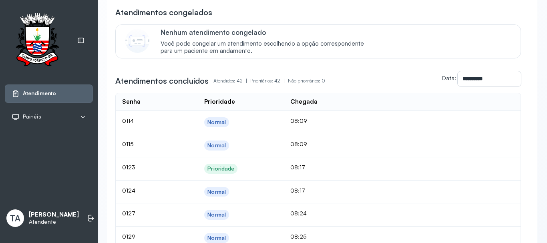
drag, startPoint x: 373, startPoint y: 80, endPoint x: 341, endPoint y: 102, distance: 38.8
click at [373, 80] on div "**********" at bounding box center [317, 78] width 405 height 15
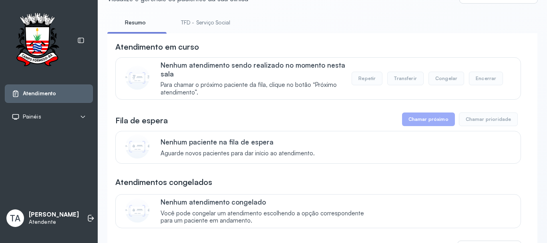
scroll to position [7, 0]
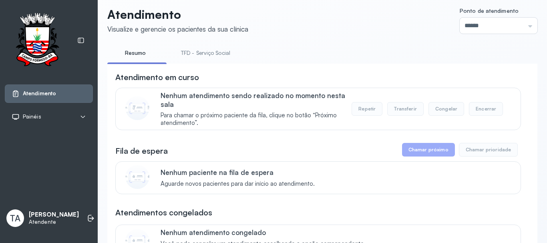
click at [212, 52] on link "TFD - Serviço Social" at bounding box center [205, 52] width 65 height 13
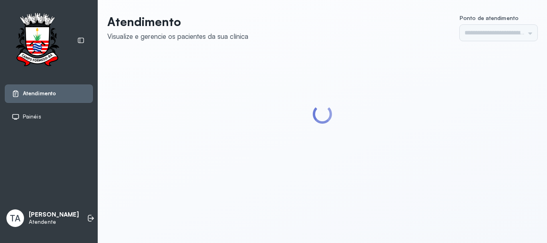
type input "******"
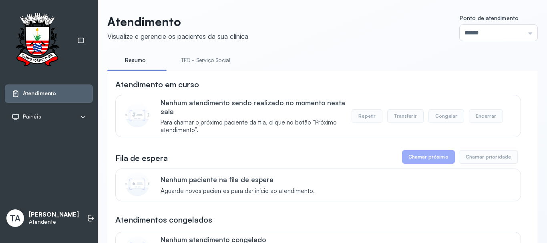
click at [216, 60] on link "TFD - Serviço Social" at bounding box center [205, 60] width 65 height 13
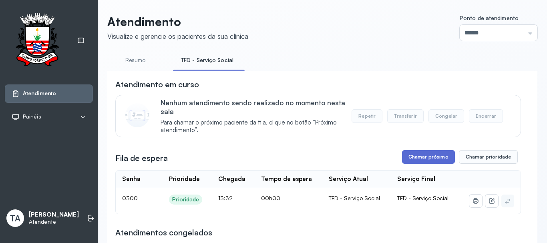
click at [417, 154] on button "Chamar próximo" at bounding box center [428, 157] width 53 height 14
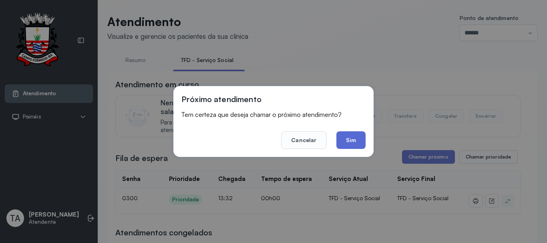
click at [357, 144] on button "Sim" at bounding box center [350, 140] width 29 height 18
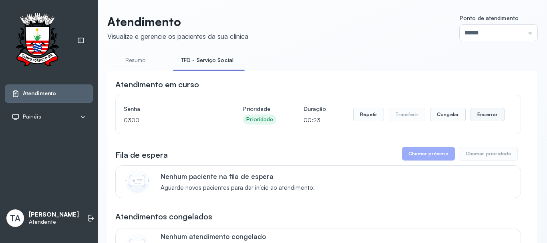
click at [470, 116] on button "Encerrar" at bounding box center [487, 115] width 34 height 14
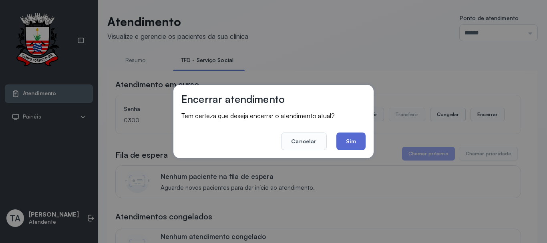
click at [354, 141] on button "Sim" at bounding box center [350, 141] width 29 height 18
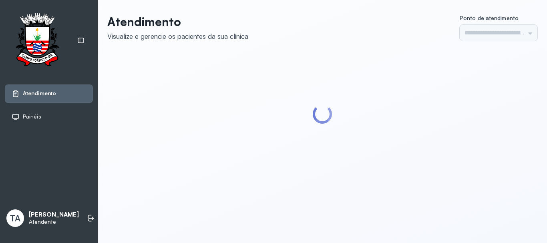
type input "******"
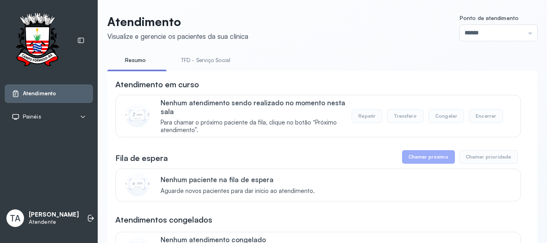
drag, startPoint x: 257, startPoint y: 113, endPoint x: 229, endPoint y: 76, distance: 46.1
click at [257, 112] on p "Nenhum atendimento sendo realizado no momento nesta sala" at bounding box center [255, 106] width 191 height 17
click at [215, 58] on link "TFD - Serviço Social" at bounding box center [205, 60] width 65 height 13
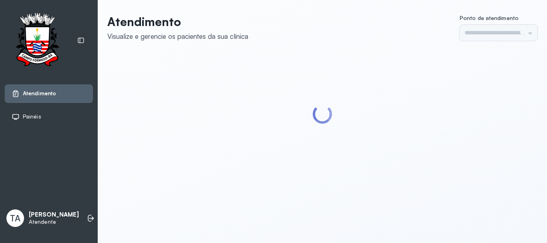
type input "******"
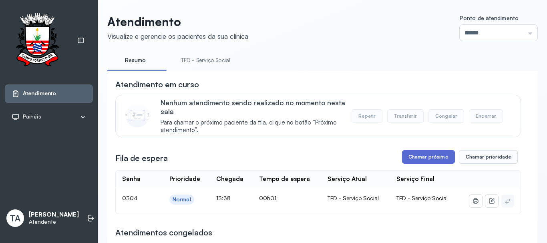
click at [427, 157] on button "Chamar próximo" at bounding box center [428, 157] width 53 height 14
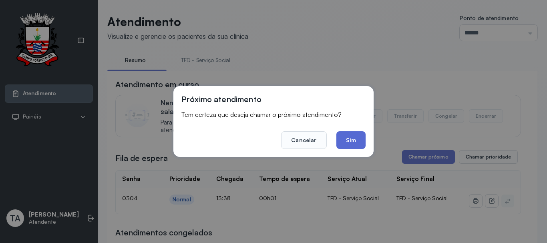
click at [349, 145] on button "Sim" at bounding box center [350, 140] width 29 height 18
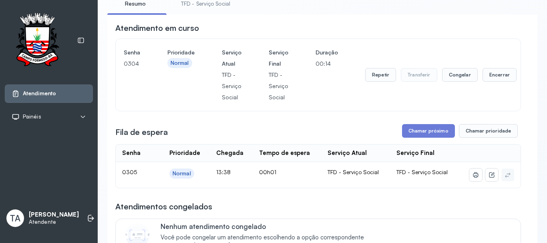
scroll to position [80, 0]
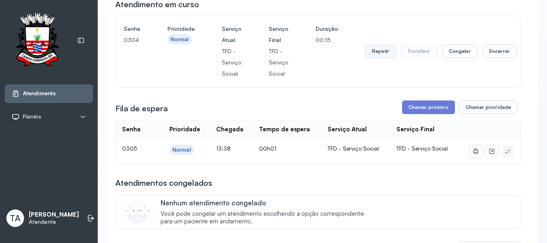
click at [379, 50] on button "Repetir" at bounding box center [380, 51] width 31 height 14
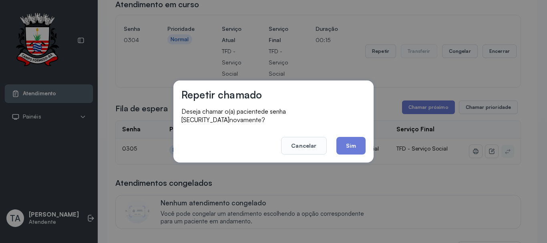
click at [358, 129] on footer "Cancelar Sim" at bounding box center [273, 140] width 184 height 29
click at [358, 139] on button "Sim" at bounding box center [350, 146] width 29 height 18
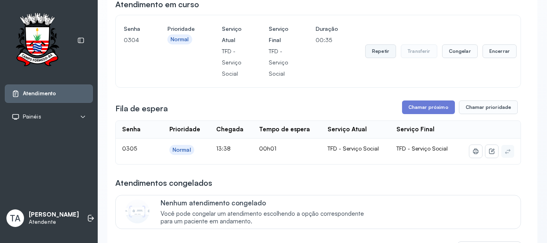
click at [375, 58] on button "Repetir" at bounding box center [380, 51] width 31 height 14
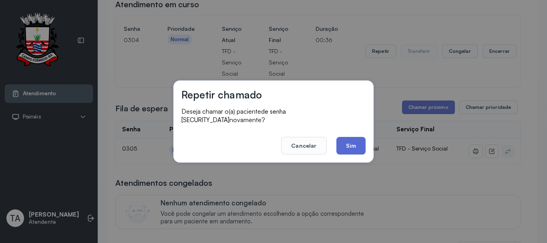
click at [349, 147] on button "Sim" at bounding box center [350, 146] width 29 height 18
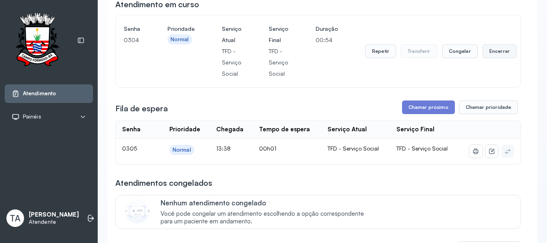
click at [492, 55] on button "Encerrar" at bounding box center [499, 51] width 34 height 14
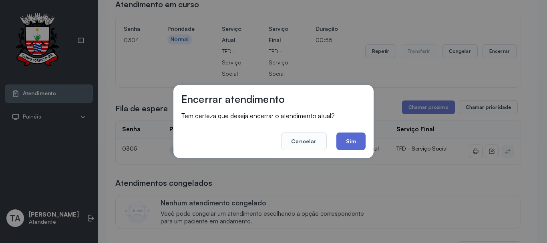
click at [355, 145] on button "Sim" at bounding box center [350, 141] width 29 height 18
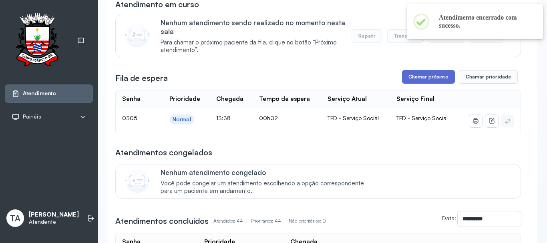
click at [417, 80] on button "Chamar próximo" at bounding box center [428, 77] width 53 height 14
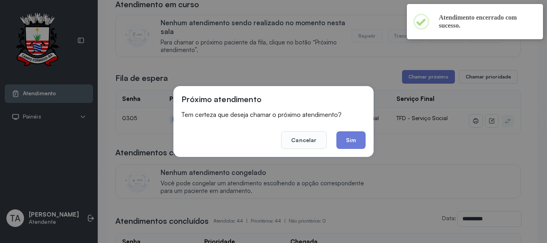
click at [357, 139] on button "Sim" at bounding box center [350, 140] width 29 height 18
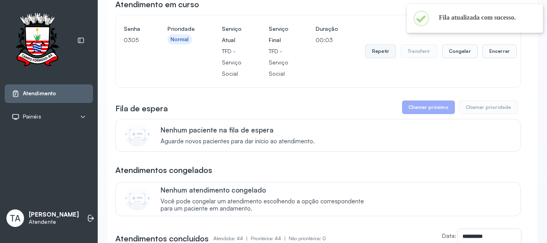
click at [370, 52] on button "Repetir" at bounding box center [380, 51] width 31 height 14
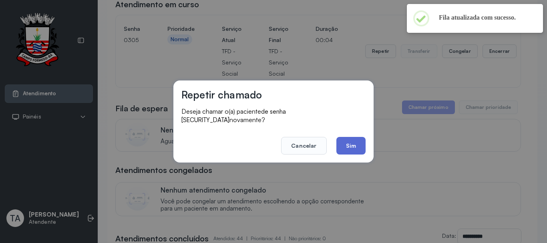
click at [351, 146] on button "Sim" at bounding box center [350, 146] width 29 height 18
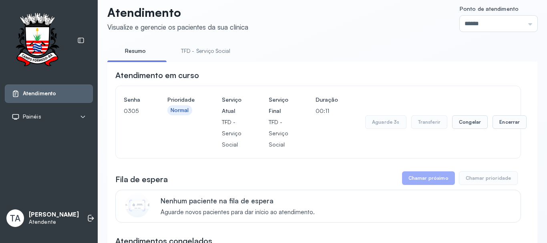
scroll to position [0, 0]
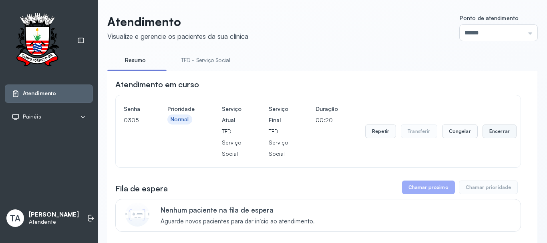
click at [496, 129] on button "Encerrar" at bounding box center [499, 131] width 34 height 14
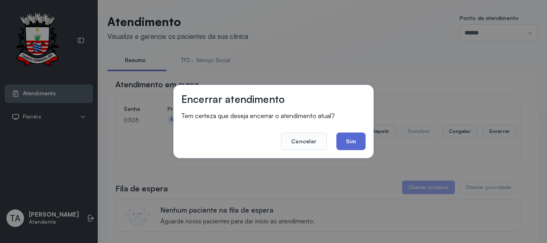
click at [346, 139] on button "Sim" at bounding box center [350, 141] width 29 height 18
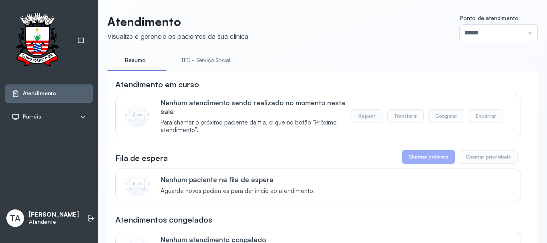
click at [199, 57] on link "TFD - Serviço Social" at bounding box center [205, 60] width 65 height 13
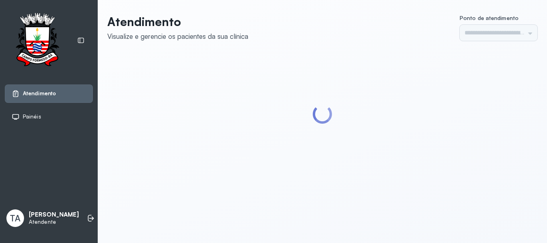
type input "******"
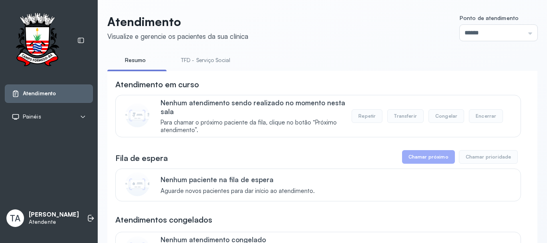
click at [199, 58] on link "TFD - Serviço Social" at bounding box center [205, 60] width 65 height 13
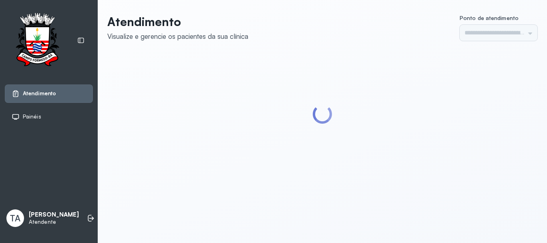
type input "******"
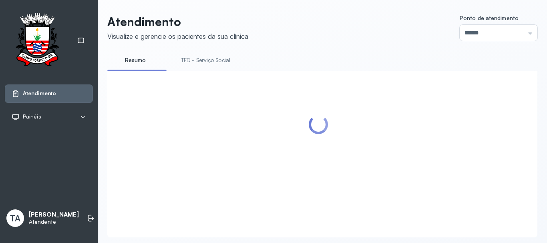
click at [207, 63] on link "TFD - Serviço Social" at bounding box center [205, 60] width 65 height 13
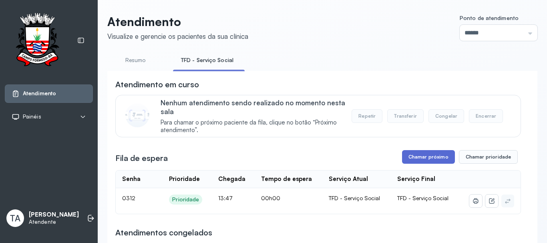
click at [424, 158] on button "Chamar próximo" at bounding box center [428, 157] width 53 height 14
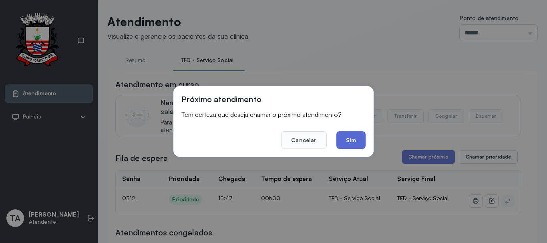
click at [351, 143] on button "Sim" at bounding box center [350, 140] width 29 height 18
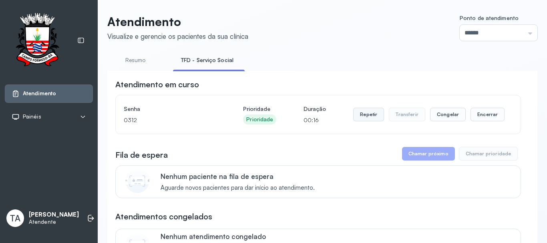
click at [357, 116] on button "Repetir" at bounding box center [368, 115] width 31 height 14
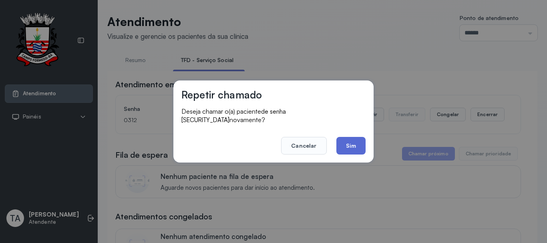
click at [347, 143] on button "Sim" at bounding box center [350, 146] width 29 height 18
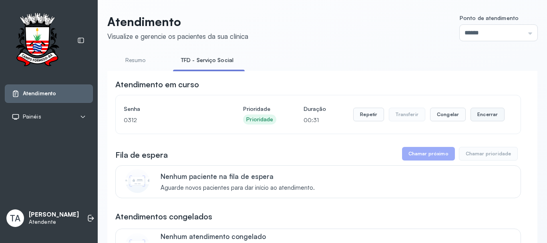
click at [471, 118] on button "Encerrar" at bounding box center [487, 115] width 34 height 14
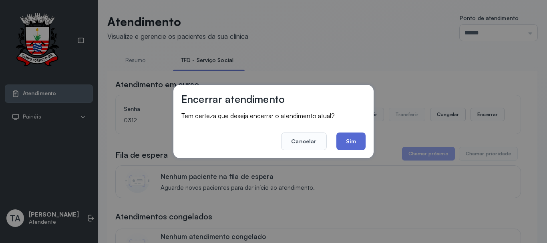
click at [340, 138] on button "Sim" at bounding box center [350, 141] width 29 height 18
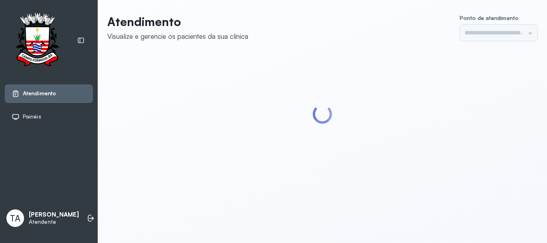
type input "******"
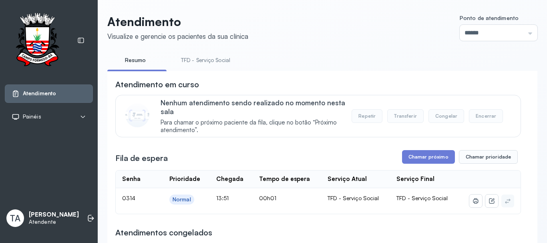
click at [373, 164] on div "Fila de espera Chamar próximo Chamar prioridade" at bounding box center [317, 157] width 405 height 14
click at [409, 154] on button "Chamar próximo" at bounding box center [428, 157] width 53 height 14
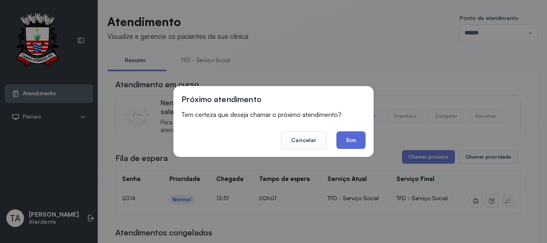
click at [353, 146] on button "Sim" at bounding box center [350, 140] width 29 height 18
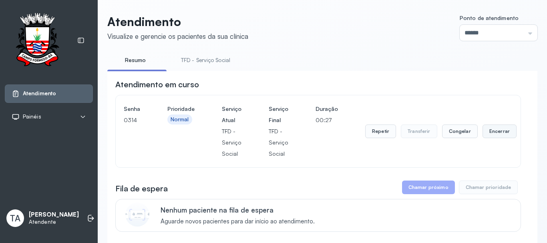
click at [485, 130] on button "Encerrar" at bounding box center [499, 131] width 34 height 14
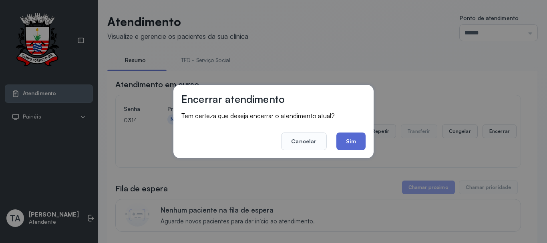
click at [345, 140] on button "Sim" at bounding box center [350, 141] width 29 height 18
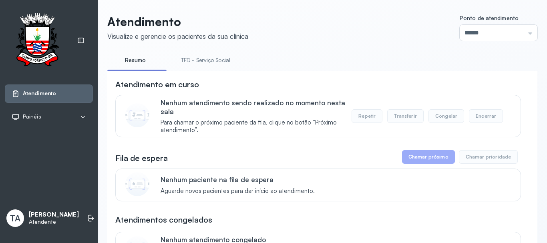
click at [227, 58] on link "TFD - Serviço Social" at bounding box center [205, 60] width 65 height 13
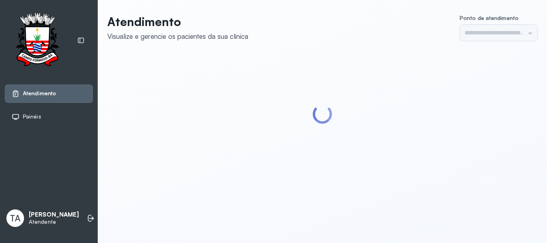
type input "******"
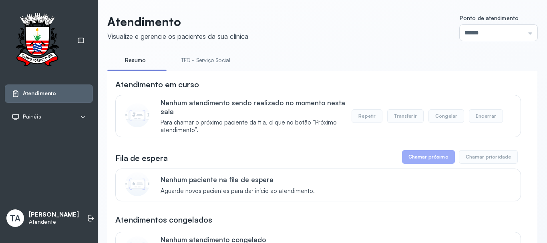
click at [201, 56] on link "TFD - Serviço Social" at bounding box center [205, 60] width 65 height 13
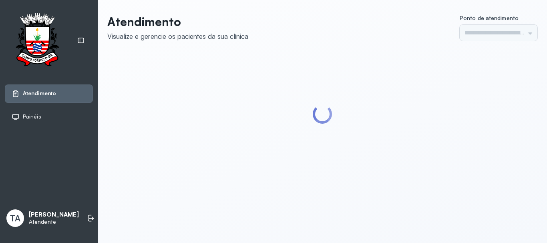
type input "******"
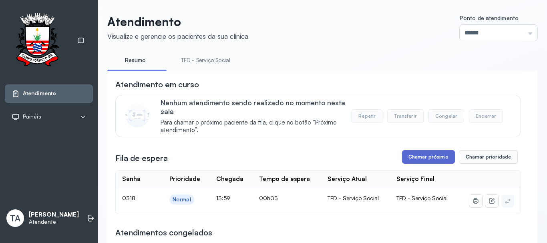
click at [426, 156] on button "Chamar próximo" at bounding box center [428, 157] width 53 height 14
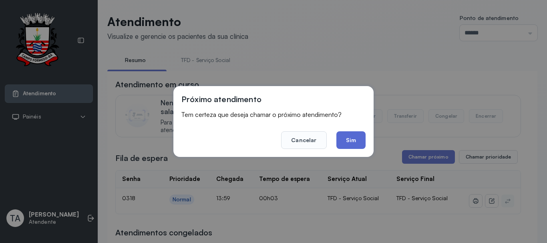
click at [347, 138] on button "Sim" at bounding box center [350, 140] width 29 height 18
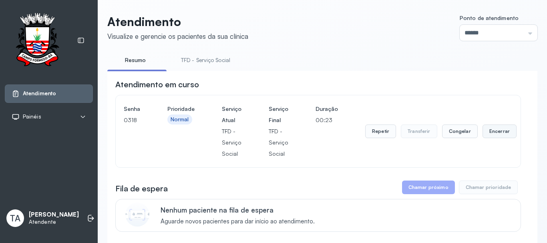
click at [486, 136] on button "Encerrar" at bounding box center [499, 131] width 34 height 14
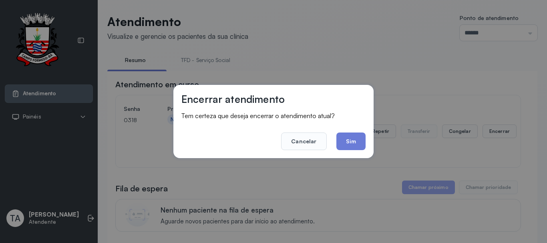
click at [366, 142] on div "Encerrar atendimento Tem certeza que deseja encerrar o atendimento atual? Cance…" at bounding box center [273, 121] width 200 height 73
click at [359, 145] on button "Sim" at bounding box center [350, 141] width 29 height 18
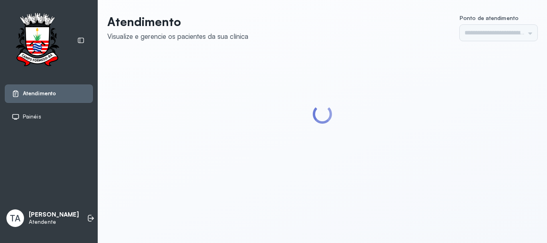
type input "******"
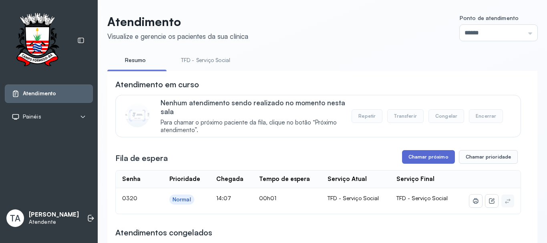
click at [422, 160] on button "Chamar próximo" at bounding box center [428, 157] width 53 height 14
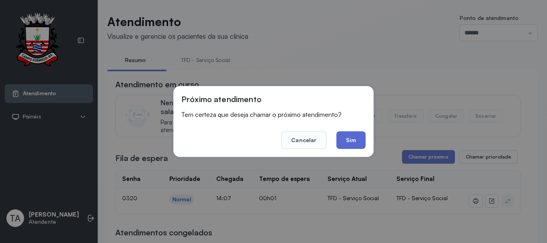
click at [355, 143] on button "Sim" at bounding box center [350, 140] width 29 height 18
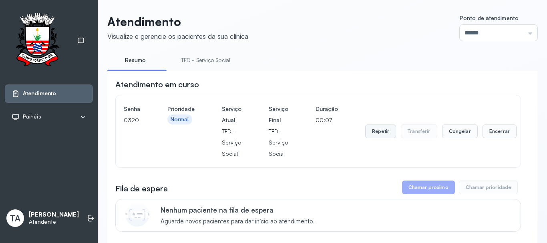
click at [373, 136] on button "Repetir" at bounding box center [380, 131] width 31 height 14
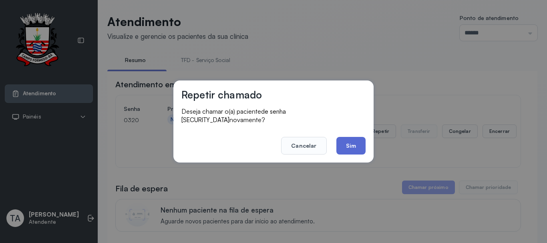
click at [348, 148] on button "Sim" at bounding box center [350, 146] width 29 height 18
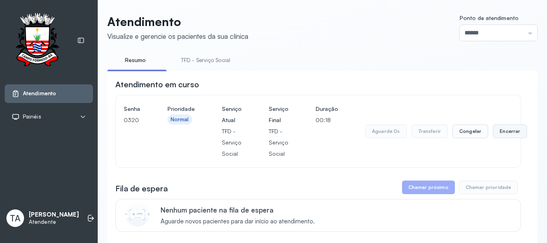
click at [504, 132] on button "Encerrar" at bounding box center [510, 131] width 34 height 14
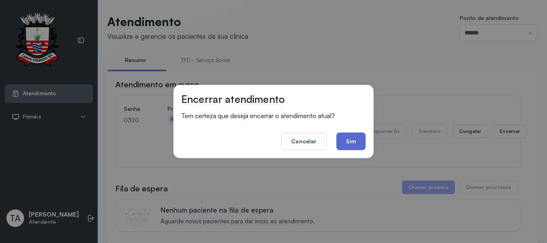
click at [359, 136] on button "Sim" at bounding box center [350, 141] width 29 height 18
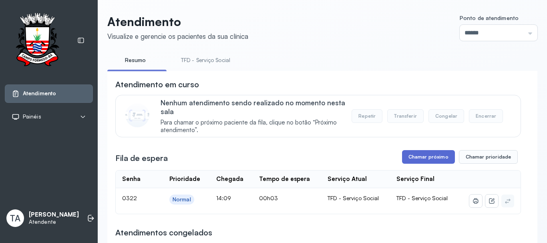
click at [403, 158] on button "Chamar próximo" at bounding box center [428, 157] width 53 height 14
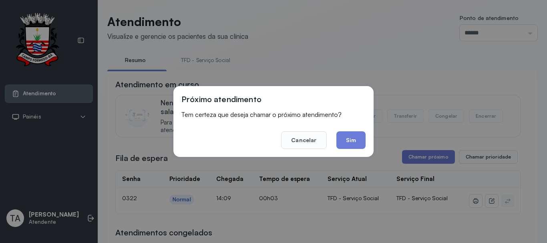
click at [355, 140] on button "Sim" at bounding box center [350, 140] width 29 height 18
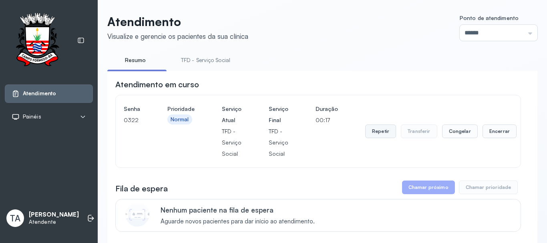
click at [367, 130] on button "Repetir" at bounding box center [380, 131] width 31 height 14
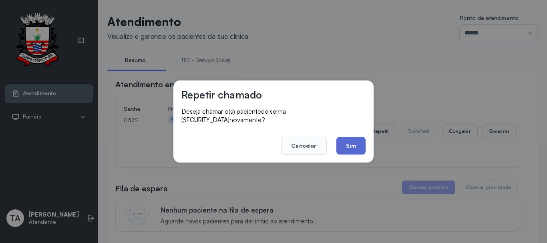
click at [357, 139] on button "Sim" at bounding box center [350, 146] width 29 height 18
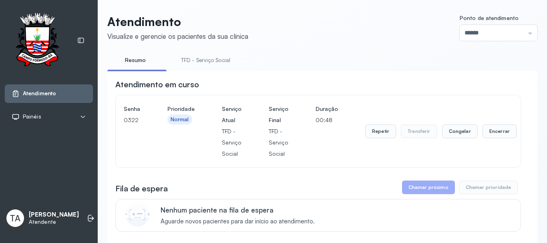
click at [513, 128] on div "Senha 0322 Prioridade Normal Serviço Atual TFD - Serviço Social Serviço Final T…" at bounding box center [318, 131] width 405 height 72
click at [482, 130] on button "Encerrar" at bounding box center [499, 131] width 34 height 14
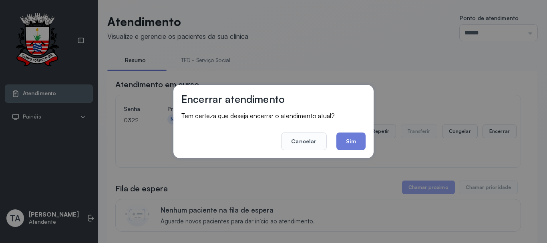
drag, startPoint x: 360, startPoint y: 150, endPoint x: 355, endPoint y: 150, distance: 4.5
click at [355, 150] on div "Encerrar atendimento Tem certeza que deseja encerrar o atendimento atual? Cance…" at bounding box center [273, 121] width 200 height 73
click at [303, 138] on button "Cancelar" at bounding box center [303, 141] width 45 height 18
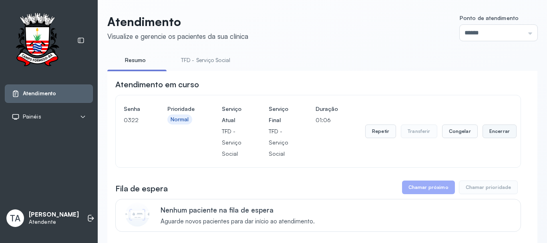
click at [490, 133] on button "Encerrar" at bounding box center [499, 131] width 34 height 14
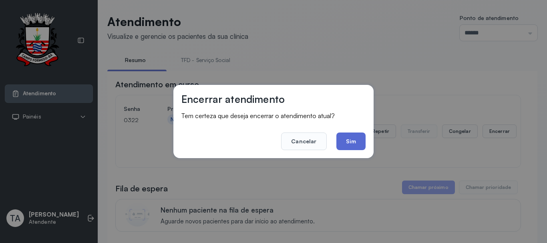
click at [355, 135] on button "Sim" at bounding box center [350, 141] width 29 height 18
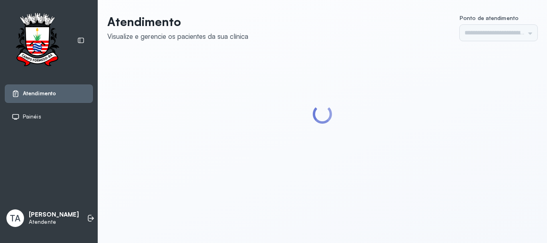
type input "******"
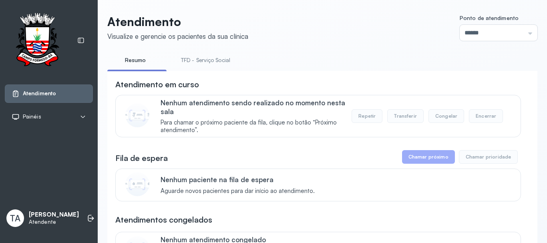
click at [195, 58] on link "TFD - Serviço Social" at bounding box center [205, 60] width 65 height 13
click at [302, 104] on p "Nenhum atendimento sendo realizado no momento nesta sala" at bounding box center [255, 106] width 191 height 17
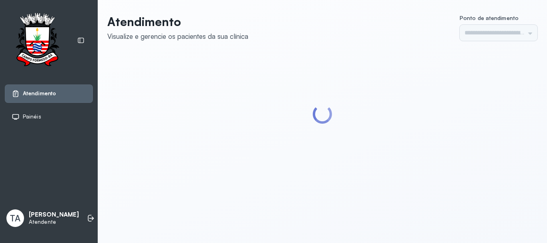
type input "******"
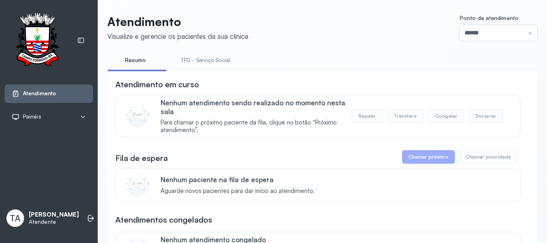
click at [220, 63] on link "TFD - Serviço Social" at bounding box center [205, 60] width 65 height 13
click at [206, 108] on p "Nenhum atendimento sendo realizado no momento nesta sala" at bounding box center [255, 106] width 191 height 17
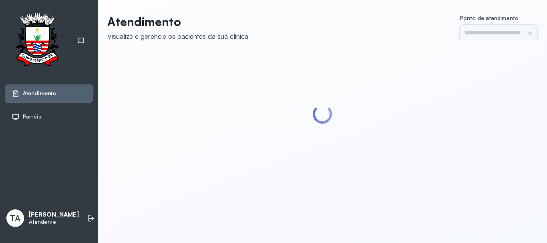
type input "******"
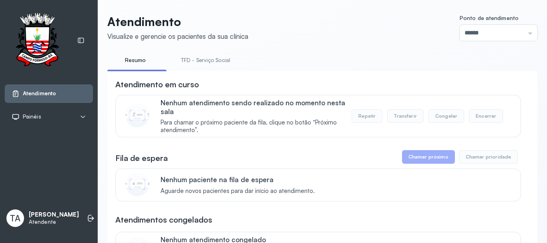
click at [207, 58] on link "TFD - Serviço Social" at bounding box center [205, 60] width 65 height 13
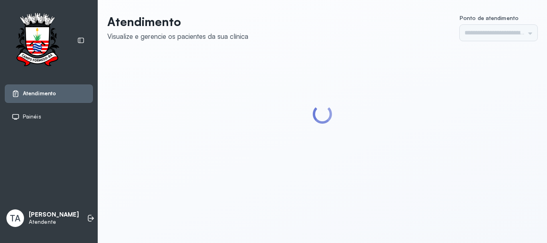
type input "******"
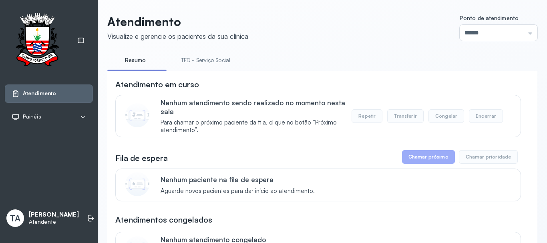
click at [198, 60] on link "TFD - Serviço Social" at bounding box center [205, 60] width 65 height 13
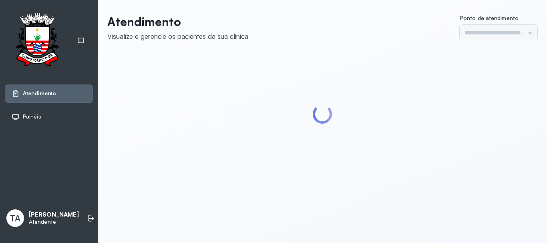
type input "******"
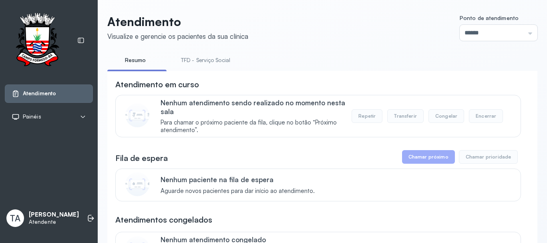
click at [182, 66] on li "TFD - Serviço Social" at bounding box center [207, 63] width 68 height 18
click at [187, 63] on link "TFD - Serviço Social" at bounding box center [205, 60] width 65 height 13
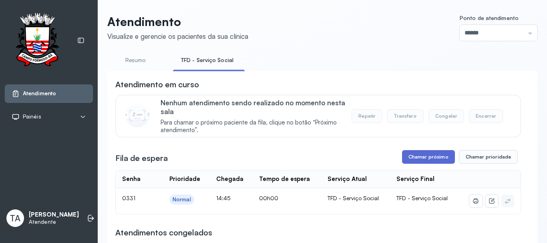
click at [417, 159] on button "Chamar próximo" at bounding box center [428, 157] width 53 height 14
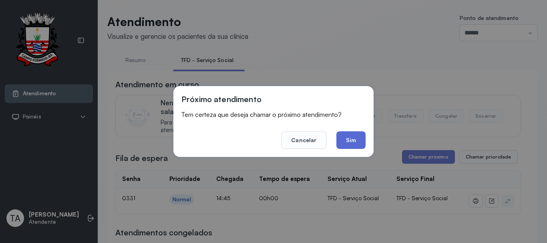
click at [351, 140] on button "Sim" at bounding box center [350, 140] width 29 height 18
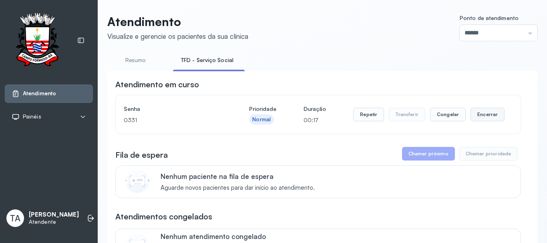
click at [471, 114] on button "Encerrar" at bounding box center [487, 115] width 34 height 14
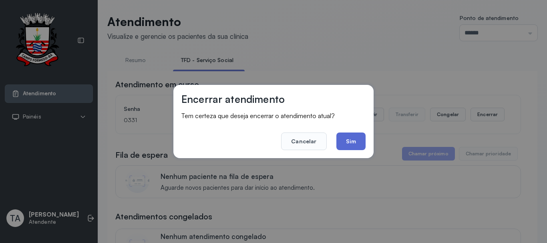
click at [359, 135] on button "Sim" at bounding box center [350, 141] width 29 height 18
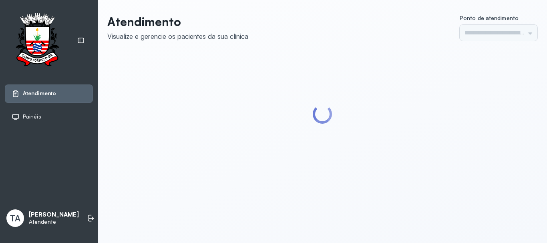
type input "******"
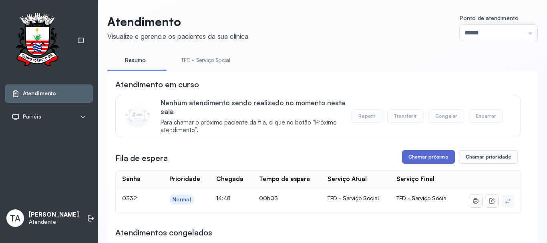
click at [409, 157] on button "Chamar próximo" at bounding box center [428, 157] width 53 height 14
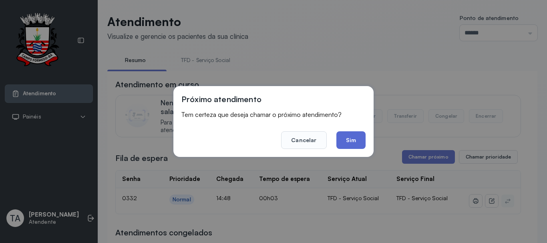
click at [346, 135] on button "Sim" at bounding box center [350, 140] width 29 height 18
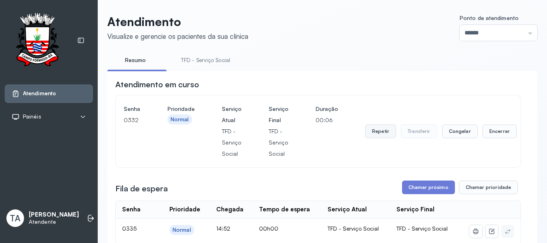
click at [370, 133] on button "Repetir" at bounding box center [380, 131] width 31 height 14
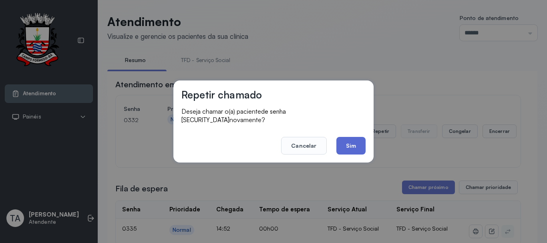
click at [346, 145] on button "Sim" at bounding box center [350, 146] width 29 height 18
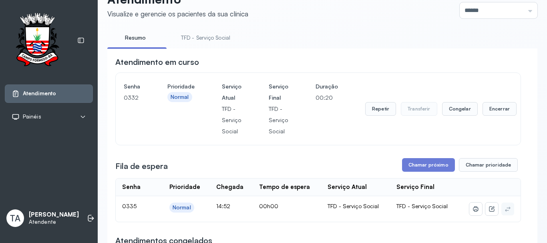
scroll to position [40, 0]
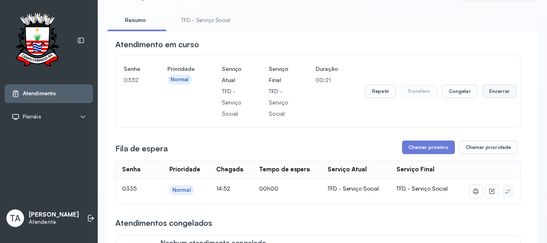
click at [486, 94] on button "Encerrar" at bounding box center [499, 91] width 34 height 14
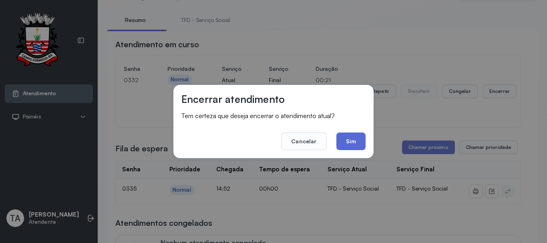
click at [355, 140] on button "Sim" at bounding box center [350, 141] width 29 height 18
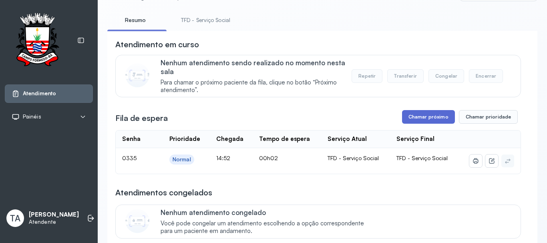
click at [428, 121] on button "Chamar próximo" at bounding box center [428, 117] width 53 height 14
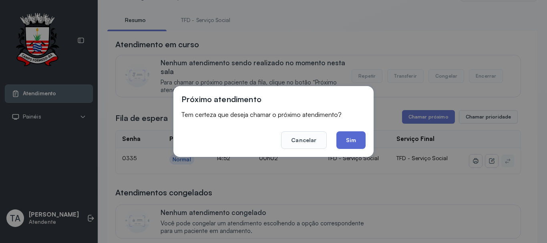
click at [359, 140] on button "Sim" at bounding box center [350, 140] width 29 height 18
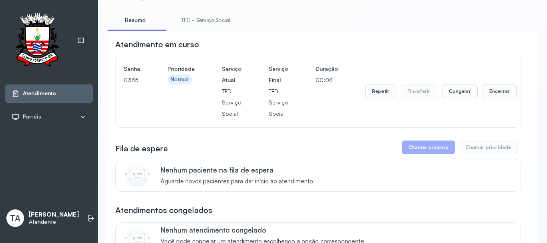
click at [360, 103] on div "Senha 0335 Prioridade Normal Serviço Atual TFD - Serviço Social Serviço Final T…" at bounding box center [318, 91] width 389 height 56
click at [380, 96] on button "Repetir" at bounding box center [380, 91] width 31 height 14
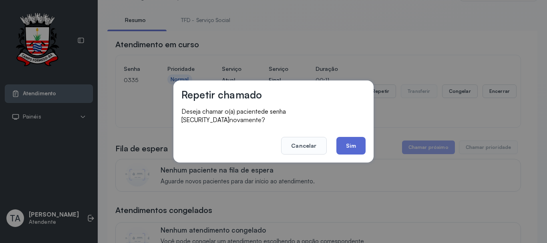
click at [350, 148] on button "Sim" at bounding box center [350, 146] width 29 height 18
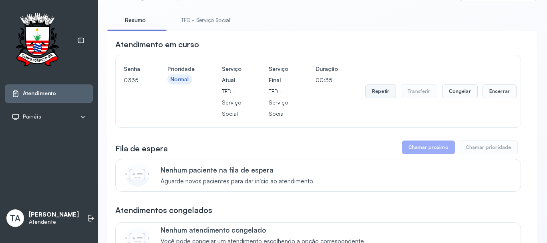
click at [365, 88] on button "Repetir" at bounding box center [380, 91] width 31 height 14
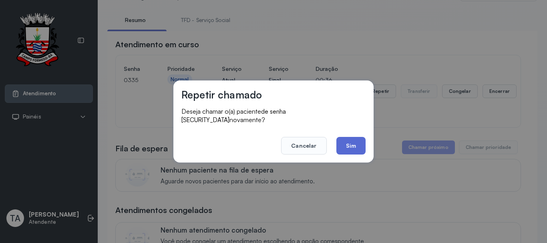
click at [345, 137] on button "Sim" at bounding box center [350, 146] width 29 height 18
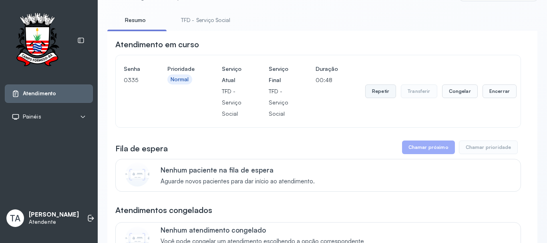
click at [377, 97] on button "Repetir" at bounding box center [380, 91] width 31 height 14
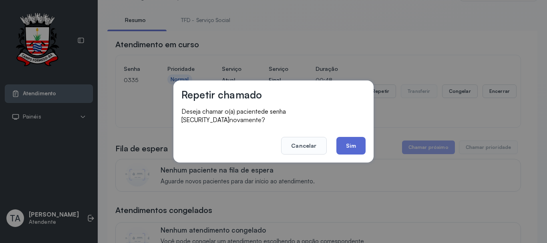
click at [353, 138] on button "Sim" at bounding box center [350, 146] width 29 height 18
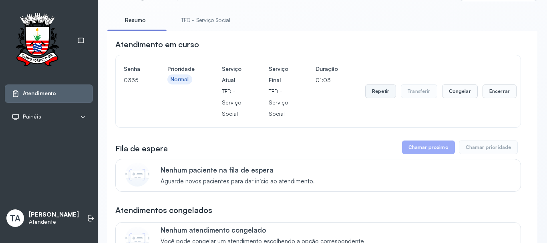
click at [376, 98] on button "Repetir" at bounding box center [380, 91] width 31 height 14
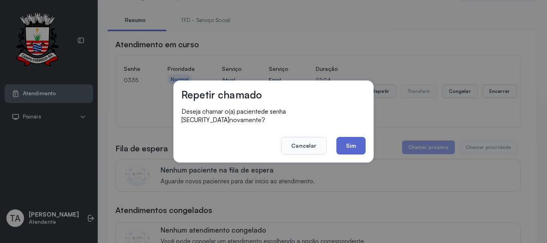
click at [355, 142] on button "Sim" at bounding box center [350, 146] width 29 height 18
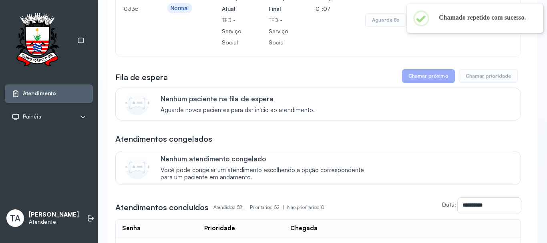
scroll to position [0, 0]
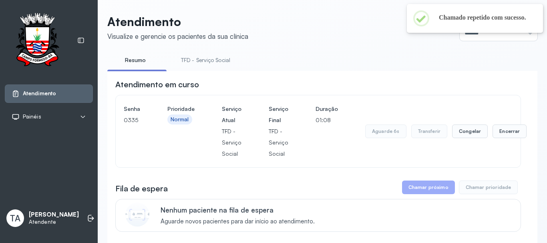
click at [199, 54] on link "TFD - Serviço Social" at bounding box center [205, 60] width 65 height 13
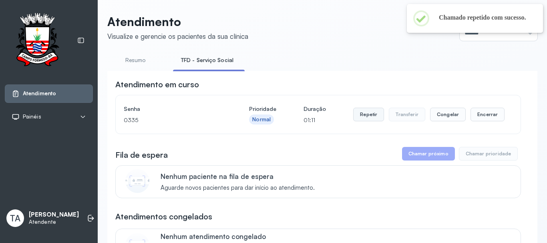
click at [377, 116] on button "Repetir" at bounding box center [368, 115] width 31 height 14
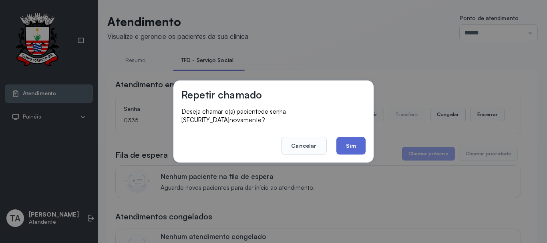
click at [339, 143] on button "Sim" at bounding box center [350, 146] width 29 height 18
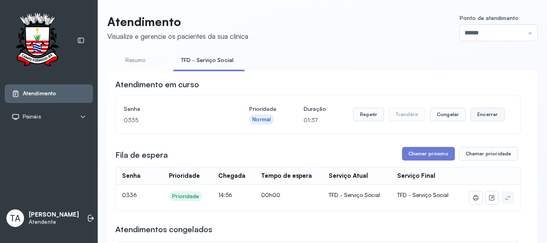
click at [470, 115] on button "Encerrar" at bounding box center [487, 115] width 34 height 14
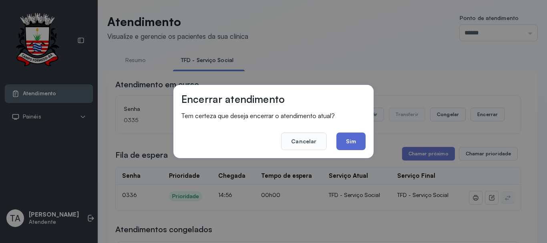
click at [351, 150] on button "Sim" at bounding box center [350, 141] width 29 height 18
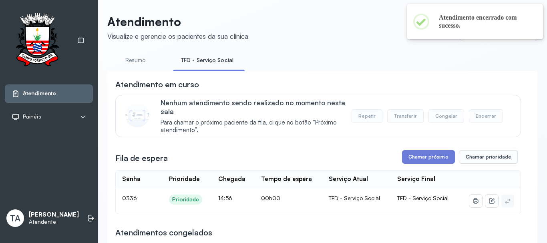
click at [421, 182] on th "Serviço Final" at bounding box center [425, 179] width 68 height 18
click at [424, 164] on button "Chamar próximo" at bounding box center [428, 157] width 53 height 14
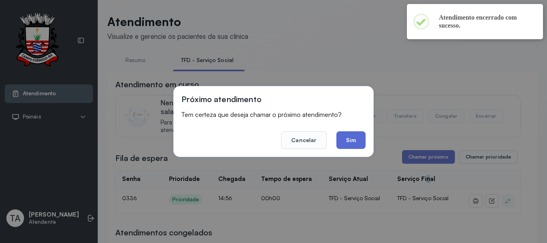
click at [351, 142] on button "Sim" at bounding box center [350, 140] width 29 height 18
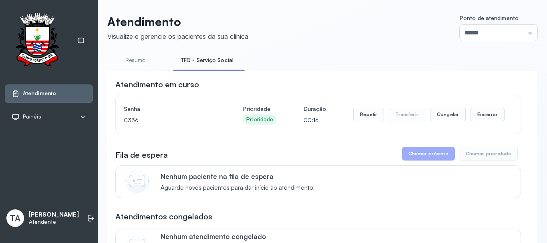
click at [485, 125] on div "Repetir Transferir Congelar Encerrar" at bounding box center [428, 114] width 151 height 22
click at [485, 113] on button "Encerrar" at bounding box center [487, 115] width 34 height 14
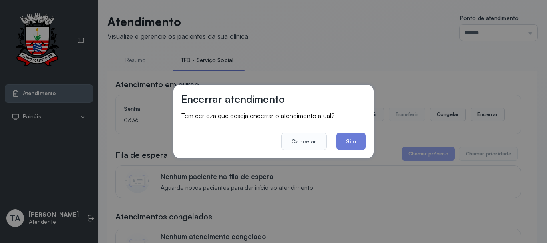
click at [357, 138] on button "Sim" at bounding box center [350, 141] width 29 height 18
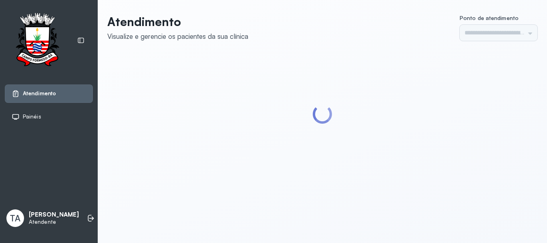
type input "******"
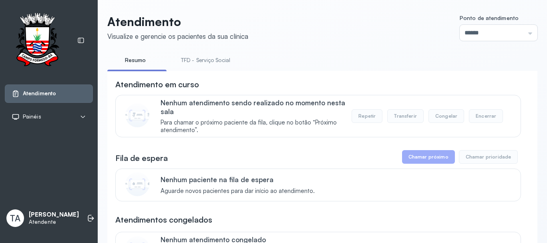
click at [211, 68] on li "TFD - Serviço Social" at bounding box center [207, 63] width 68 height 18
click at [212, 67] on li "TFD - Serviço Social" at bounding box center [207, 63] width 68 height 18
click at [213, 62] on link "TFD - Serviço Social" at bounding box center [205, 60] width 65 height 13
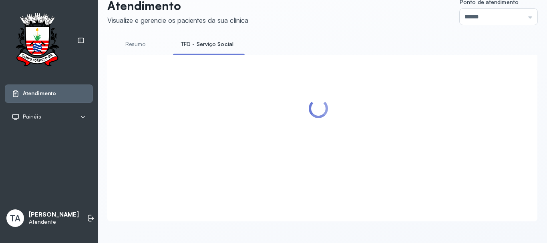
scroll to position [25, 0]
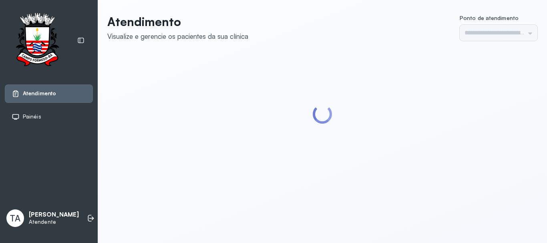
type input "******"
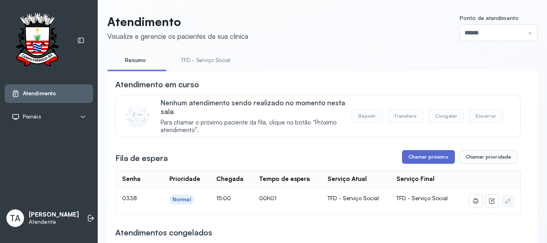
click at [413, 155] on button "Chamar próximo" at bounding box center [428, 157] width 53 height 14
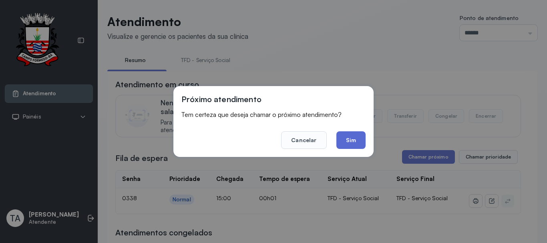
drag, startPoint x: 345, startPoint y: 142, endPoint x: 350, endPoint y: 138, distance: 5.8
click at [350, 138] on button "Sim" at bounding box center [350, 140] width 29 height 18
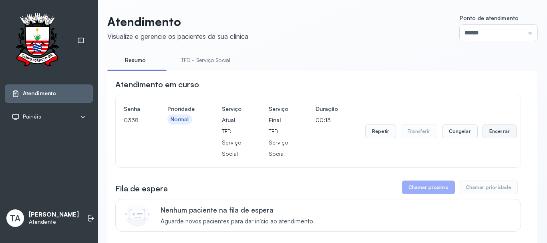
click at [486, 135] on button "Encerrar" at bounding box center [499, 131] width 34 height 14
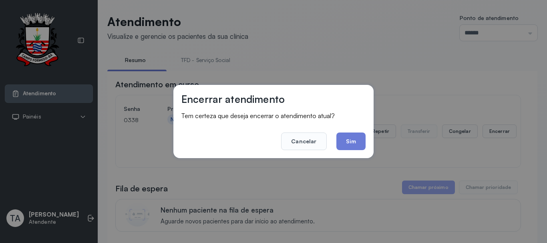
click at [350, 150] on div "Encerrar atendimento Tem certeza que deseja encerrar o atendimento atual? Cance…" at bounding box center [273, 121] width 200 height 73
click at [347, 139] on button "Sim" at bounding box center [350, 141] width 29 height 18
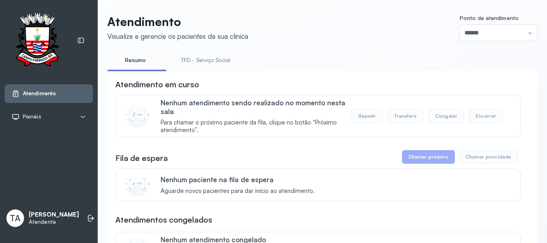
click at [205, 66] on link "TFD - Serviço Social" at bounding box center [205, 60] width 65 height 13
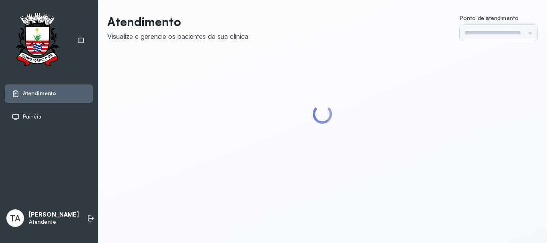
type input "******"
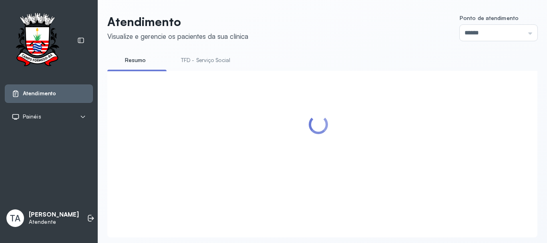
click at [195, 66] on link "TFD - Serviço Social" at bounding box center [205, 60] width 65 height 13
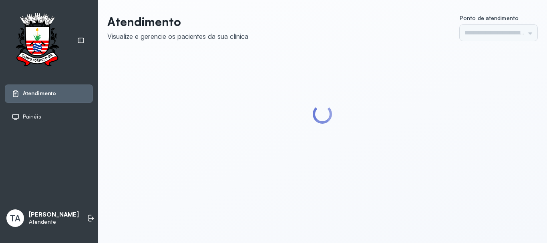
type input "******"
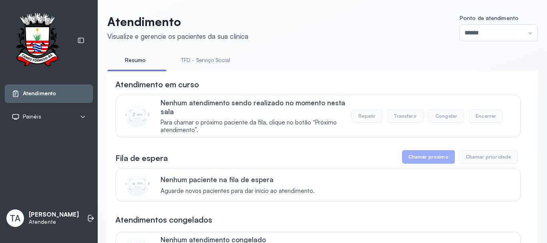
click at [196, 64] on link "TFD - Serviço Social" at bounding box center [205, 60] width 65 height 13
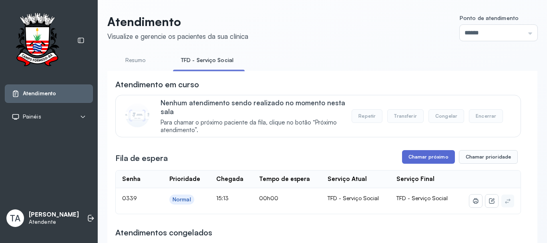
click at [406, 160] on button "Chamar próximo" at bounding box center [428, 157] width 53 height 14
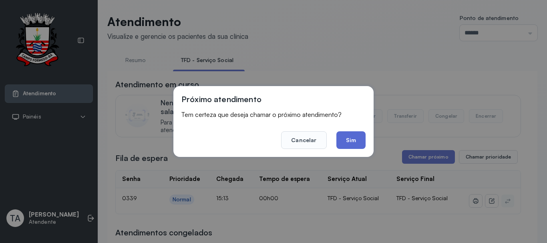
click at [343, 138] on button "Sim" at bounding box center [350, 140] width 29 height 18
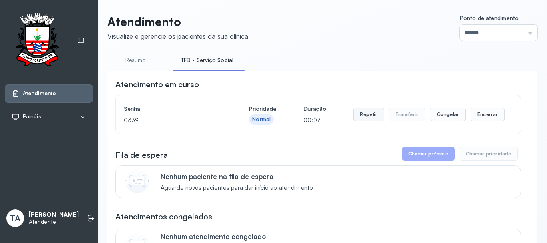
click at [367, 111] on button "Repetir" at bounding box center [368, 115] width 31 height 14
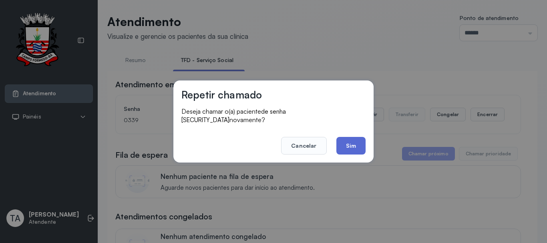
click at [361, 143] on button "Sim" at bounding box center [350, 146] width 29 height 18
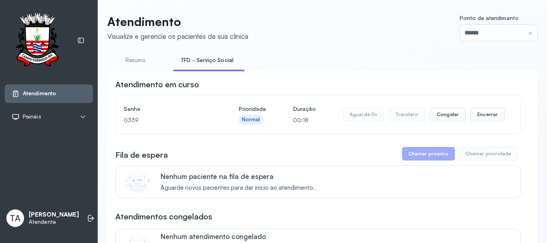
drag, startPoint x: 468, startPoint y: 116, endPoint x: 347, endPoint y: 142, distance: 123.9
click at [463, 117] on div "Aguarde 0s Transferir Congelar Encerrar" at bounding box center [424, 115] width 162 height 14
click at [479, 116] on button "Encerrar" at bounding box center [487, 115] width 34 height 14
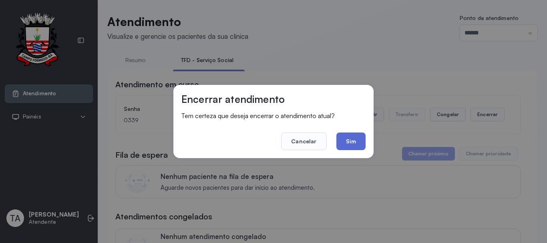
click at [361, 143] on button "Sim" at bounding box center [350, 141] width 29 height 18
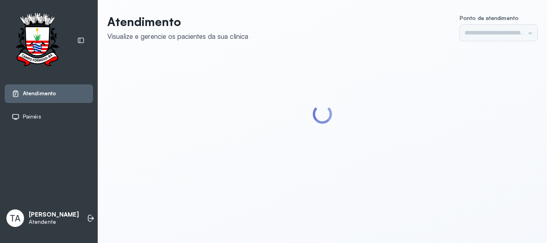
type input "******"
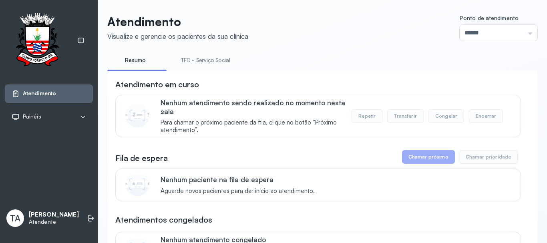
click at [220, 58] on link "TFD - Serviço Social" at bounding box center [205, 60] width 65 height 13
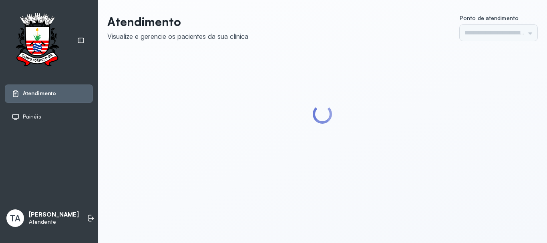
type input "******"
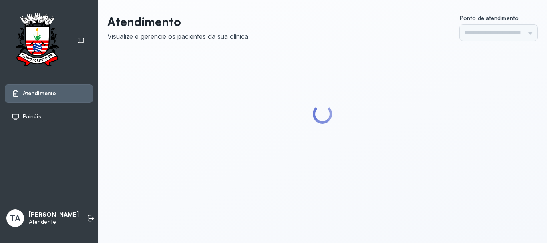
type input "******"
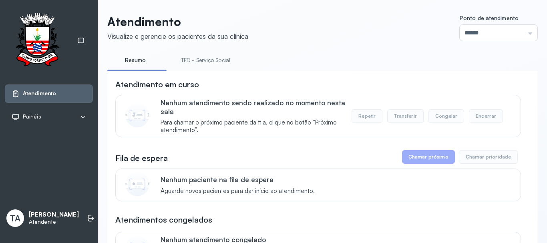
click at [209, 66] on link "TFD - Serviço Social" at bounding box center [205, 60] width 65 height 13
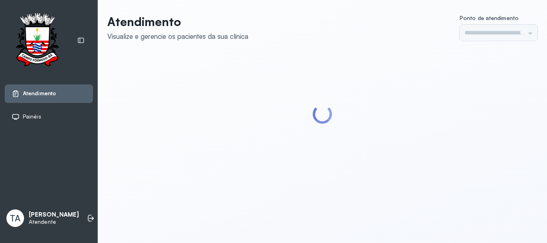
type input "******"
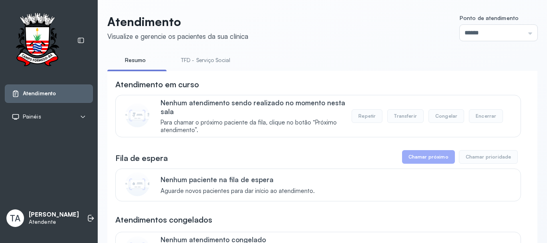
click at [185, 56] on link "TFD - Serviço Social" at bounding box center [205, 60] width 65 height 13
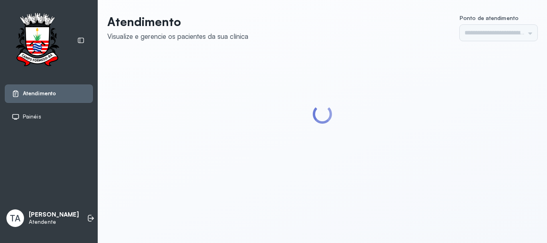
type input "******"
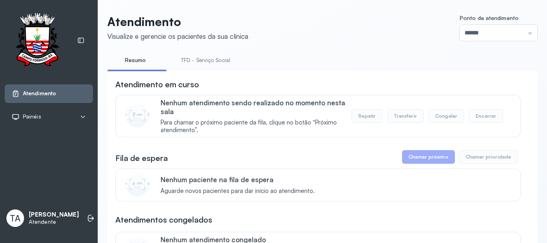
click at [206, 61] on link "TFD - Serviço Social" at bounding box center [205, 60] width 65 height 13
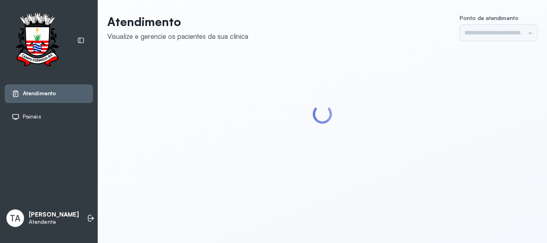
type input "******"
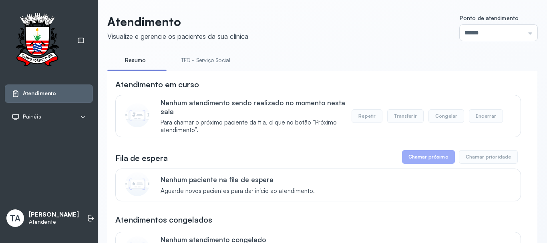
click at [205, 61] on link "TFD - Serviço Social" at bounding box center [205, 60] width 65 height 13
